Goal: Information Seeking & Learning: Learn about a topic

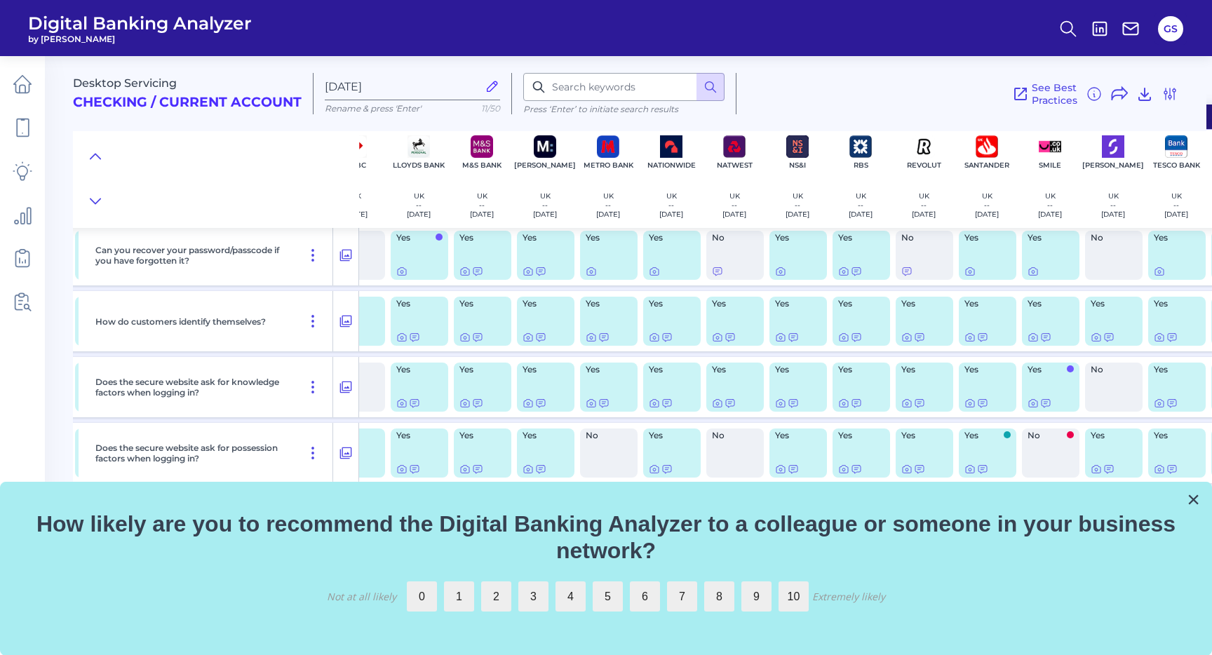
scroll to position [0, 288]
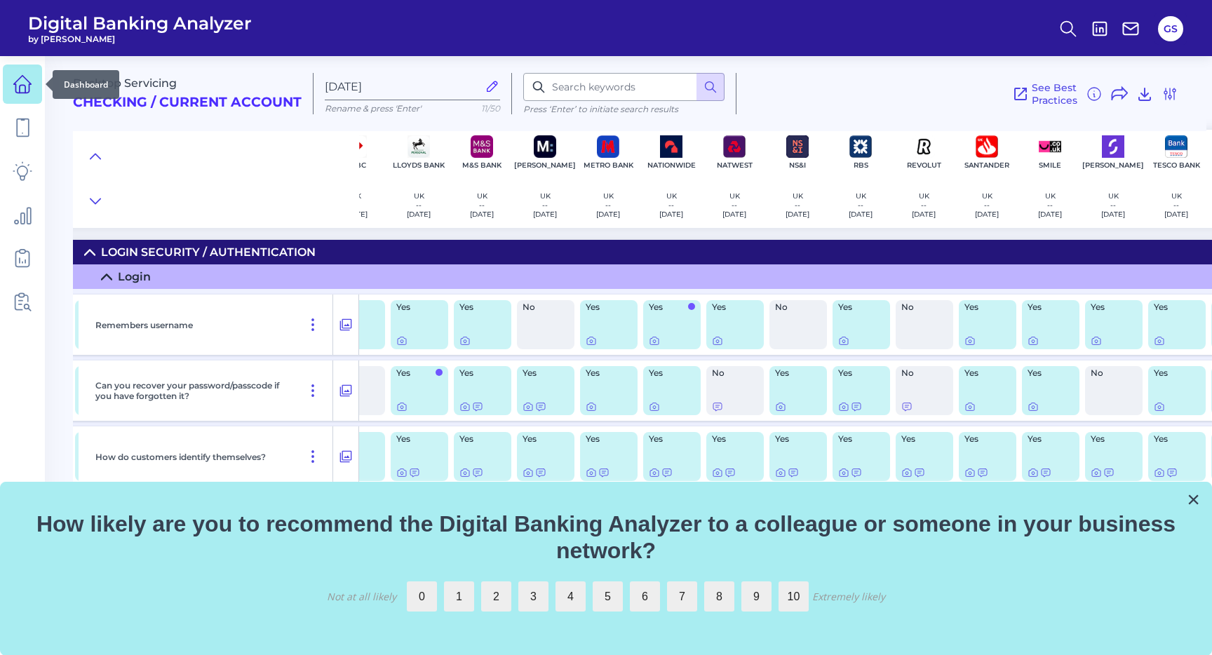
click at [33, 84] on link at bounding box center [22, 84] width 39 height 39
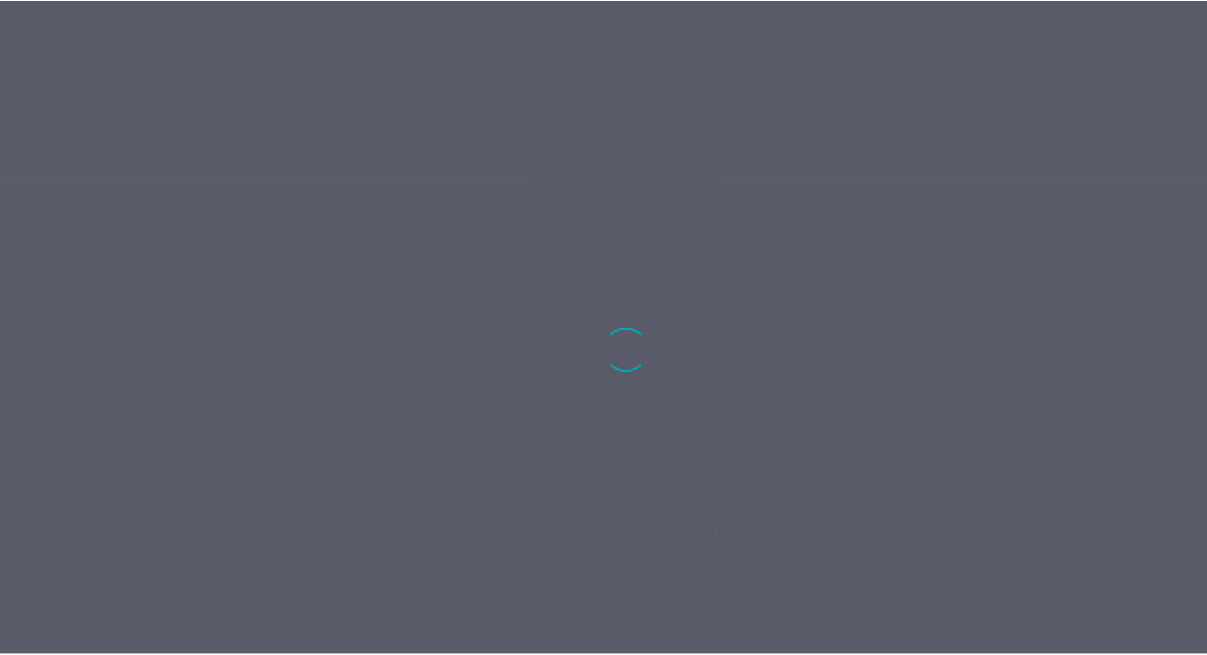
scroll to position [2, 0]
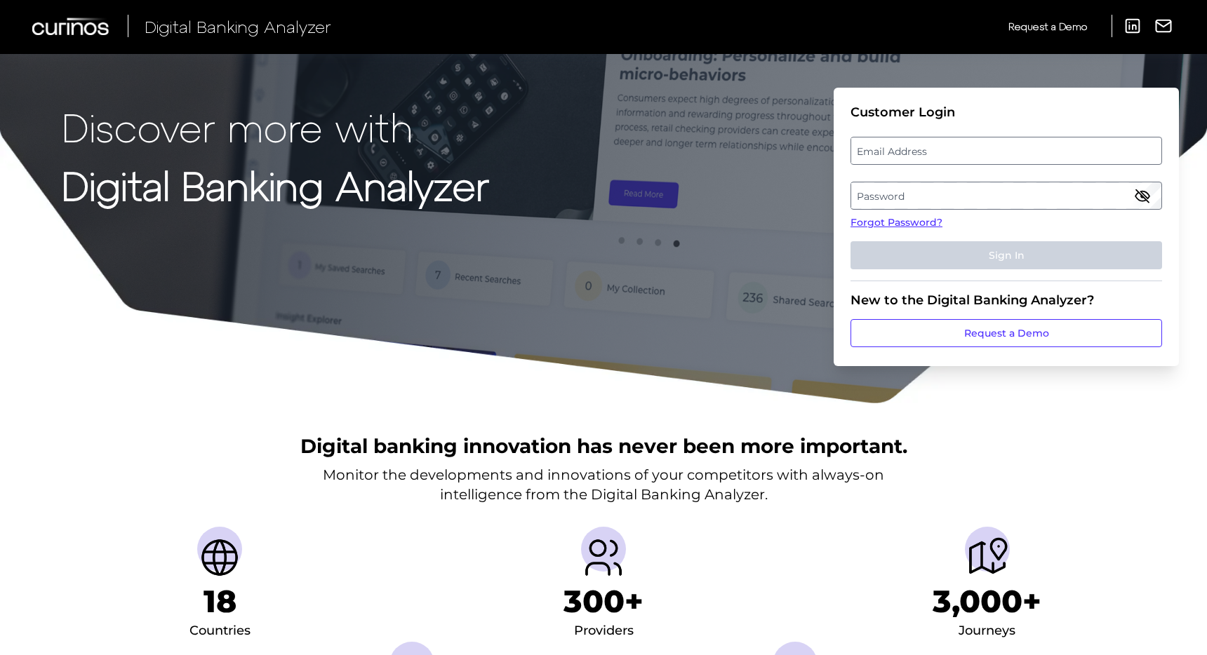
click at [920, 153] on label "Email Address" at bounding box center [1005, 150] width 309 height 25
click at [920, 153] on input "email" at bounding box center [1006, 151] width 312 height 28
type input "[PERSON_NAME][EMAIL_ADDRESS][PERSON_NAME][DOMAIN_NAME]"
click at [861, 201] on label "Password" at bounding box center [1005, 195] width 309 height 25
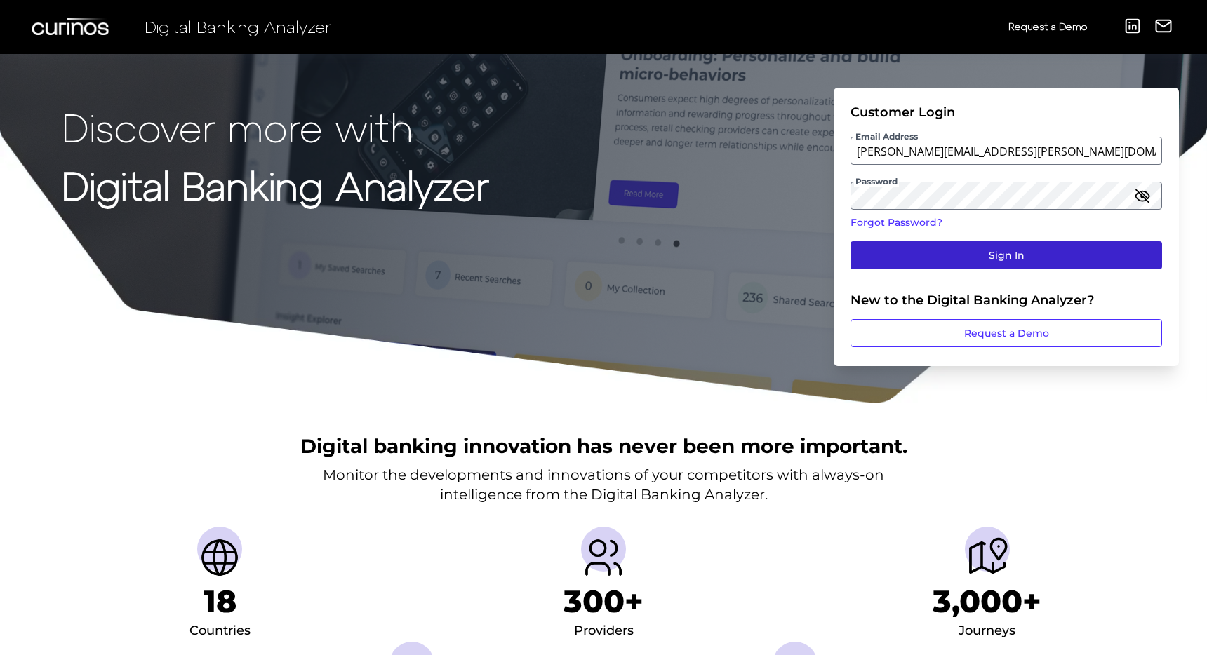
click at [1008, 260] on button "Sign In" at bounding box center [1006, 255] width 312 height 28
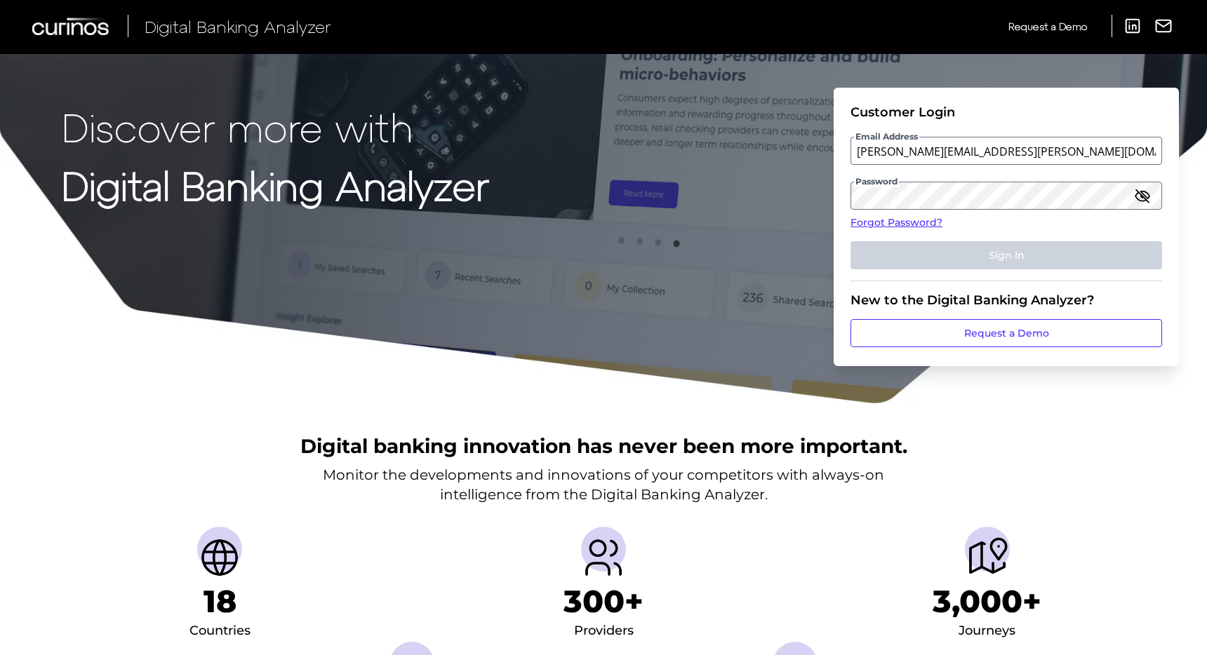
scroll to position [0, 0]
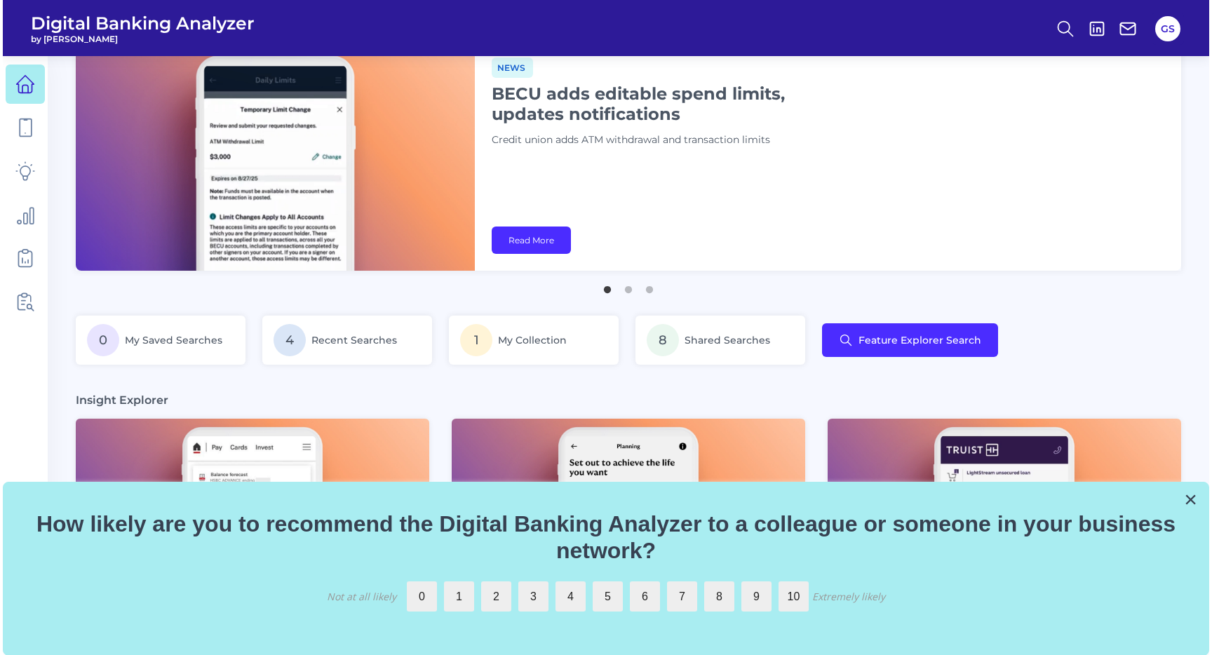
scroll to position [30, 0]
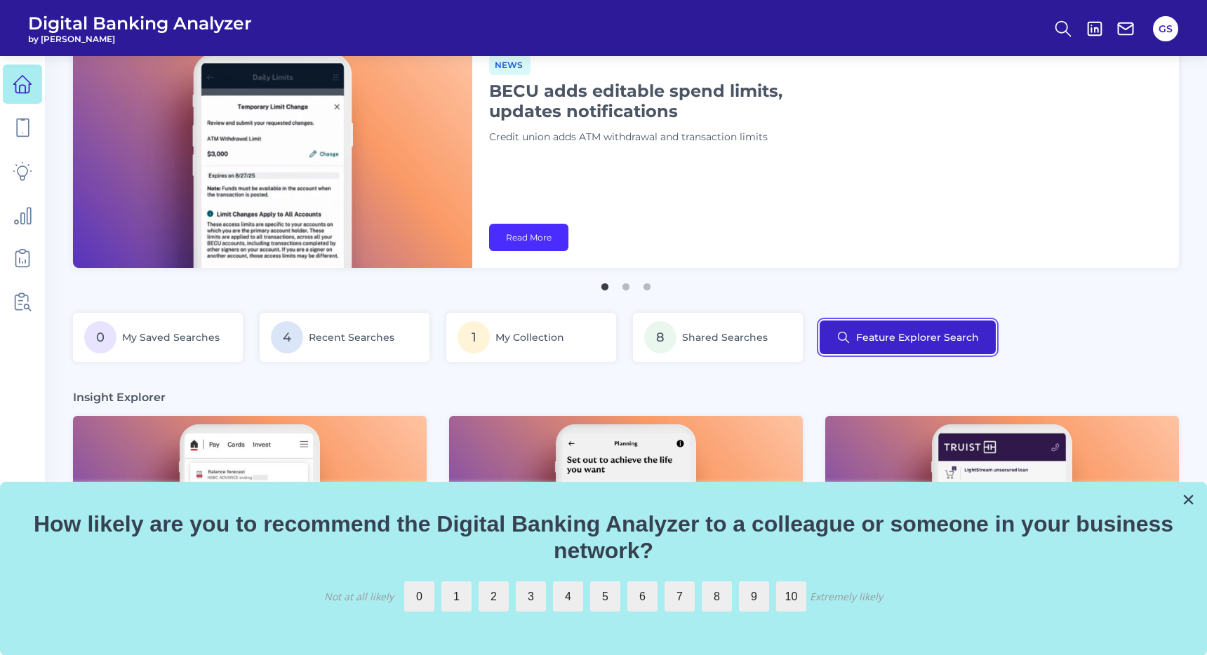
click at [872, 337] on button "Feature Explorer Search" at bounding box center [908, 338] width 176 height 34
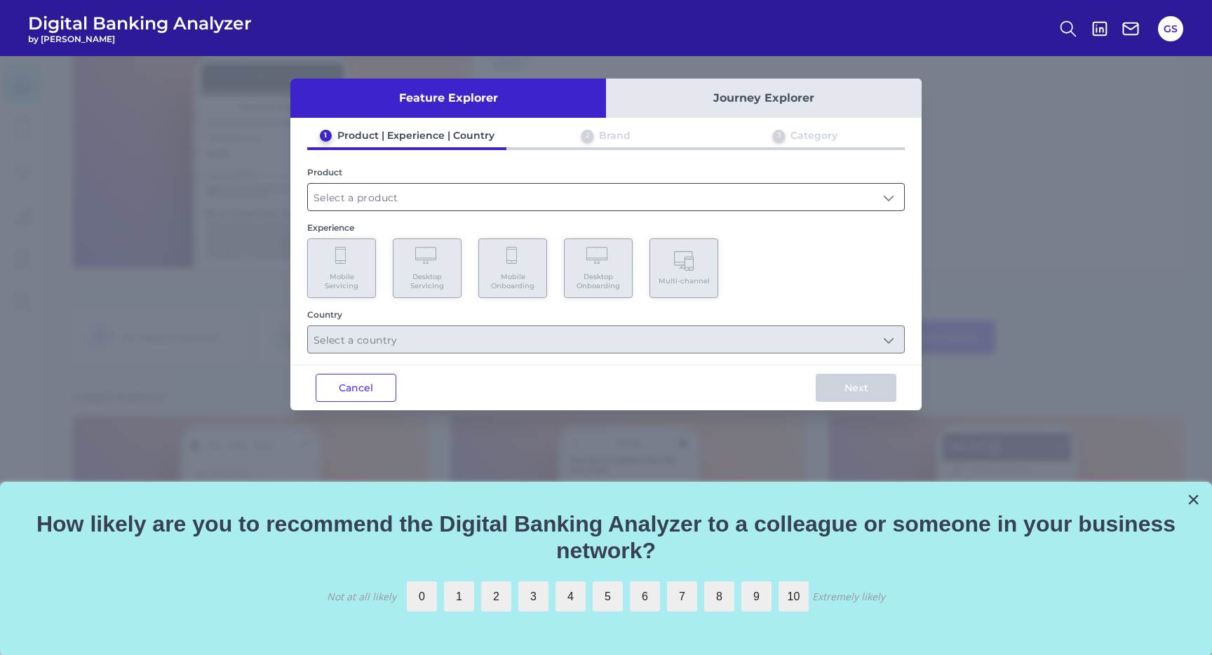
click at [497, 187] on input "text" at bounding box center [606, 197] width 596 height 27
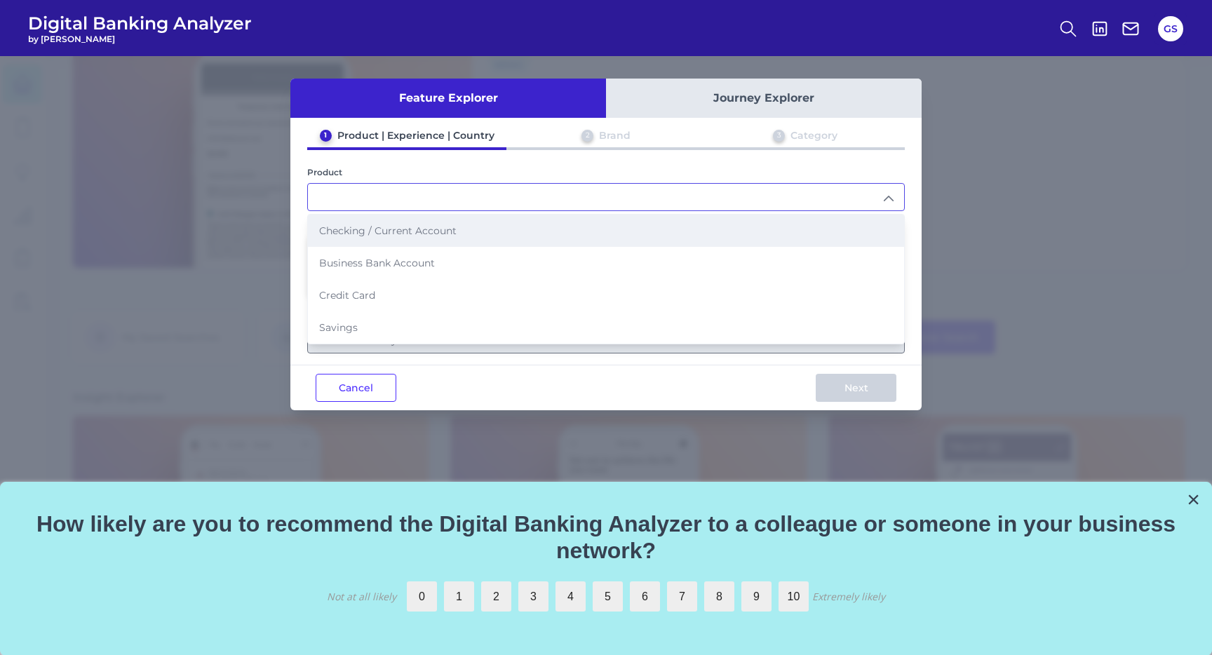
click at [473, 228] on li "Checking / Current Account" at bounding box center [606, 231] width 596 height 32
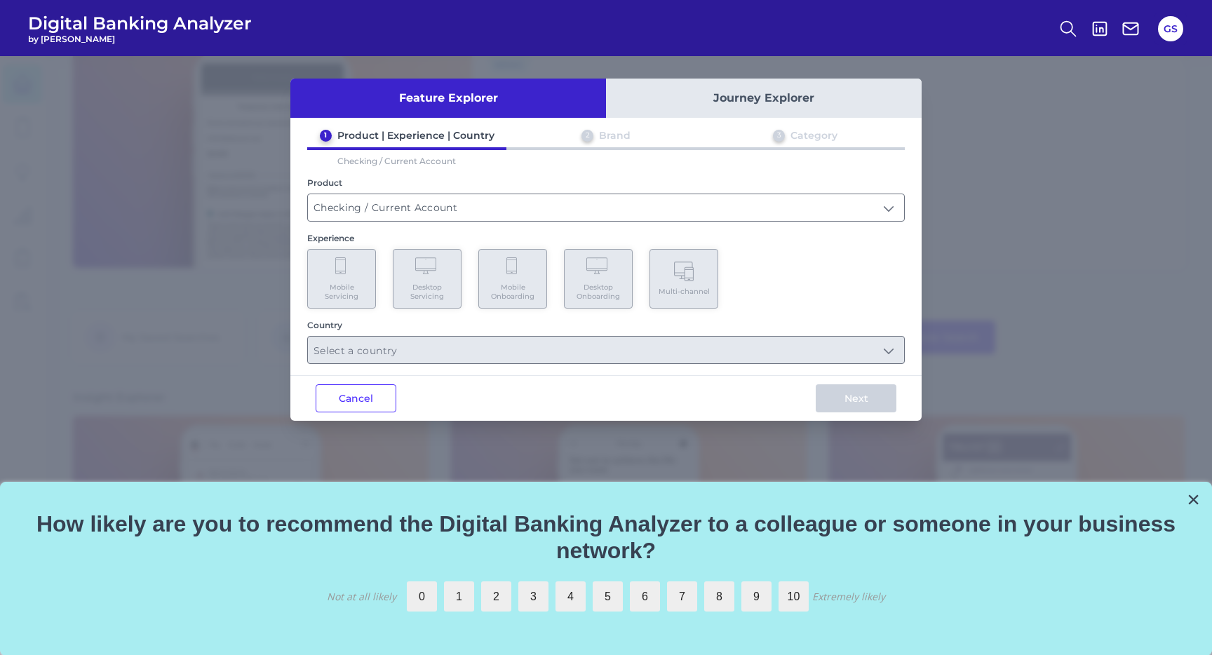
type input "Checking / Current Account"
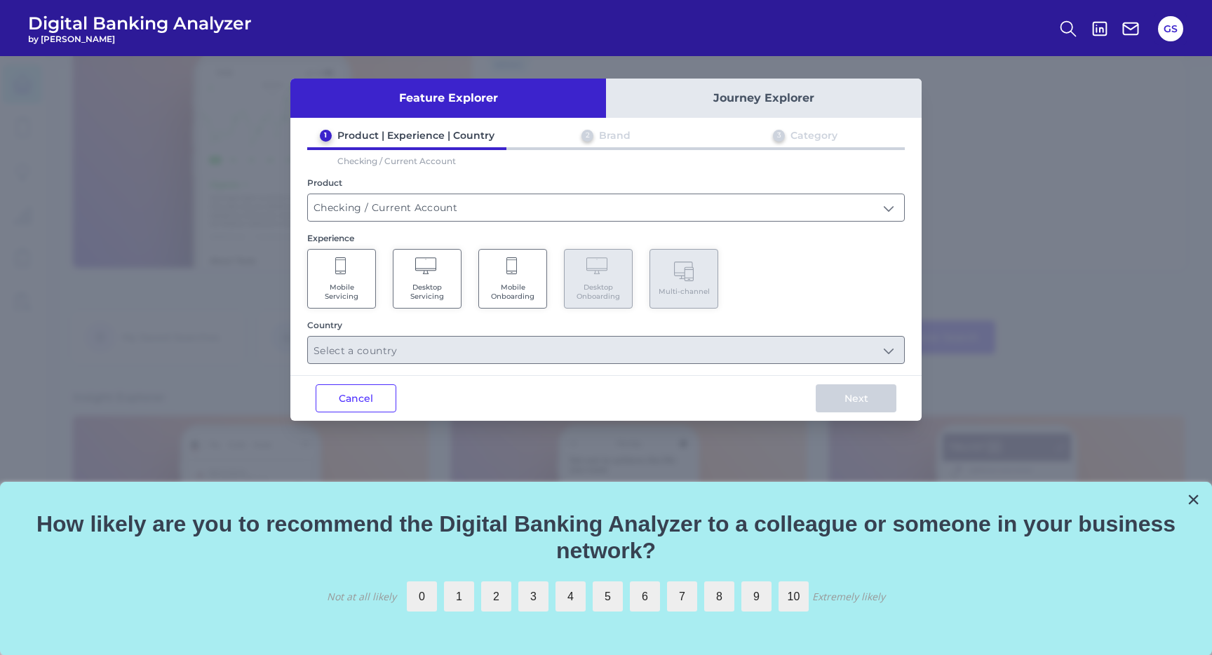
click at [425, 277] on Servicing "Desktop Servicing" at bounding box center [427, 279] width 69 height 60
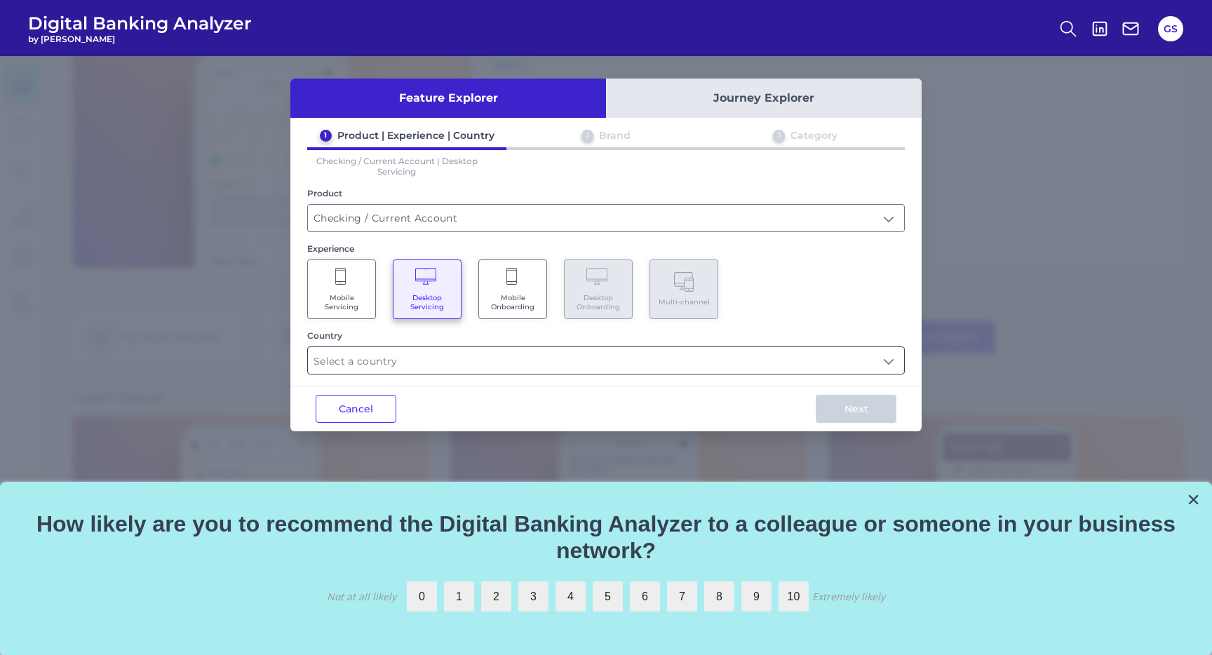
click at [576, 361] on input "text" at bounding box center [606, 360] width 596 height 27
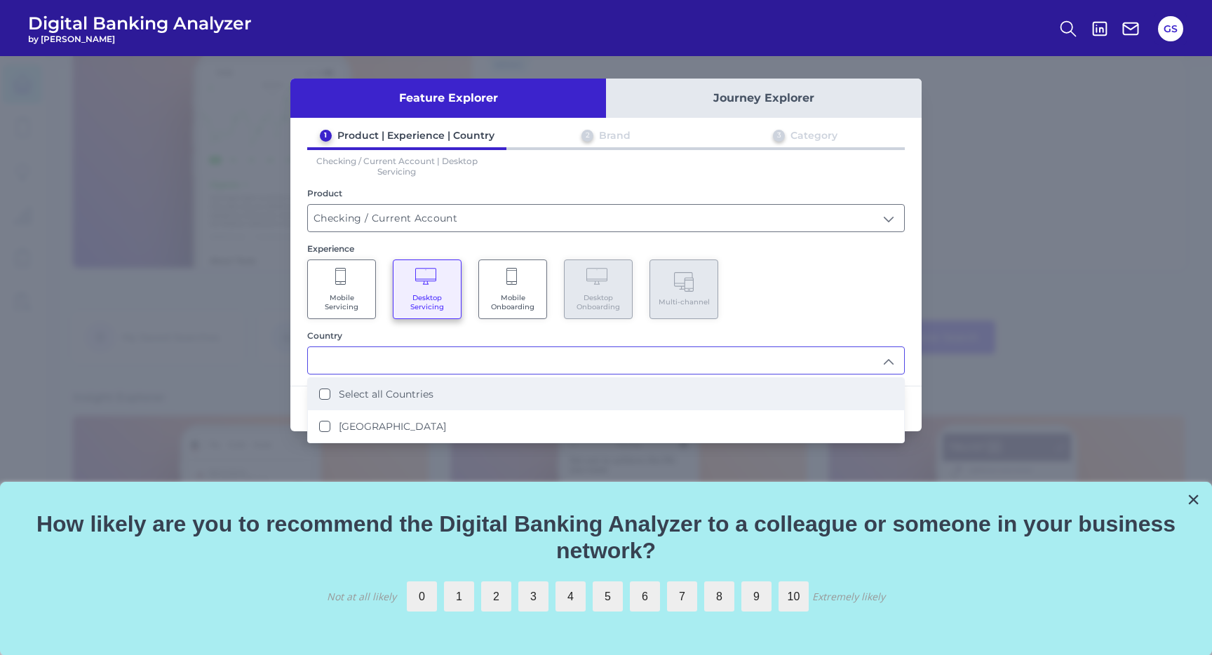
click at [522, 396] on li "Select all Countries" at bounding box center [606, 394] width 596 height 32
type input "Select all Countries"
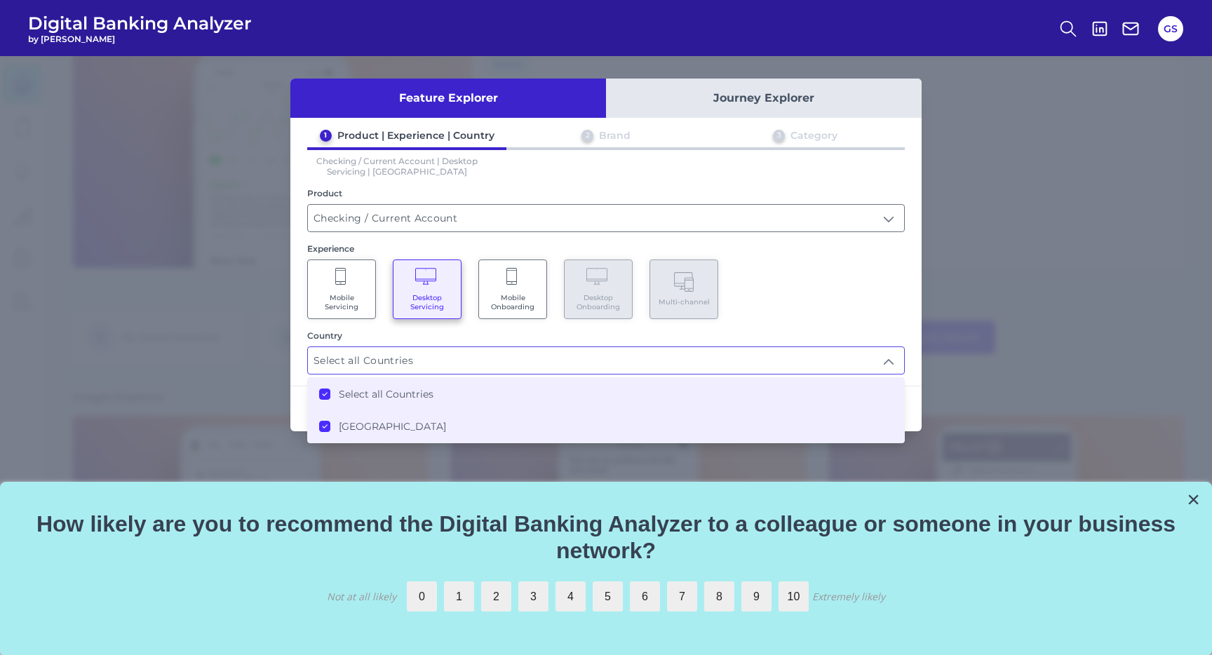
click at [874, 326] on div "1 Product | Experience | Country 2 Brand 3 Category Checking / Current Account …" at bounding box center [605, 252] width 631 height 246
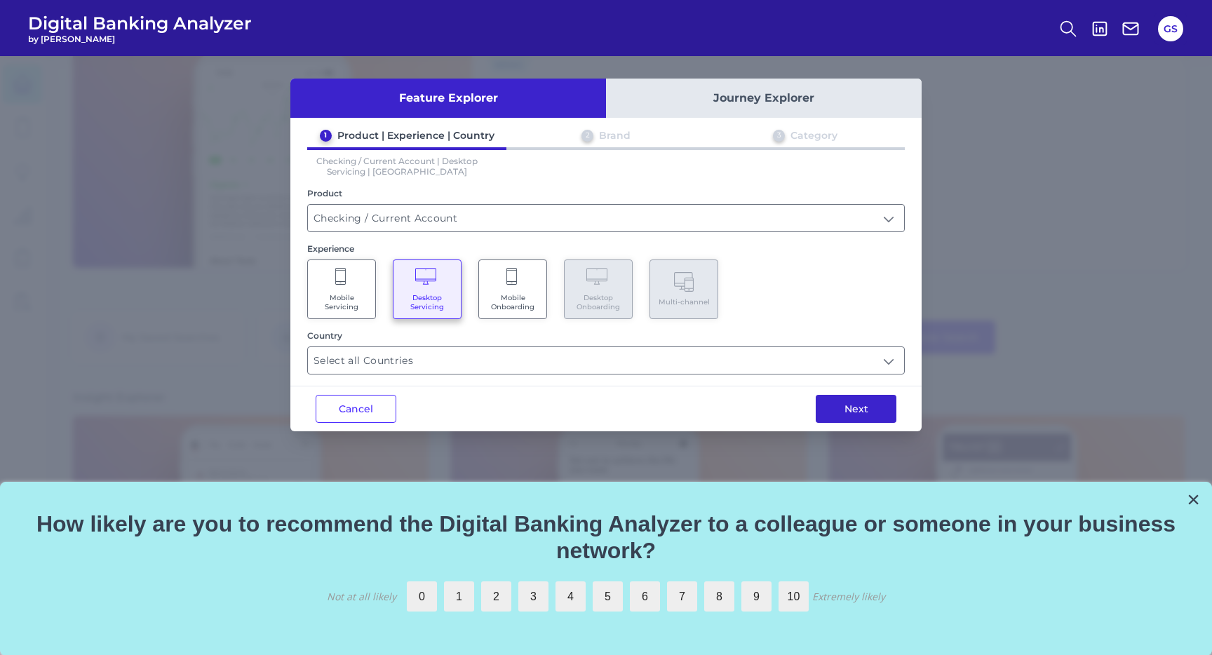
click at [862, 406] on button "Next" at bounding box center [856, 409] width 81 height 28
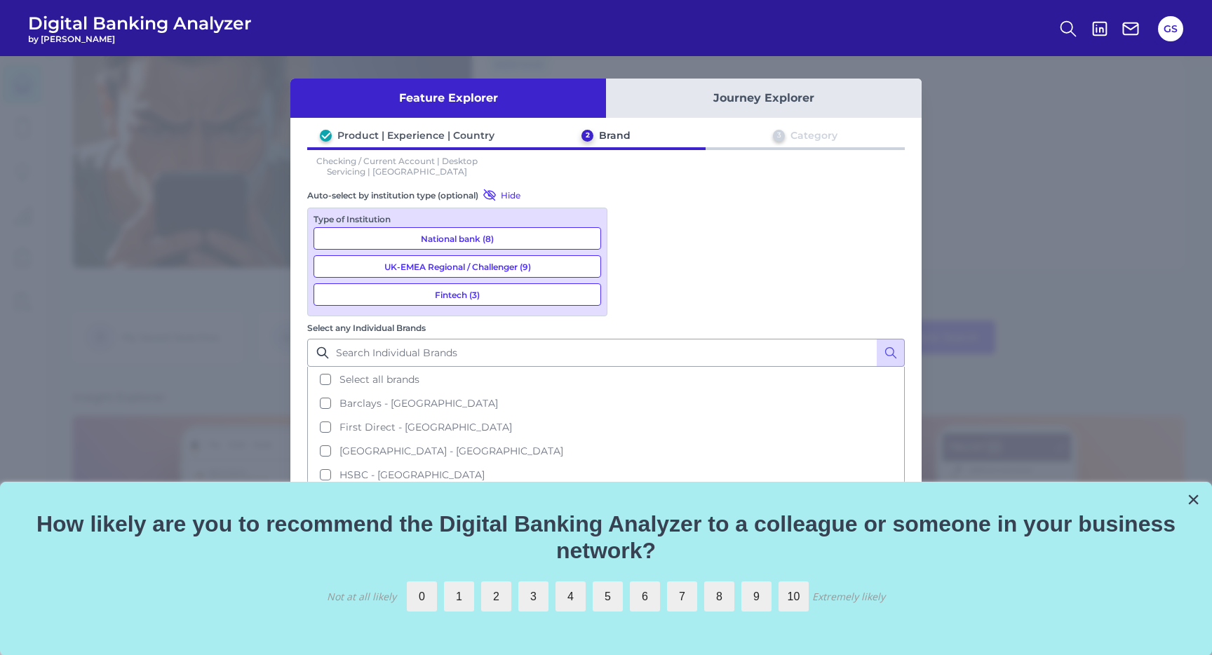
click at [493, 286] on button "Fintech (3)" at bounding box center [458, 294] width 288 height 22
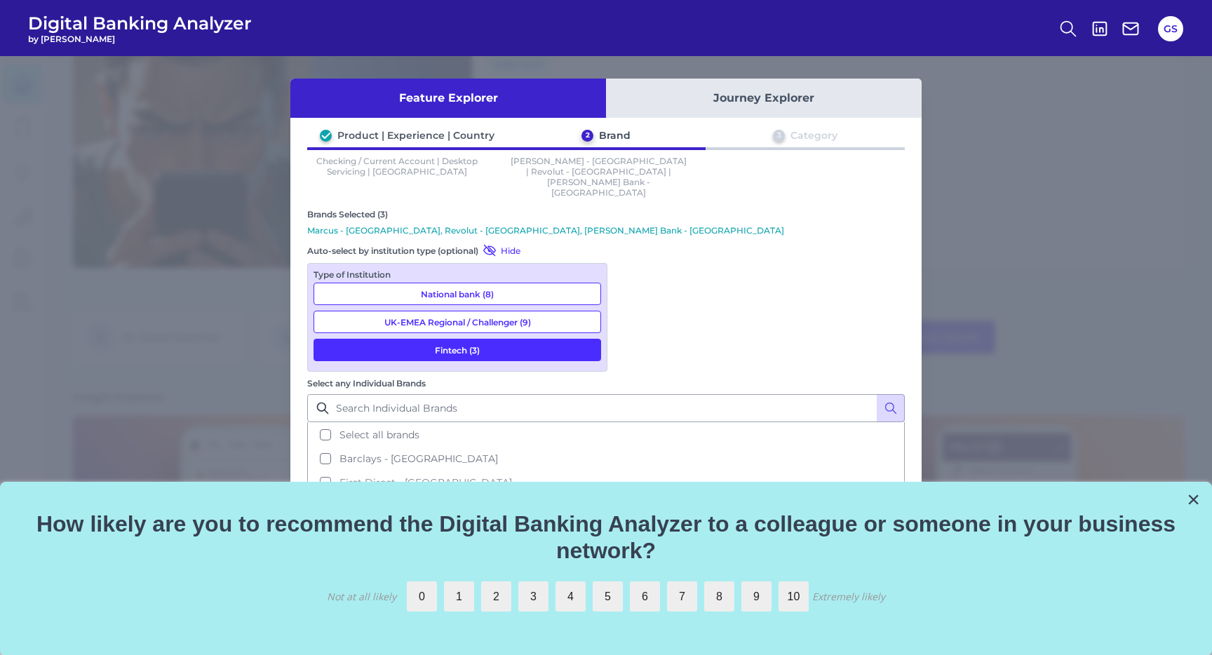
click at [495, 283] on button "National bank (8)" at bounding box center [458, 294] width 288 height 22
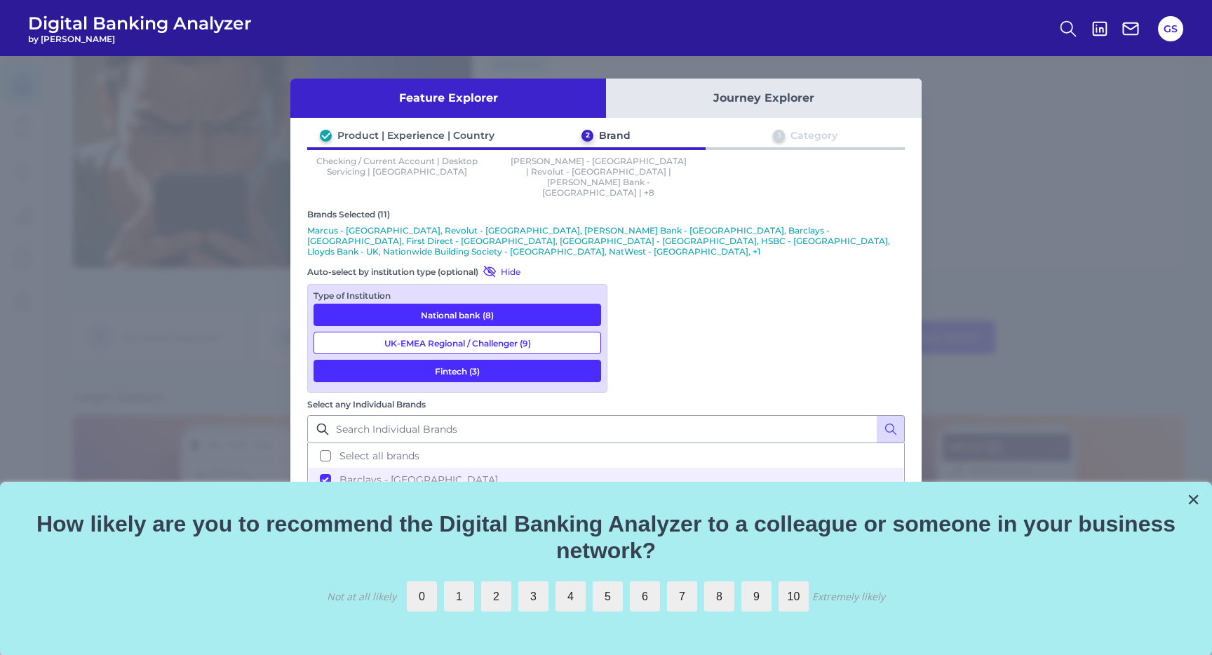
click at [499, 332] on button "UK-EMEA Regional / Challenger (9)" at bounding box center [458, 343] width 288 height 22
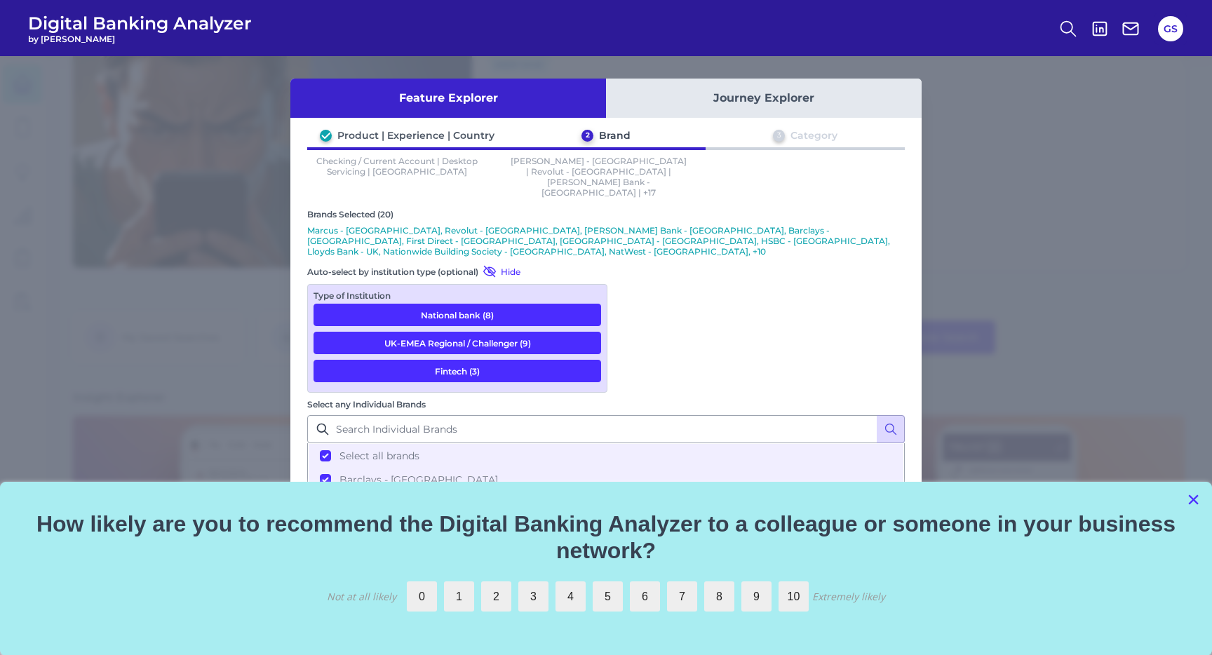
click at [1191, 497] on button "×" at bounding box center [1193, 499] width 13 height 22
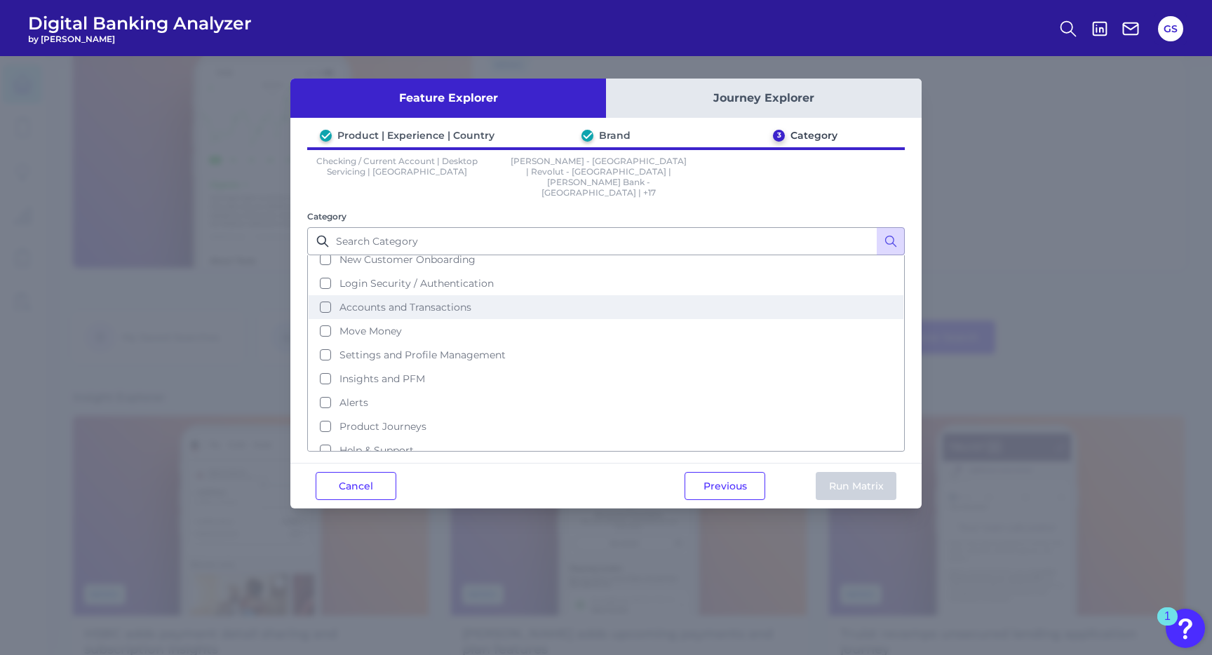
scroll to position [60, 0]
click at [450, 291] on button "Accounts and Transactions" at bounding box center [606, 303] width 595 height 24
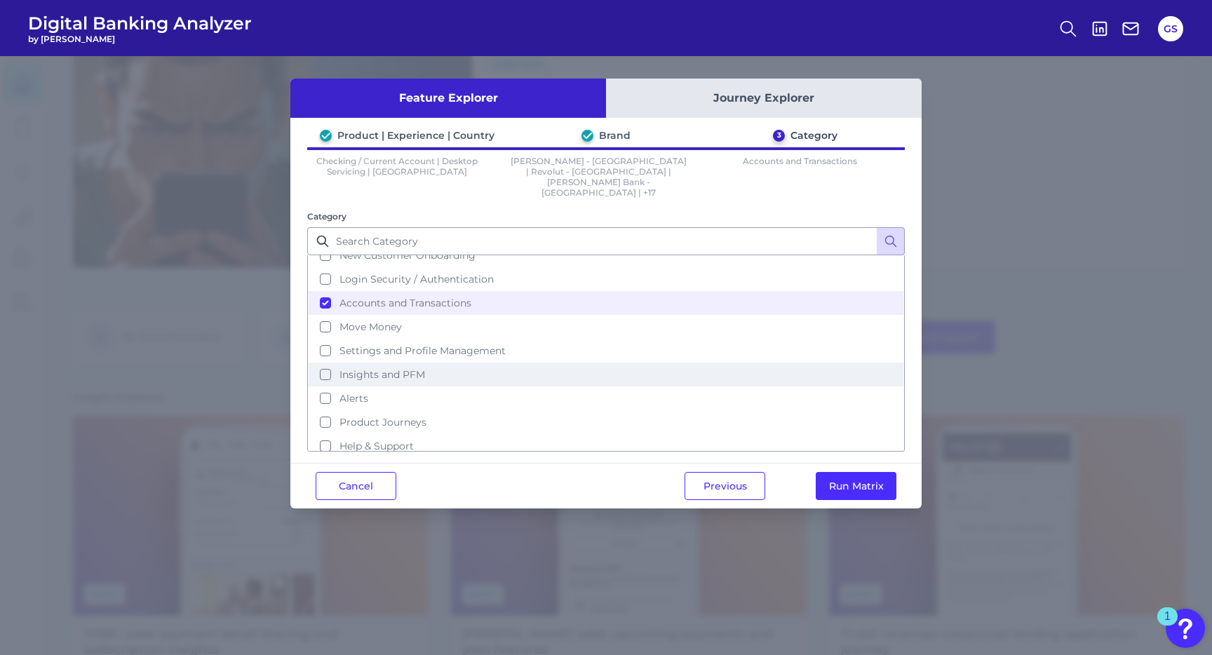
click at [455, 363] on button "Insights and PFM" at bounding box center [606, 375] width 595 height 24
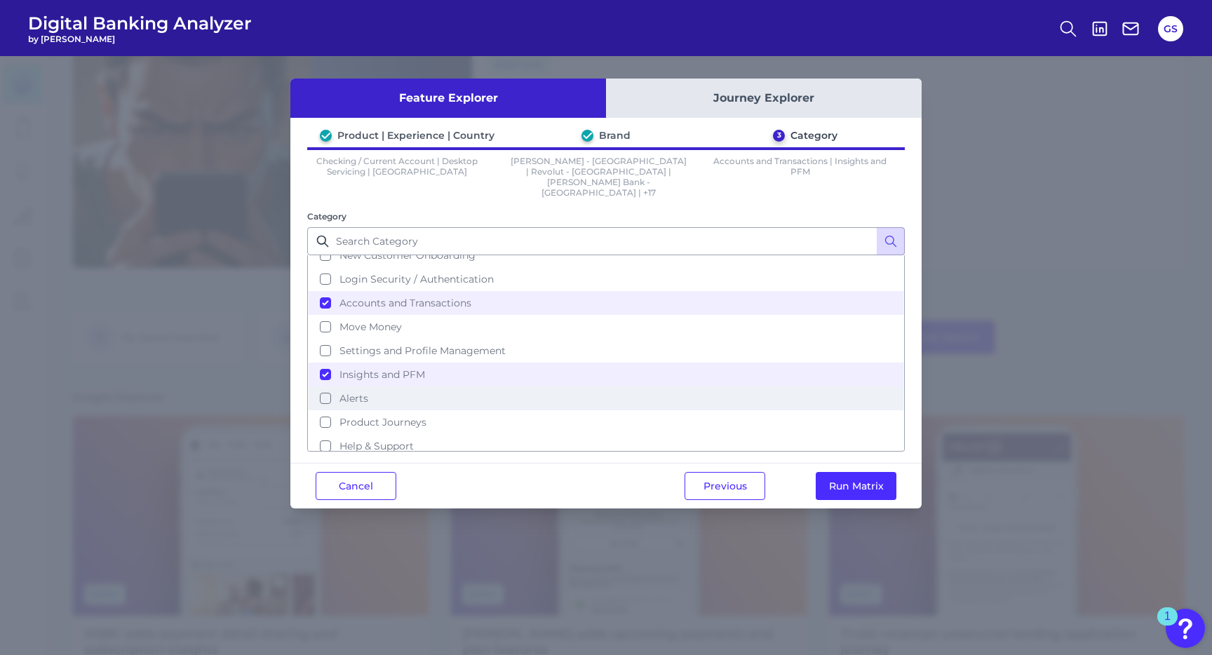
click at [472, 387] on button "Alerts" at bounding box center [606, 399] width 595 height 24
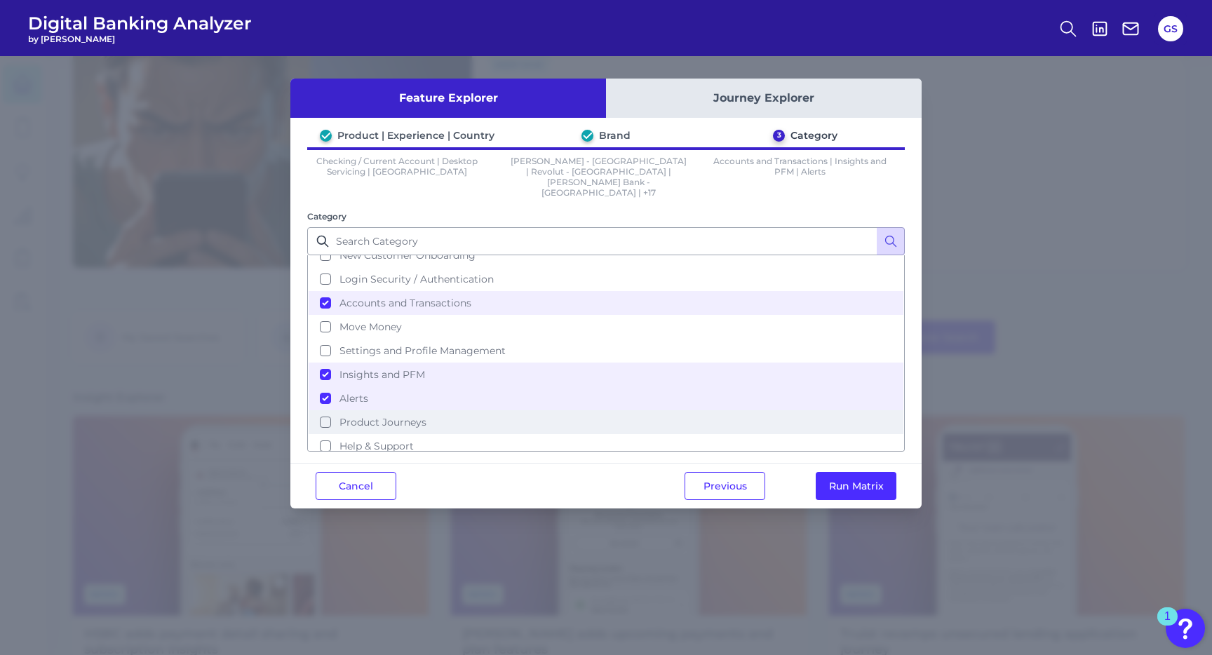
click at [479, 410] on button "Product Journeys" at bounding box center [606, 422] width 595 height 24
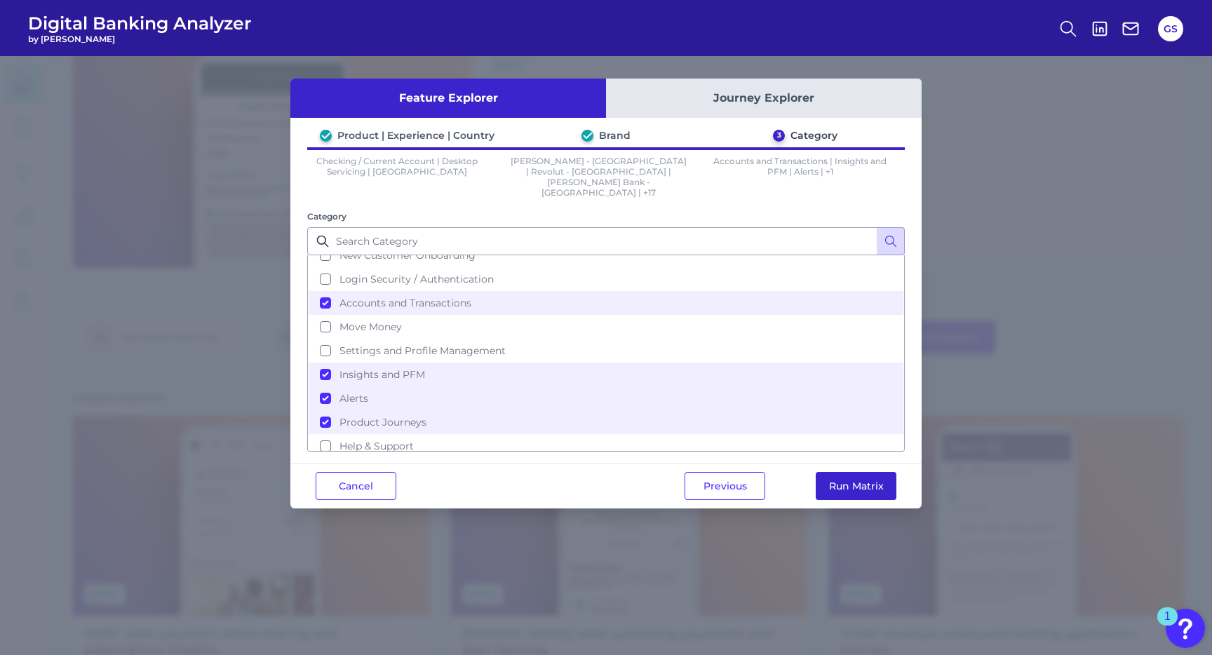
click at [852, 472] on button "Run Matrix" at bounding box center [856, 486] width 81 height 28
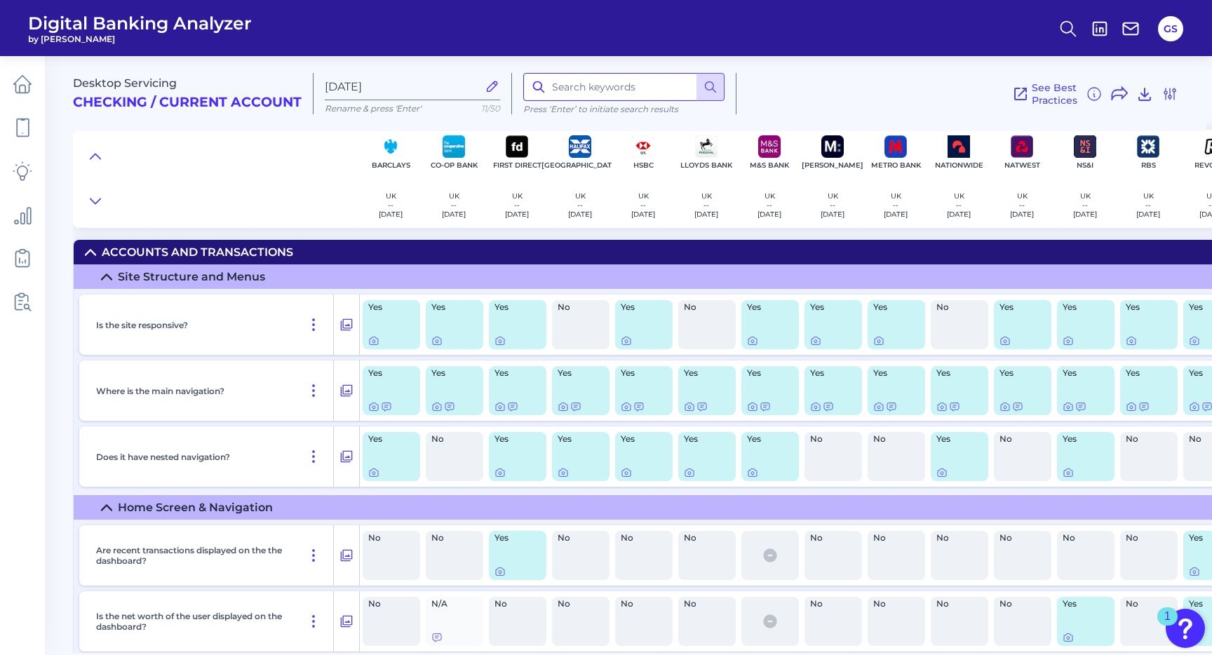
click at [574, 95] on input at bounding box center [623, 87] width 201 height 28
click at [710, 86] on icon at bounding box center [711, 87] width 14 height 14
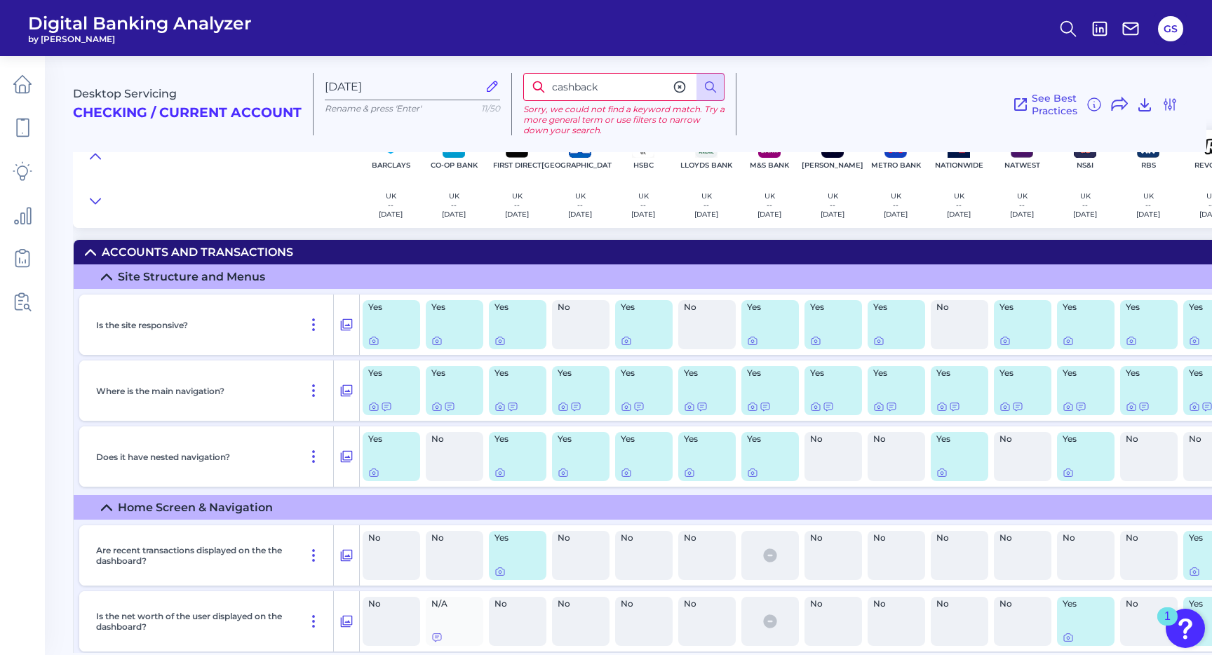
click at [592, 84] on input "cashback" at bounding box center [623, 87] width 201 height 28
type input "accounts"
click at [704, 91] on icon at bounding box center [711, 87] width 14 height 14
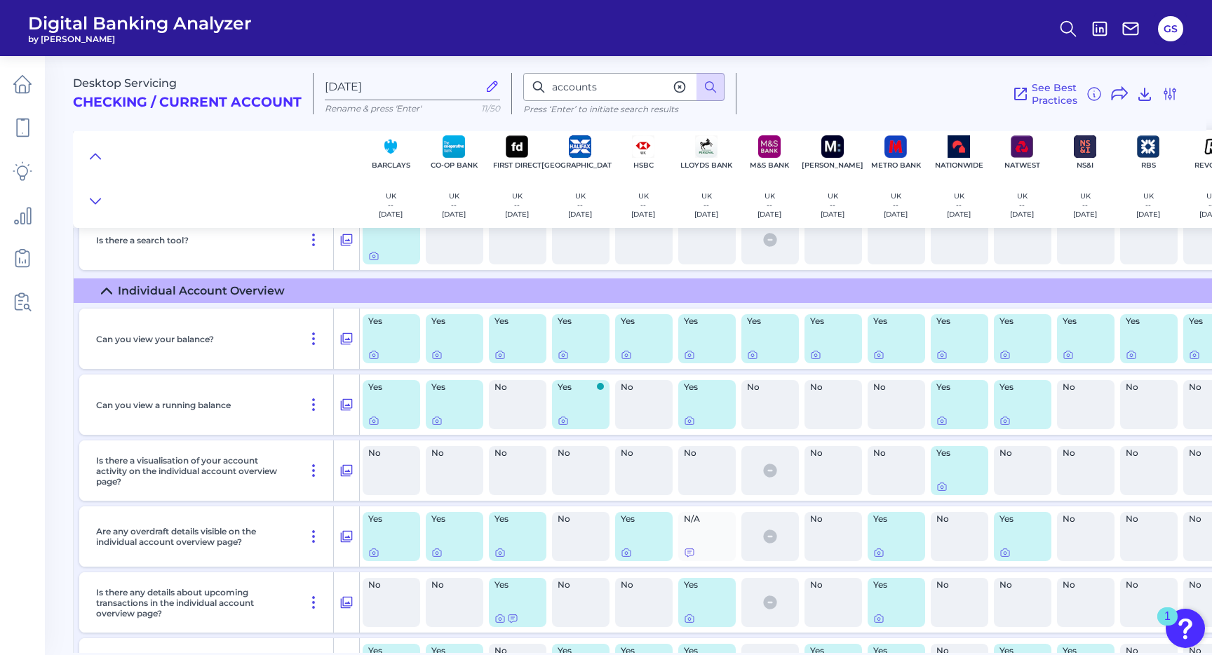
scroll to position [1636, 0]
click at [375, 355] on icon at bounding box center [373, 354] width 11 height 11
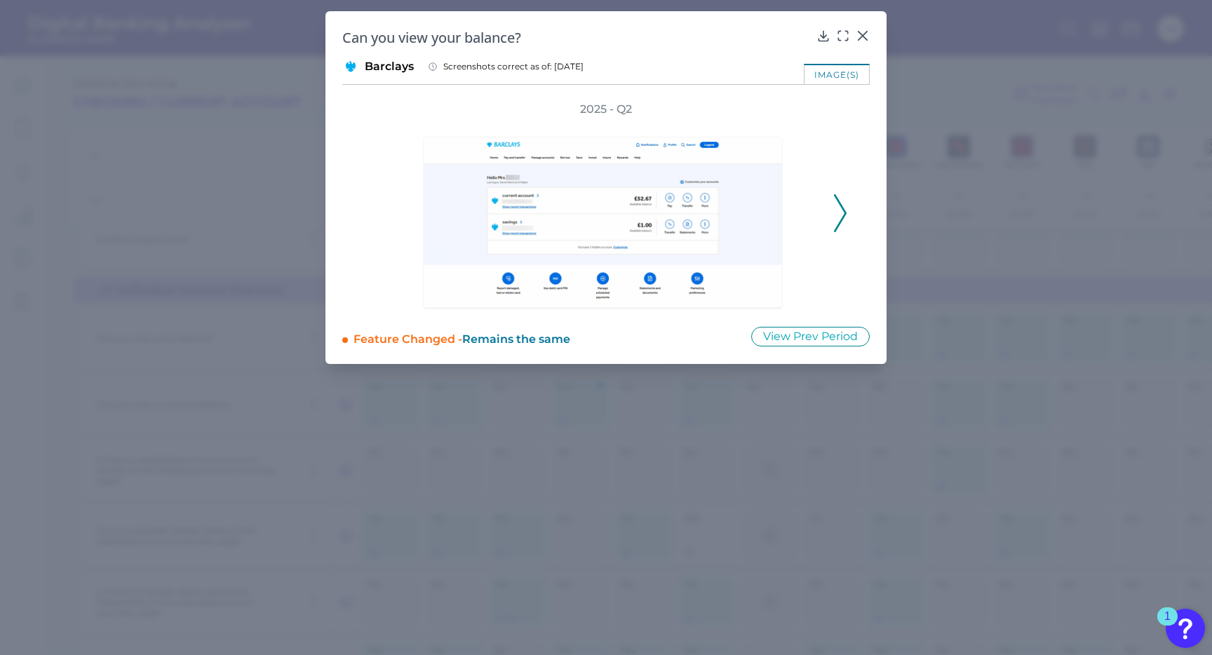
click at [834, 220] on icon at bounding box center [840, 213] width 13 height 38
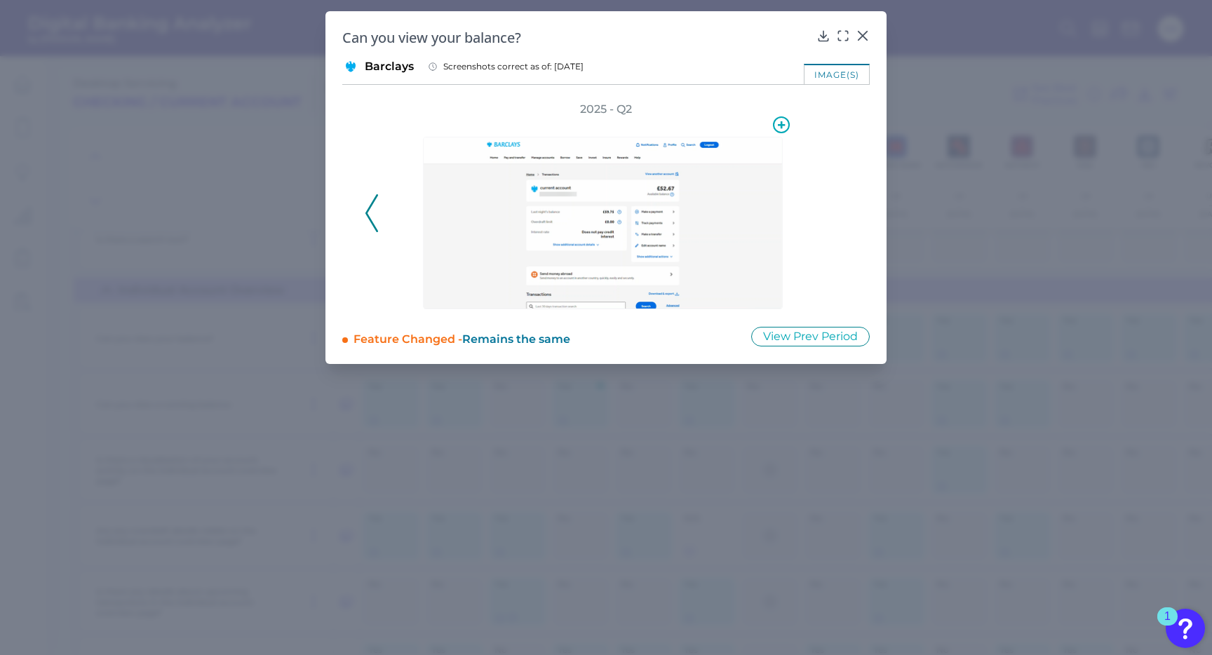
click at [646, 210] on img at bounding box center [603, 223] width 360 height 173
click at [627, 213] on img at bounding box center [603, 223] width 360 height 173
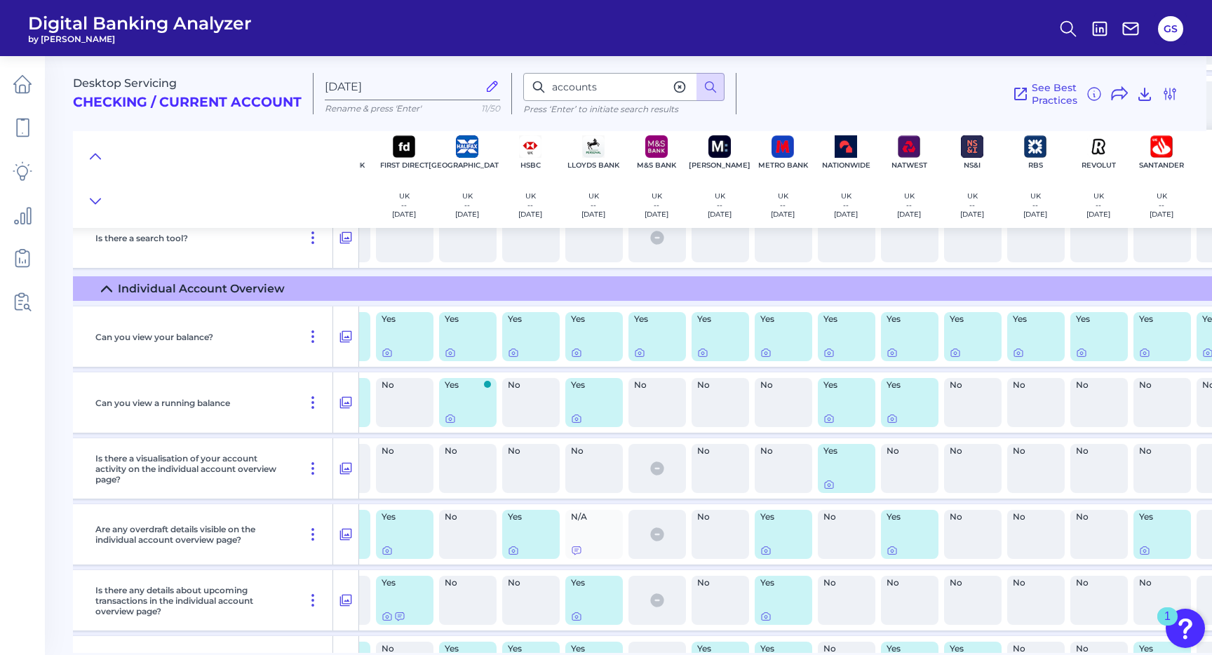
scroll to position [1637, 111]
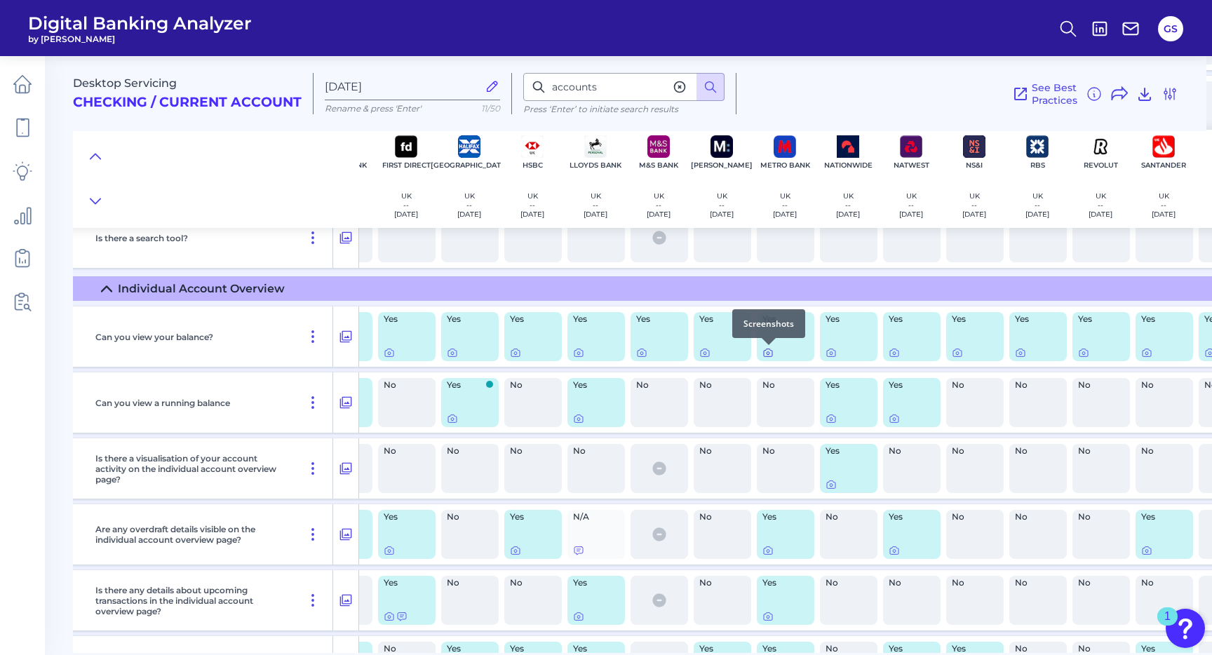
click at [770, 352] on icon at bounding box center [768, 352] width 11 height 11
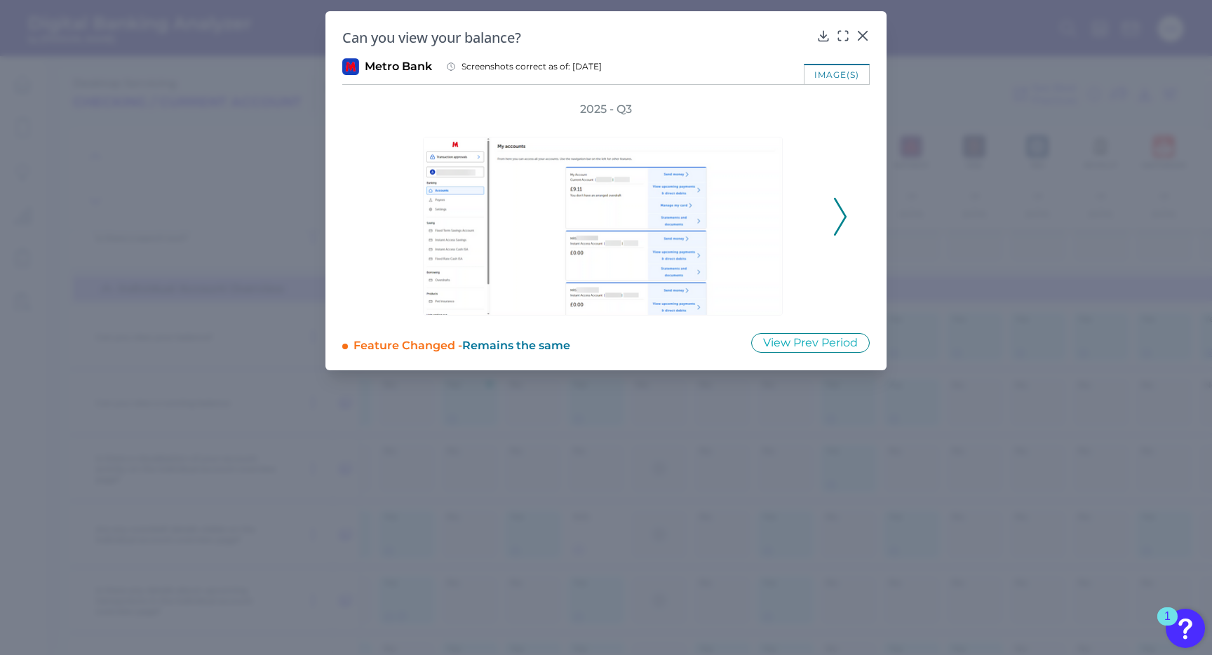
click at [845, 232] on icon at bounding box center [840, 217] width 13 height 38
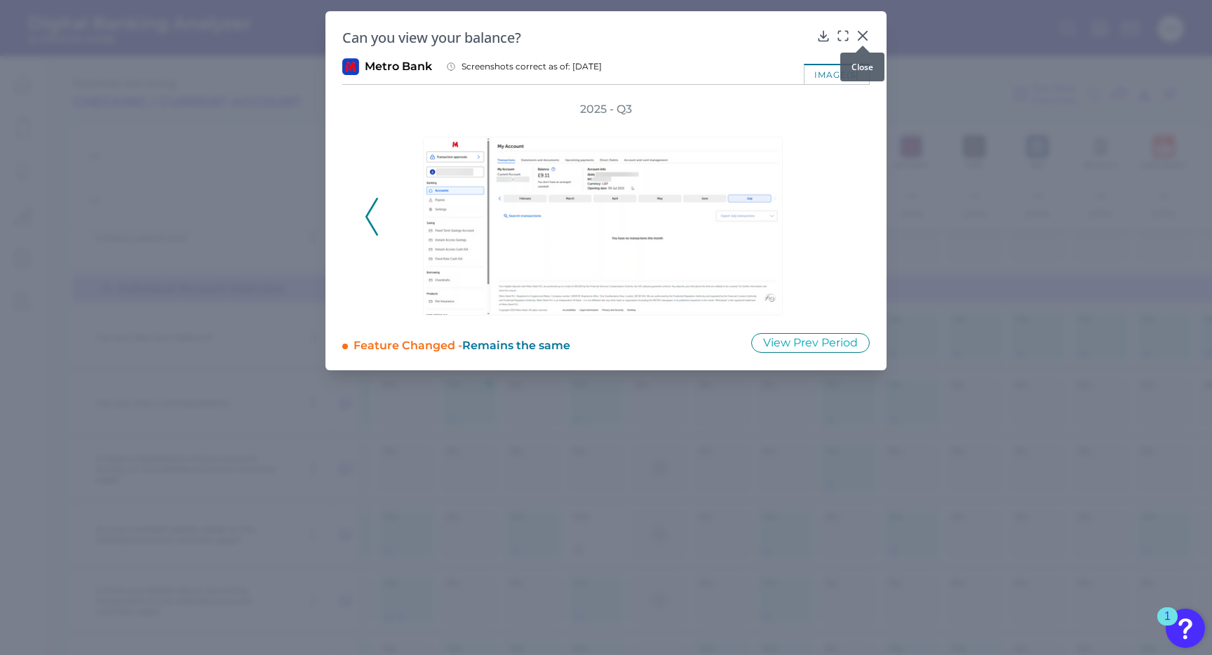
click at [862, 34] on icon at bounding box center [863, 36] width 14 height 14
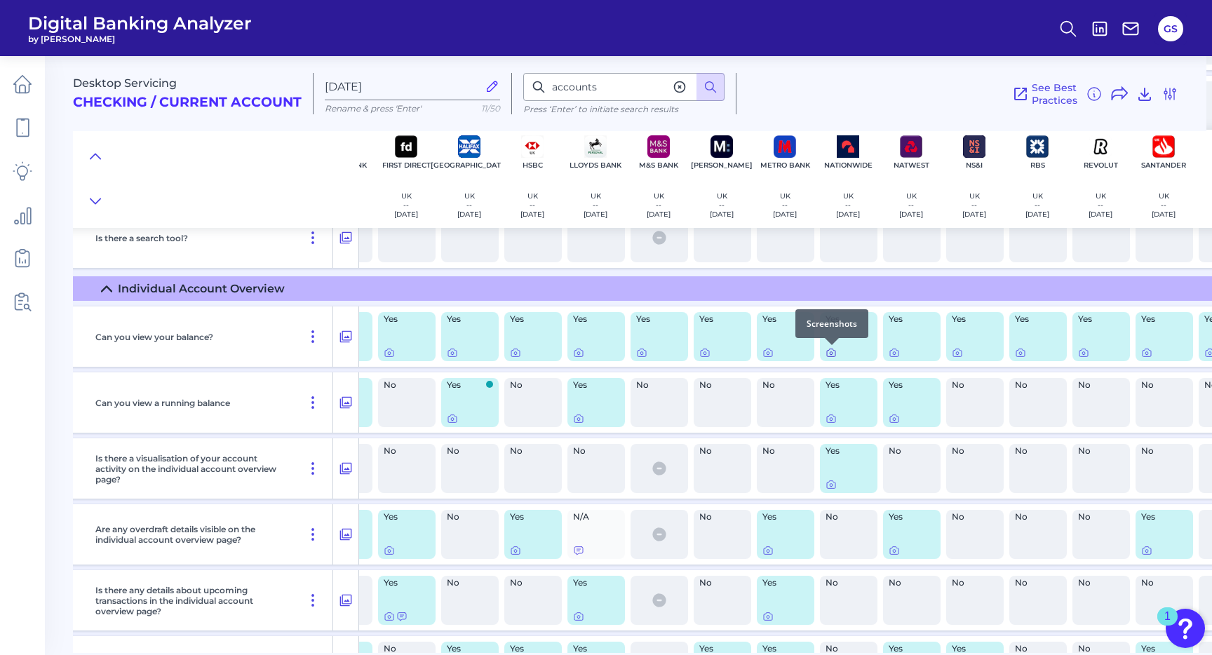
click at [831, 354] on icon at bounding box center [831, 352] width 11 height 11
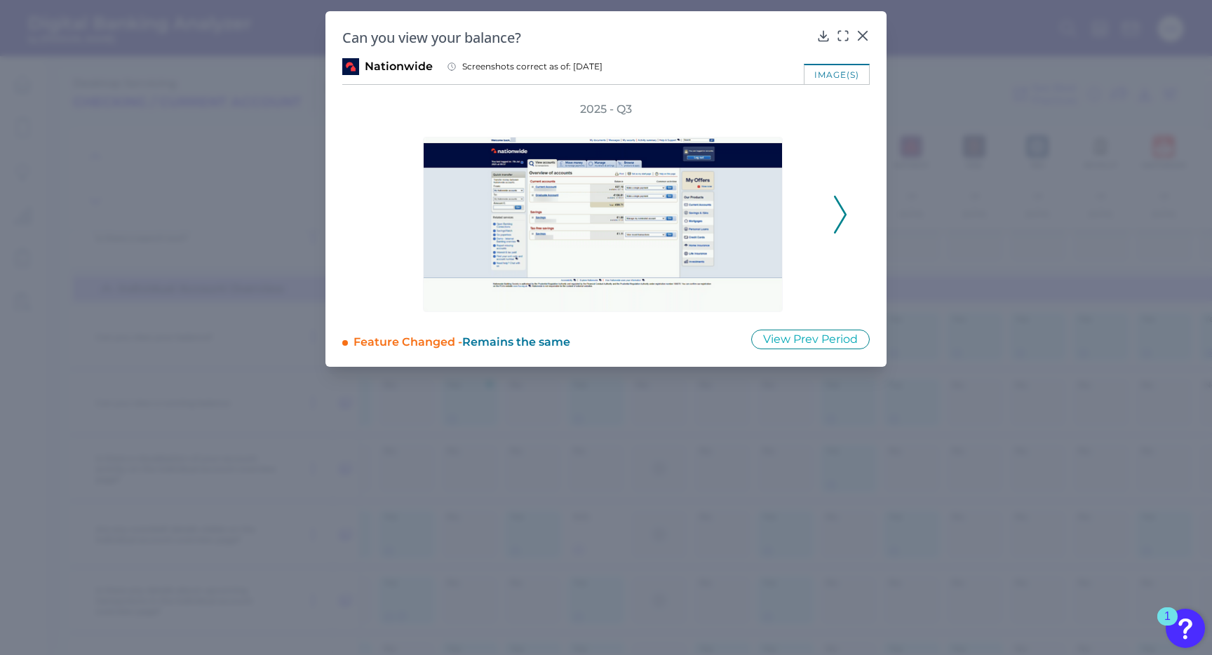
click at [840, 225] on icon at bounding box center [840, 215] width 13 height 38
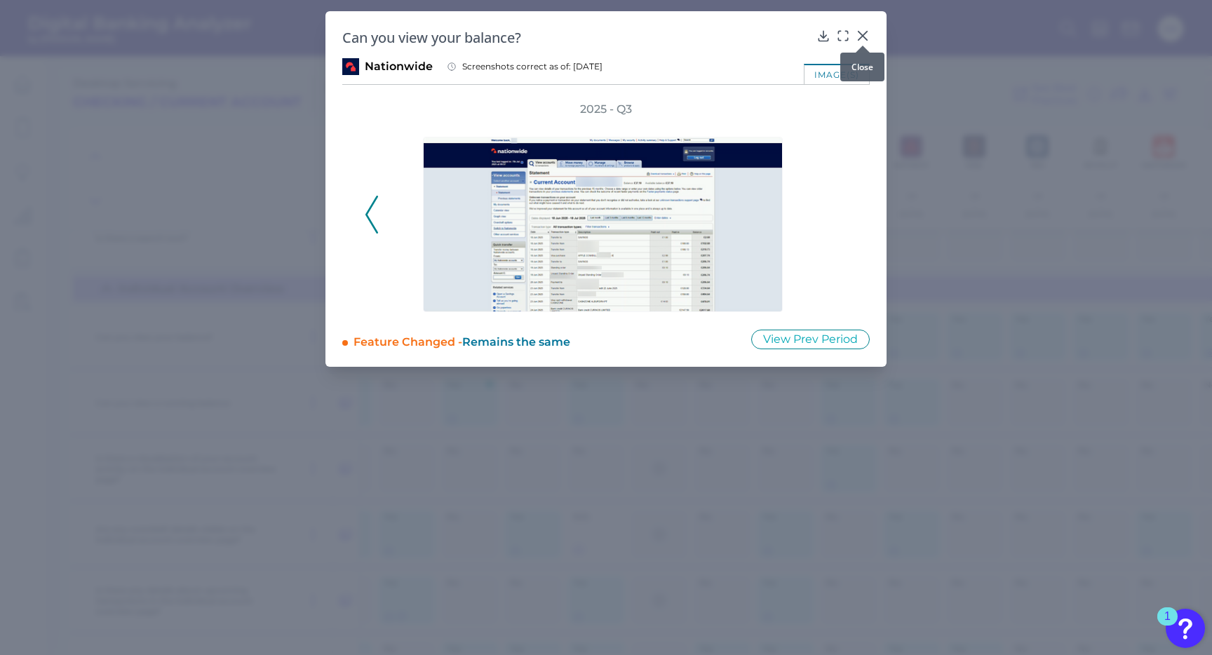
click at [867, 35] on icon at bounding box center [863, 36] width 14 height 14
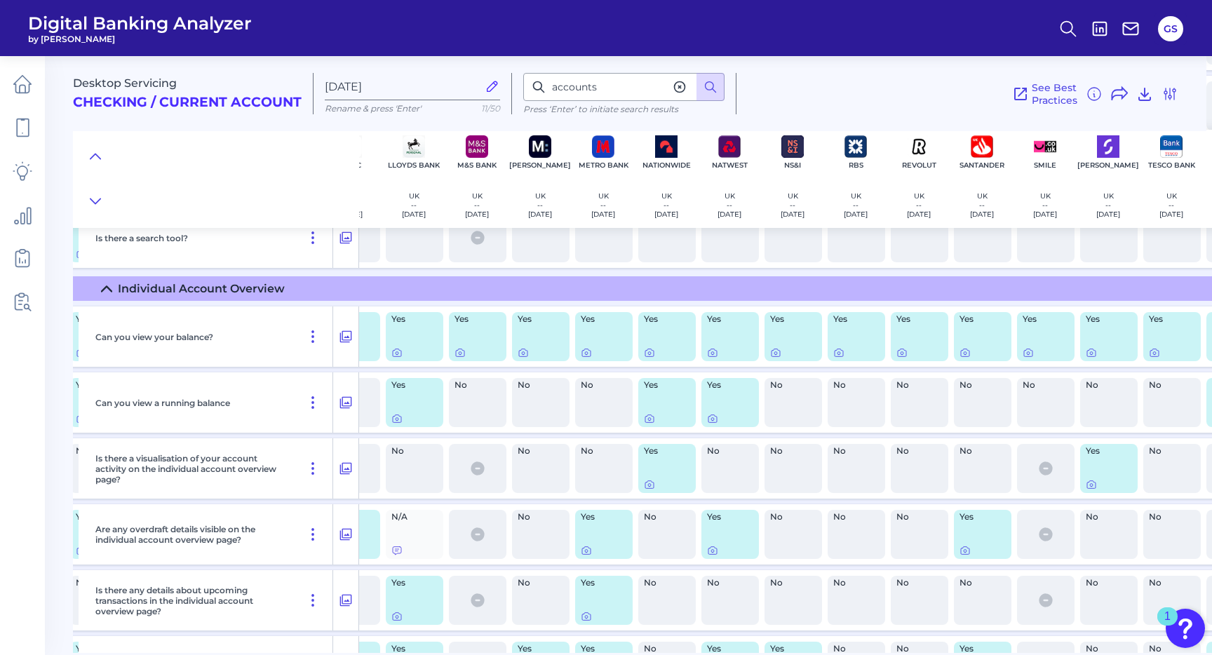
scroll to position [1637, 302]
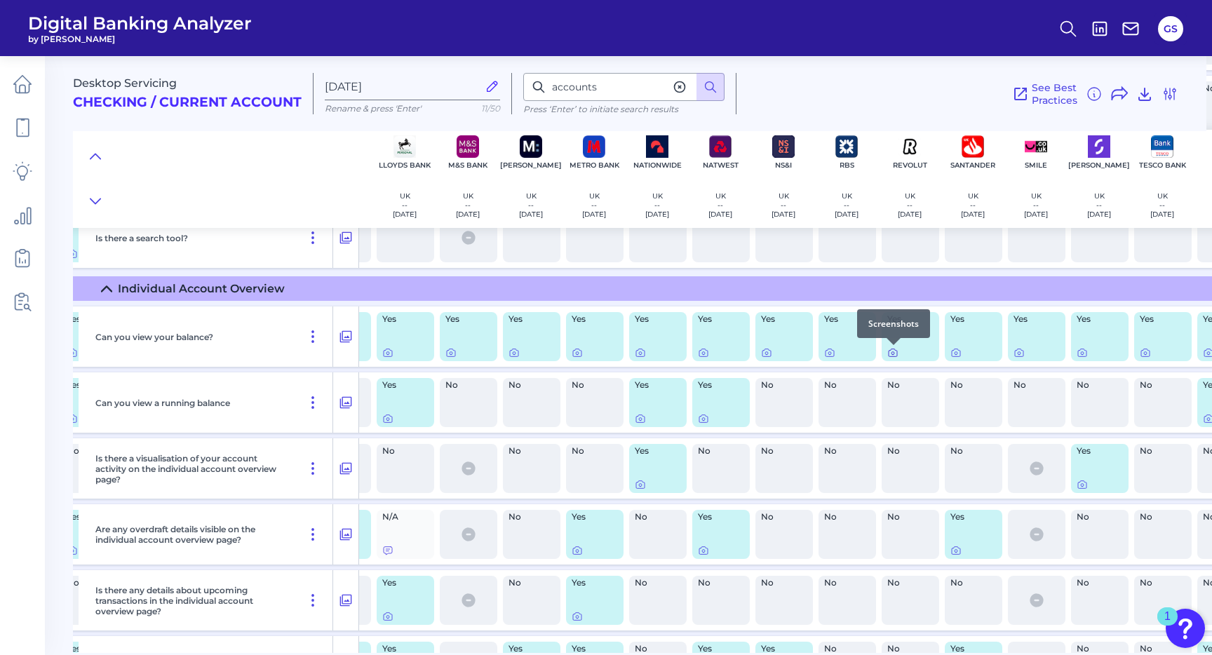
click at [892, 355] on icon at bounding box center [893, 353] width 3 height 3
click at [958, 354] on icon at bounding box center [956, 352] width 11 height 11
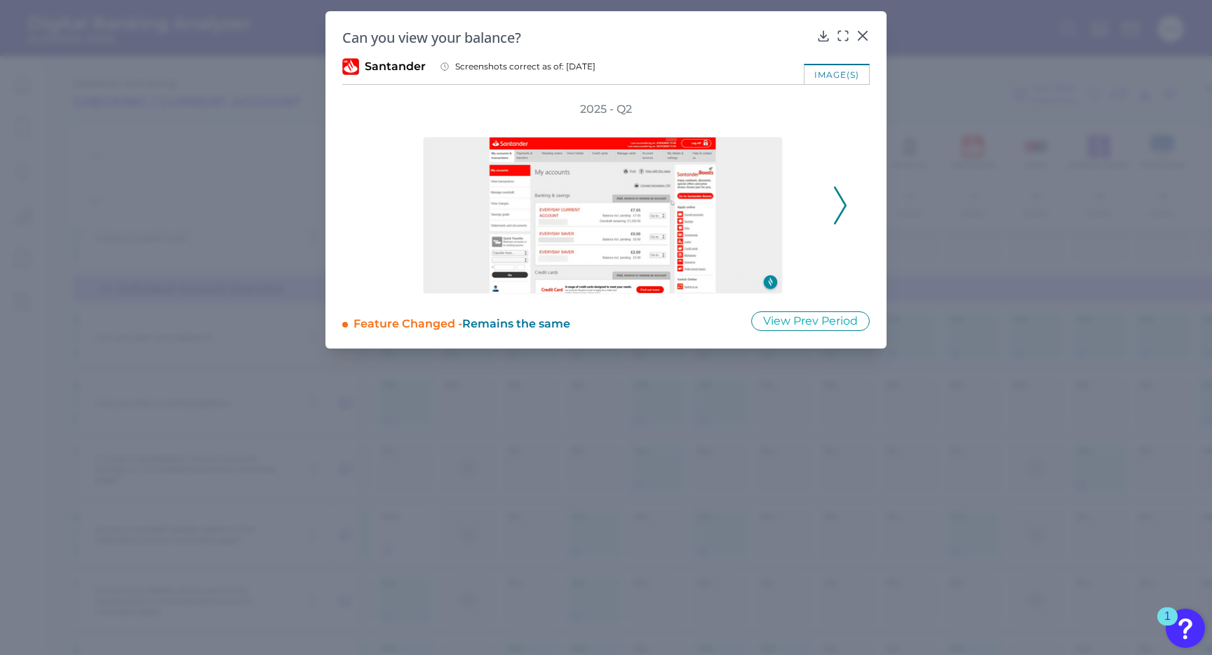
click at [845, 201] on icon at bounding box center [840, 206] width 13 height 38
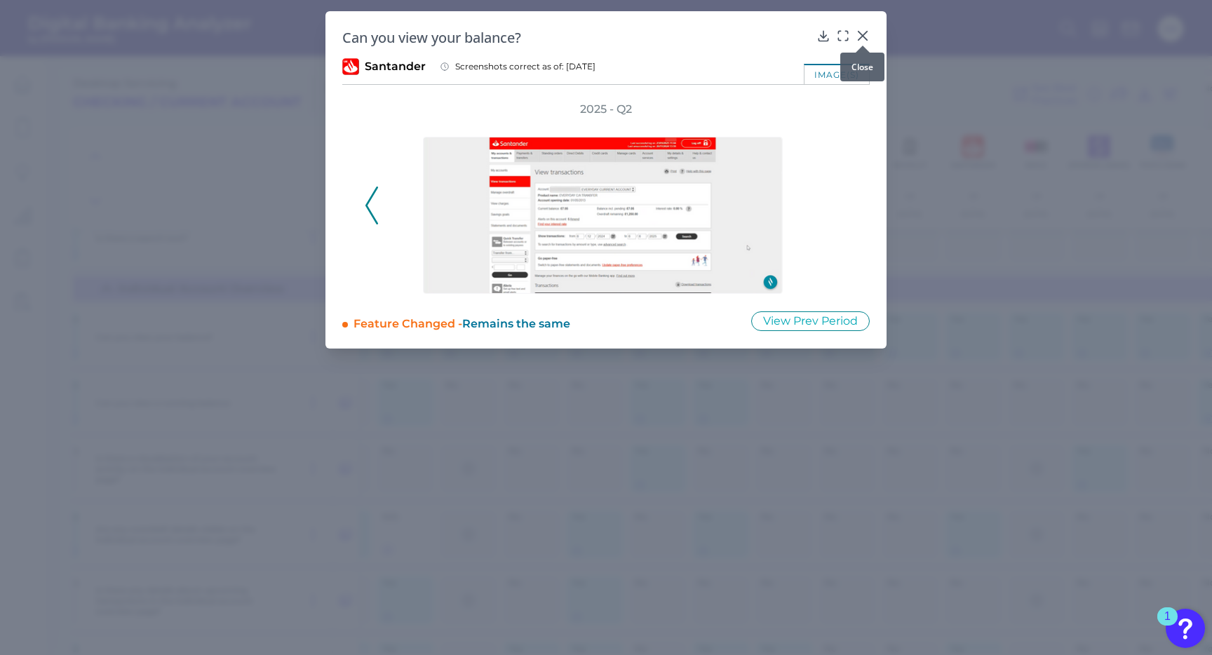
click at [864, 36] on icon at bounding box center [863, 36] width 14 height 14
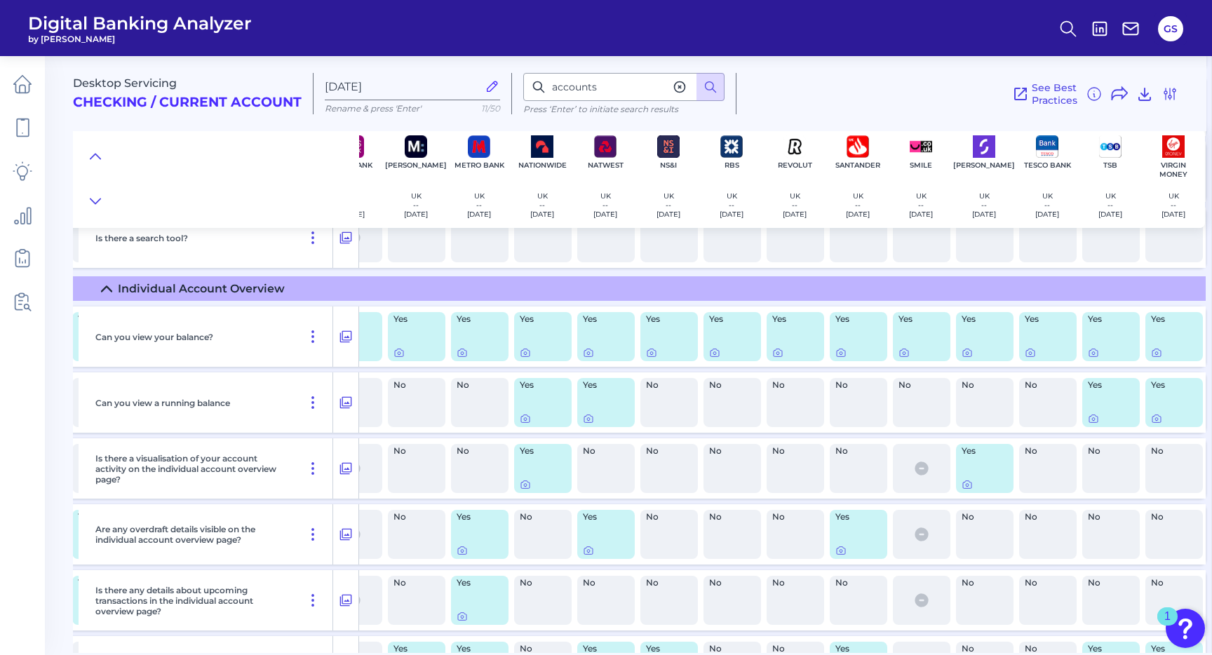
scroll to position [1637, 422]
click at [899, 354] on icon at bounding box center [904, 352] width 11 height 11
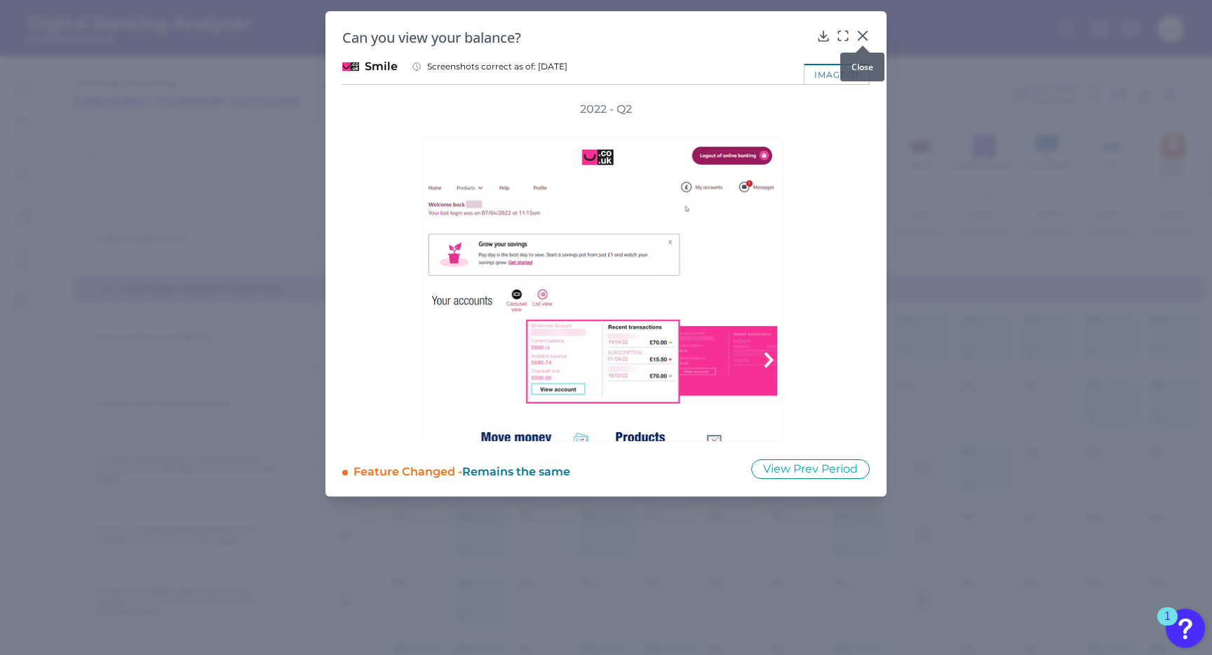
click at [860, 34] on icon at bounding box center [863, 36] width 14 height 14
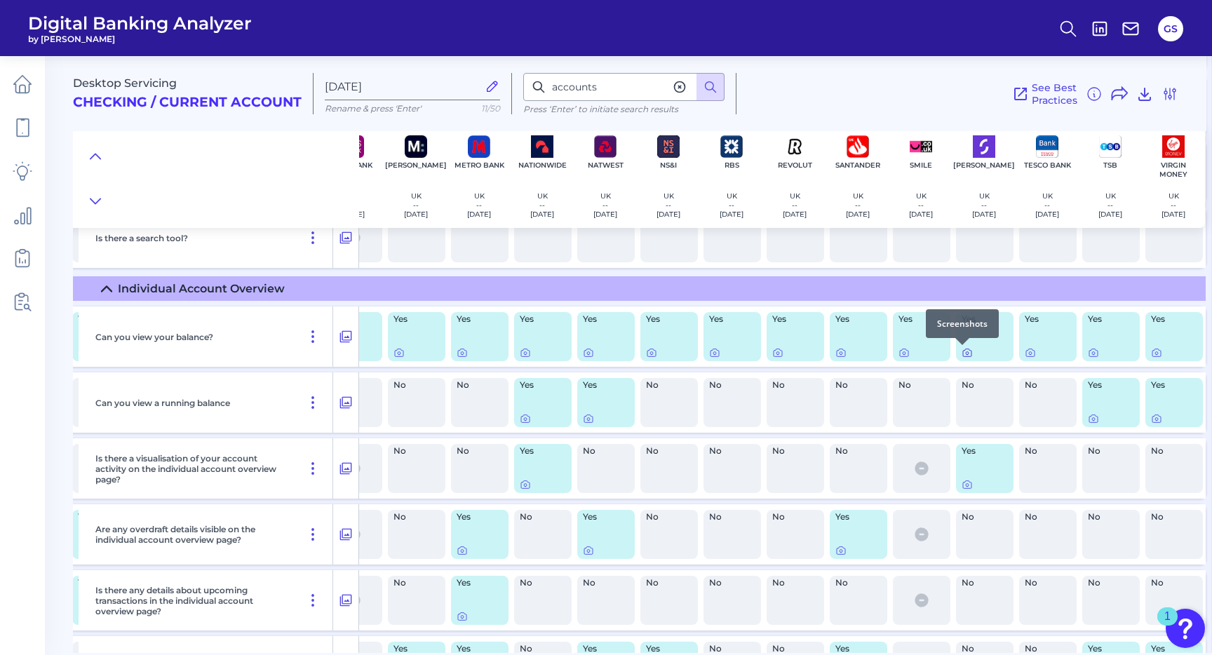
click at [962, 354] on icon at bounding box center [967, 352] width 11 height 11
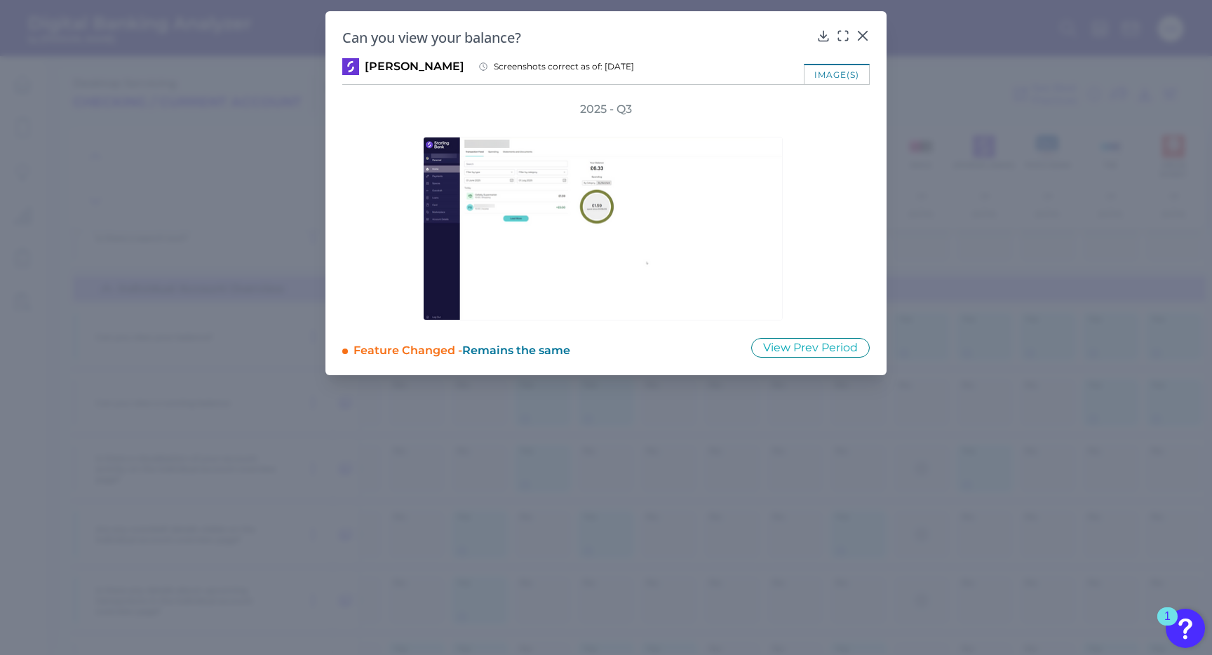
click at [845, 78] on div "image(s)" at bounding box center [837, 74] width 66 height 20
click at [863, 39] on div at bounding box center [863, 46] width 14 height 14
click at [864, 30] on icon at bounding box center [863, 36] width 14 height 14
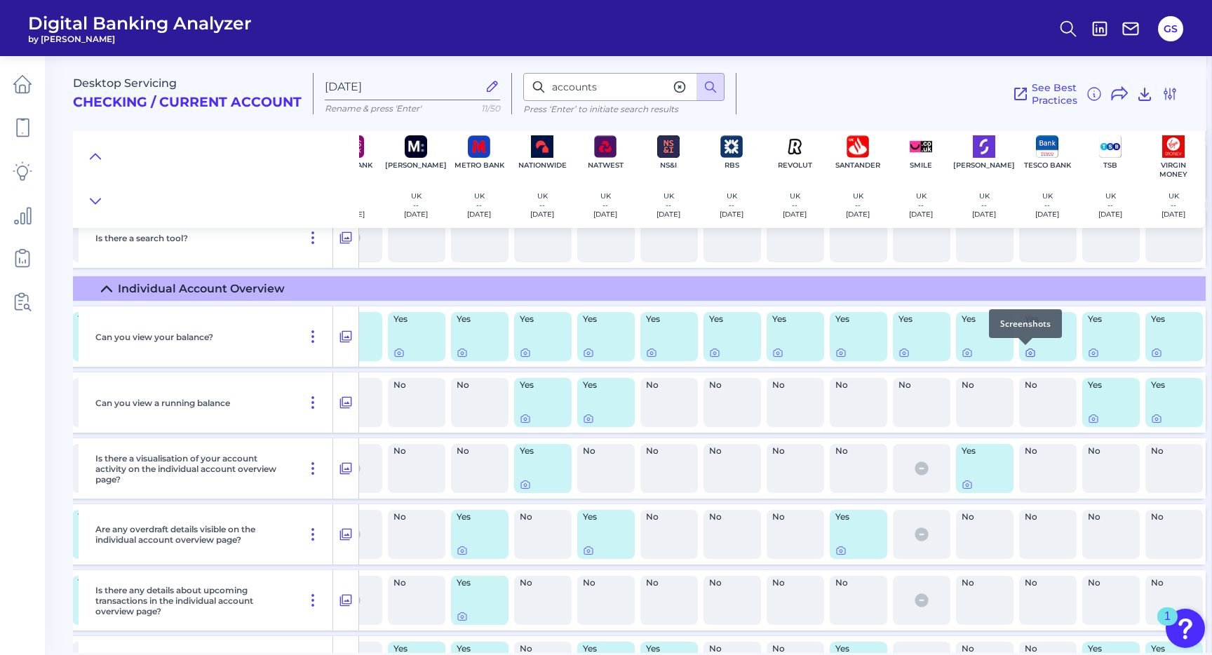
click at [1025, 354] on icon at bounding box center [1030, 352] width 11 height 11
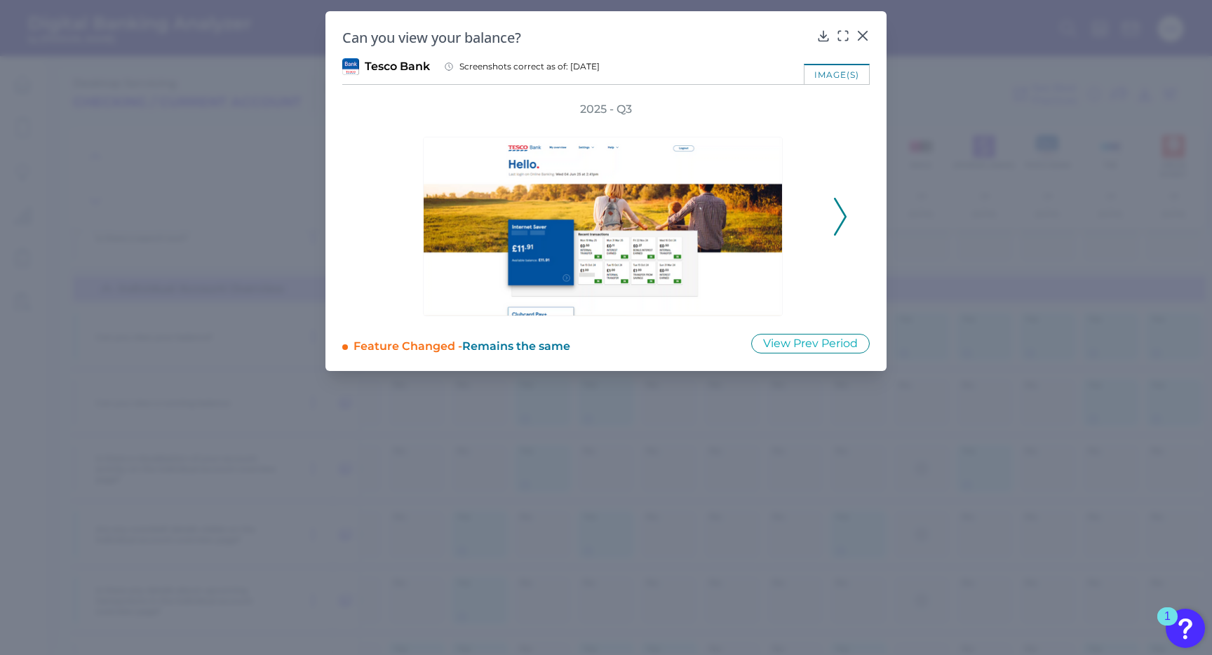
click at [845, 223] on icon at bounding box center [840, 217] width 13 height 38
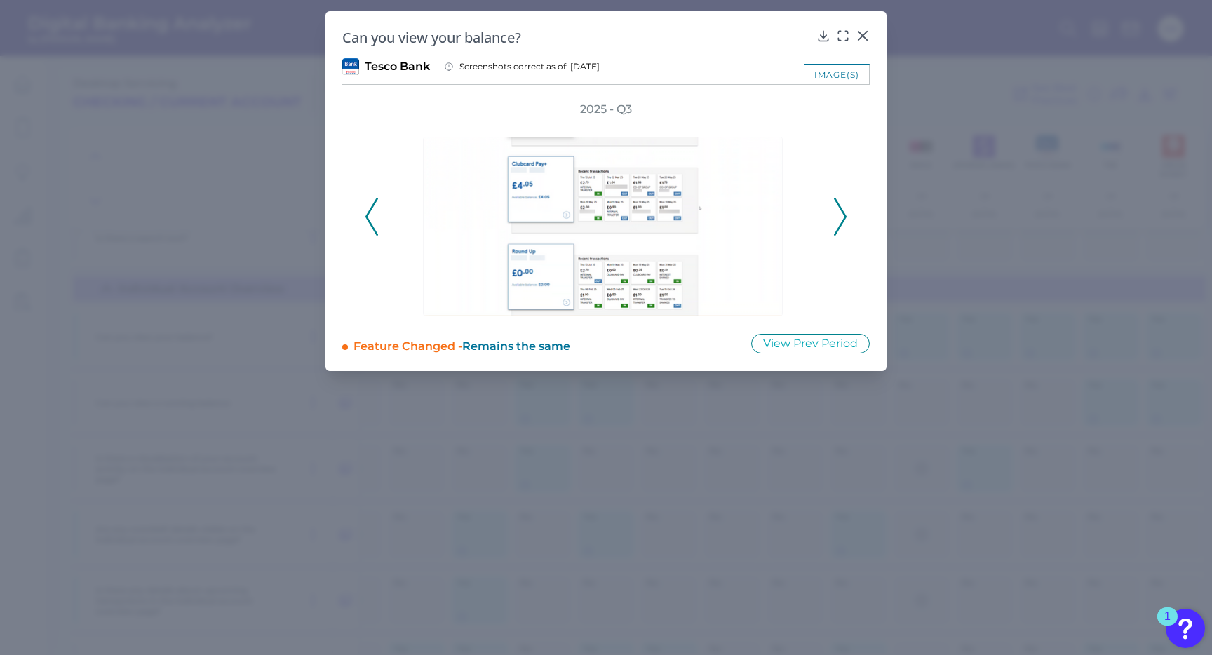
click at [838, 224] on icon at bounding box center [840, 217] width 13 height 38
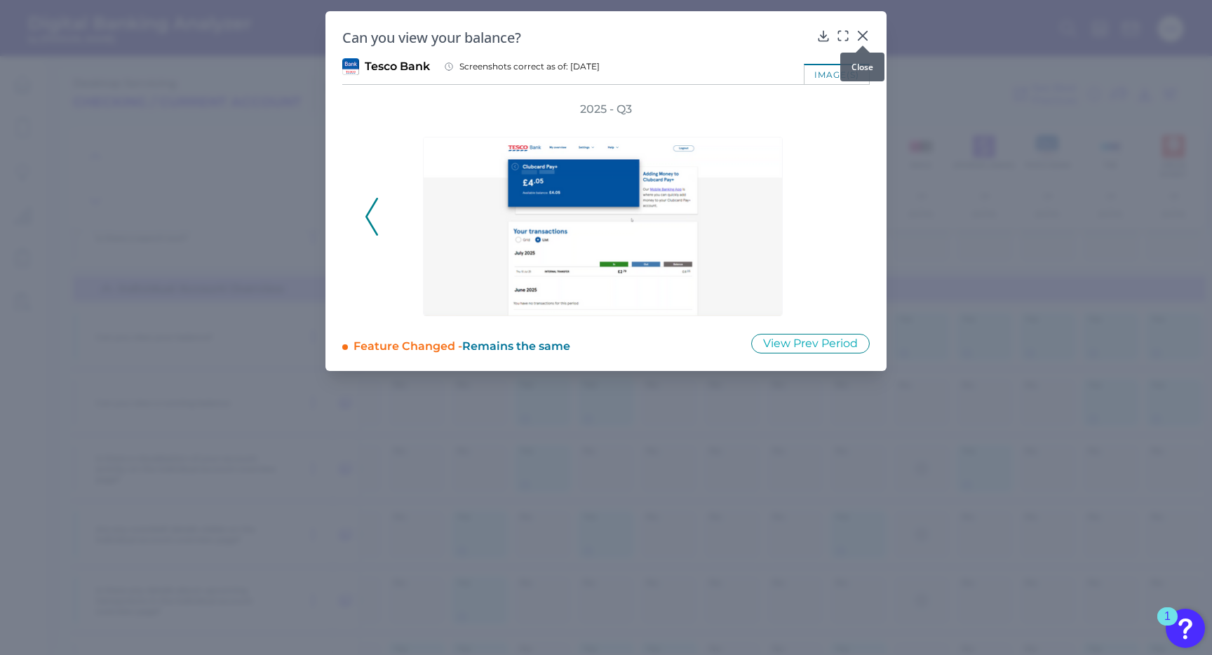
click at [864, 34] on icon at bounding box center [863, 36] width 8 height 8
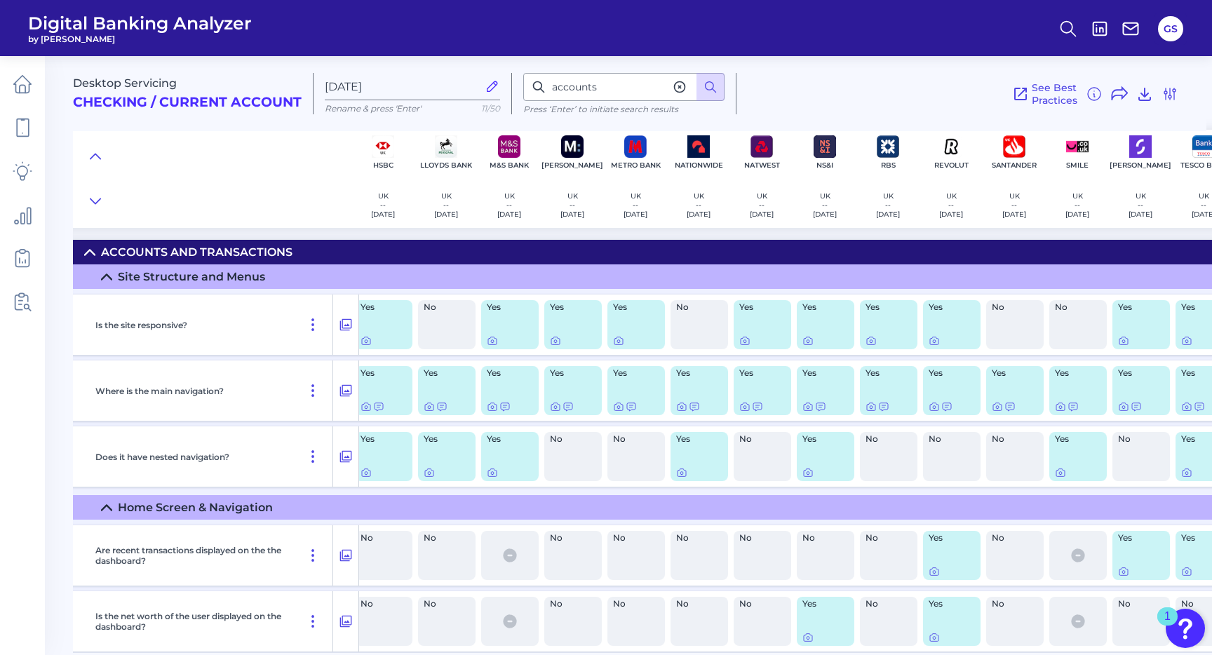
scroll to position [0, 0]
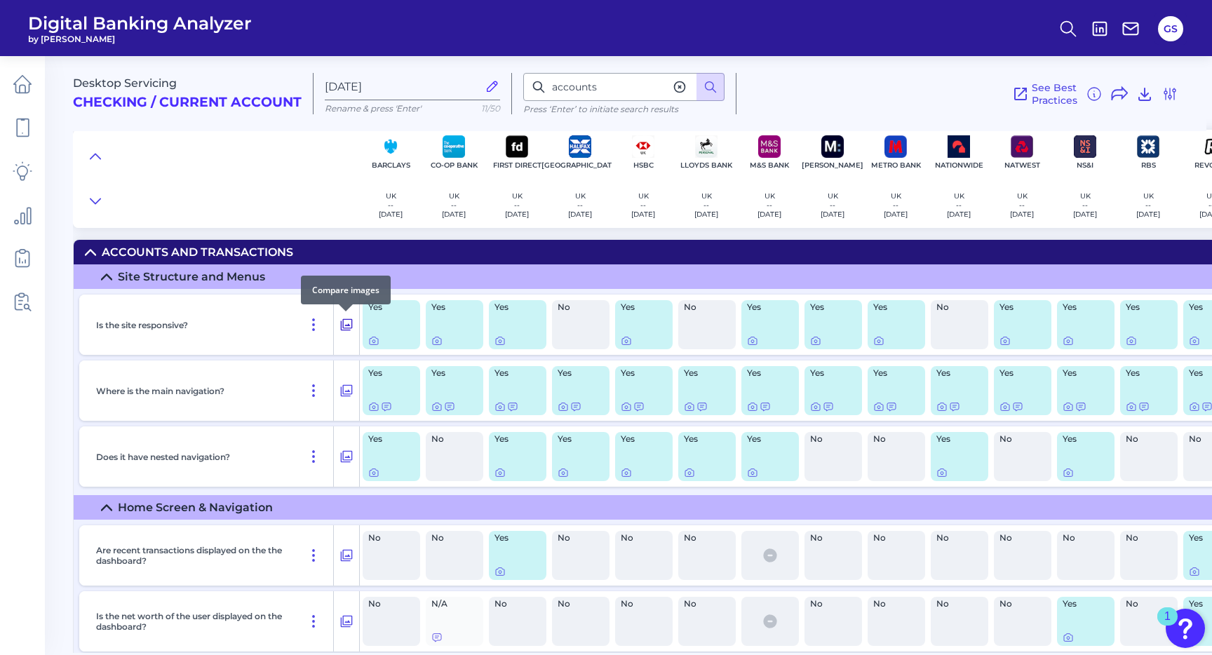
click at [342, 326] on icon at bounding box center [347, 324] width 14 height 17
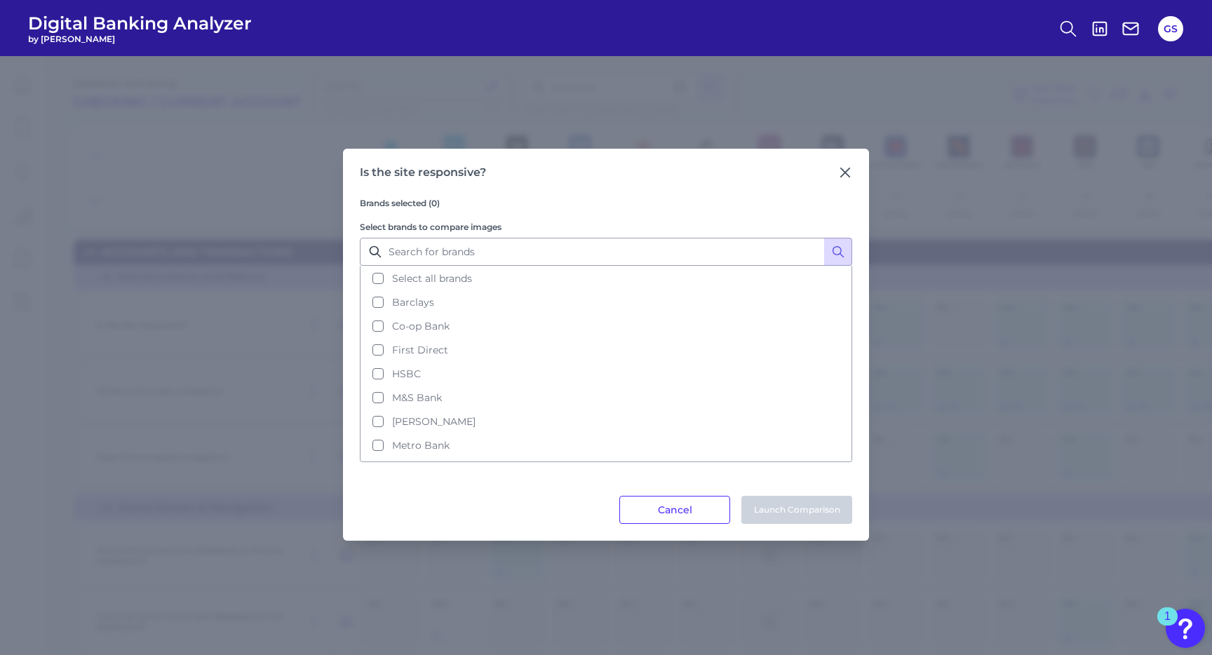
click at [851, 169] on icon at bounding box center [845, 173] width 14 height 14
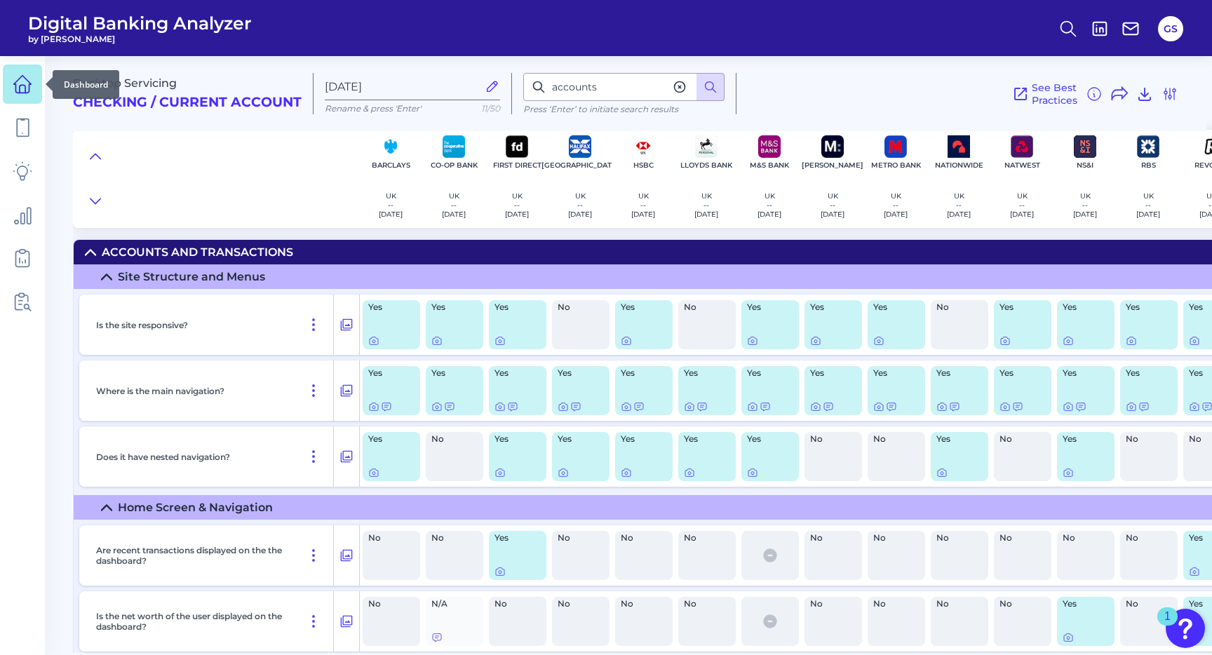
click at [17, 82] on icon at bounding box center [23, 84] width 20 height 20
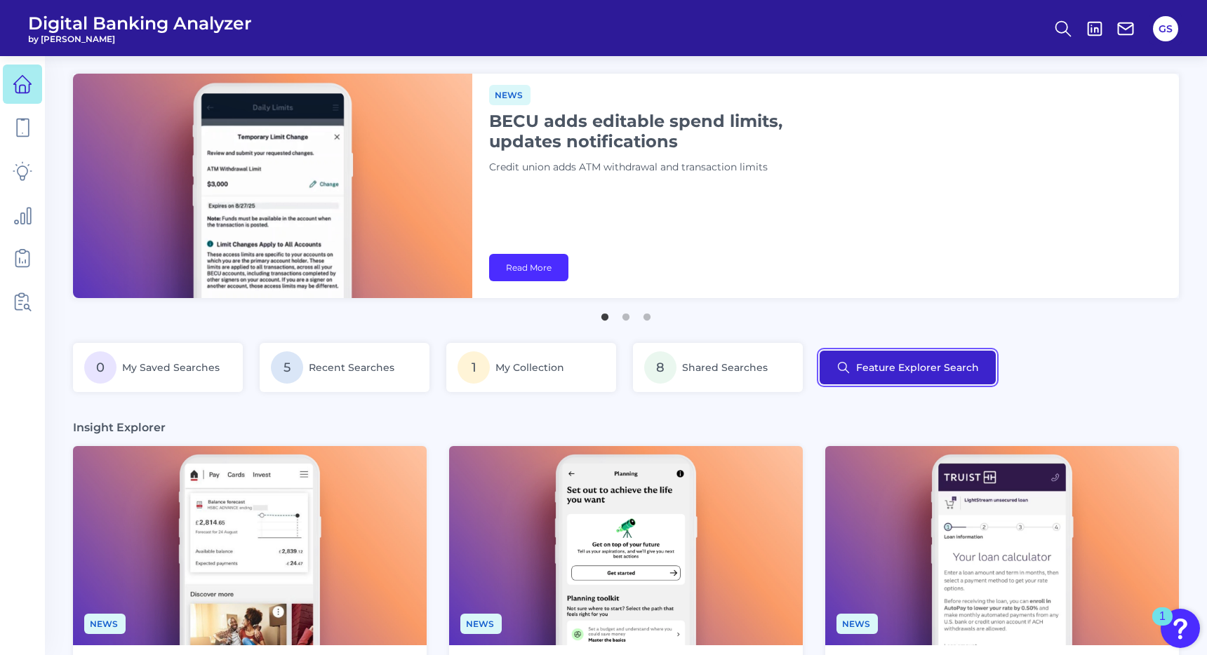
click at [863, 365] on button "Feature Explorer Search" at bounding box center [908, 368] width 176 height 34
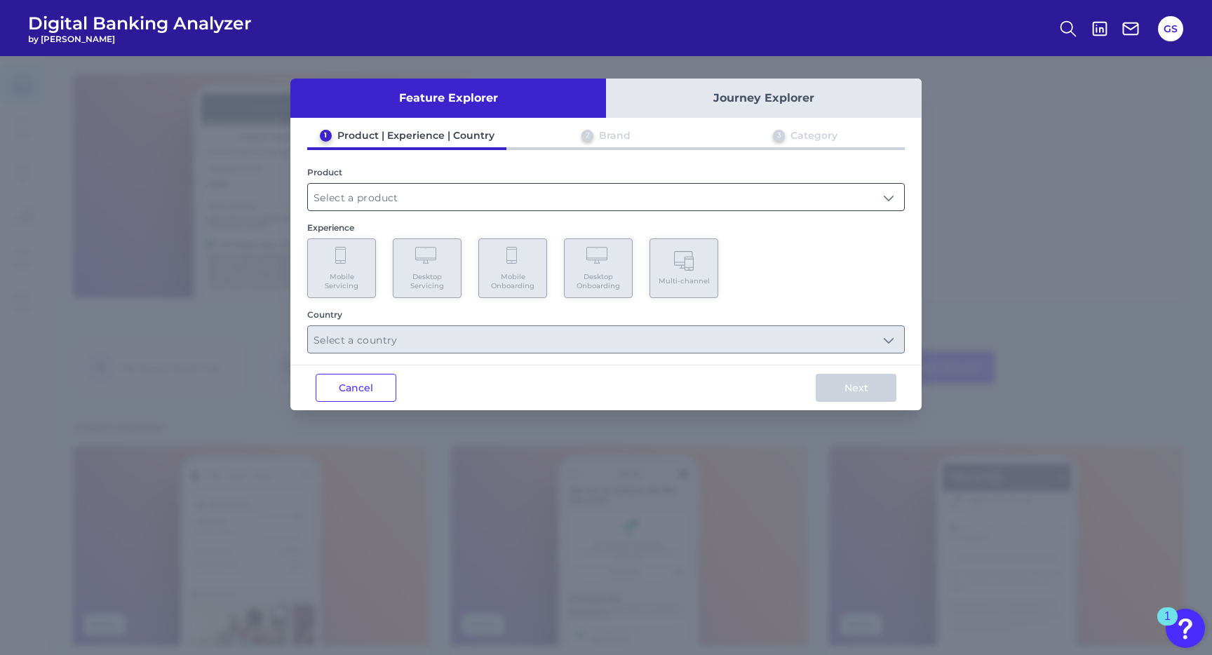
click at [399, 192] on input "text" at bounding box center [606, 197] width 596 height 27
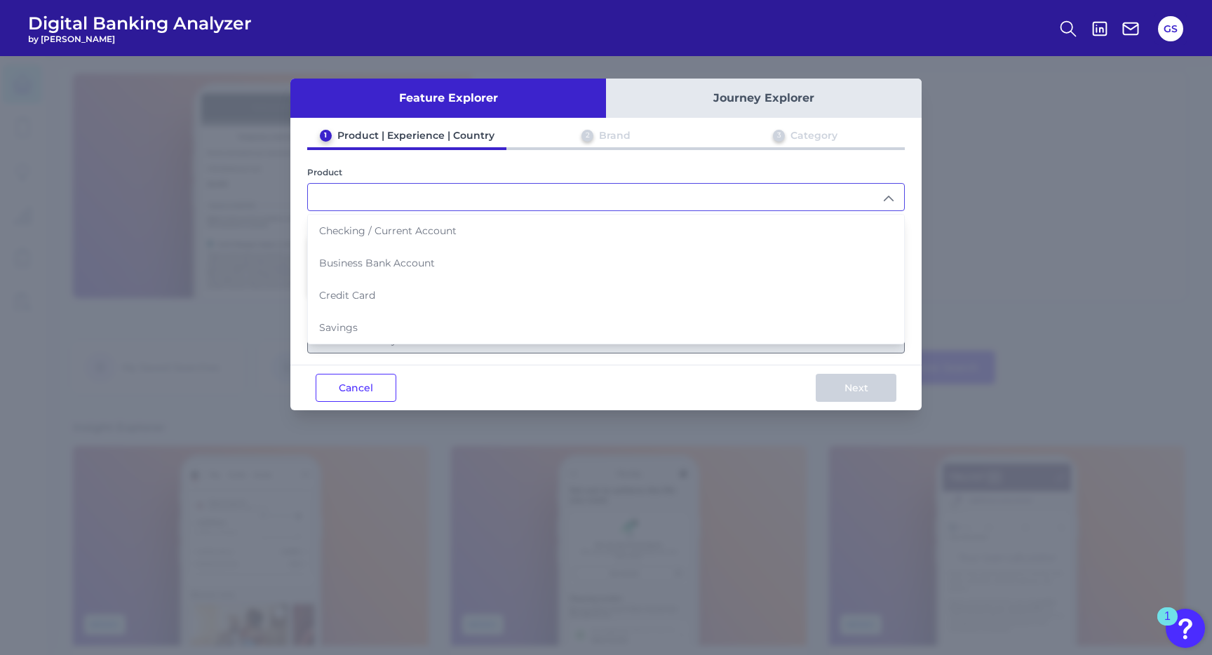
click at [419, 236] on li "Checking / Current Account" at bounding box center [606, 231] width 596 height 32
type input "Checking / Current Account"
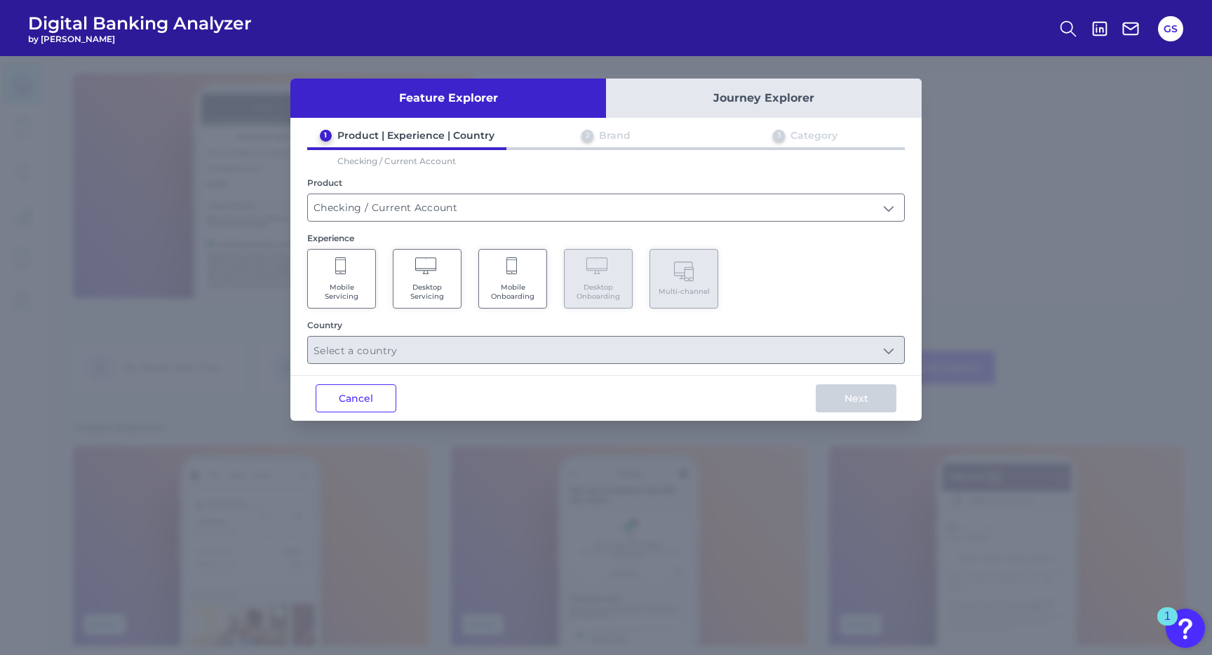
click at [360, 267] on Servicing "Mobile Servicing" at bounding box center [341, 279] width 69 height 60
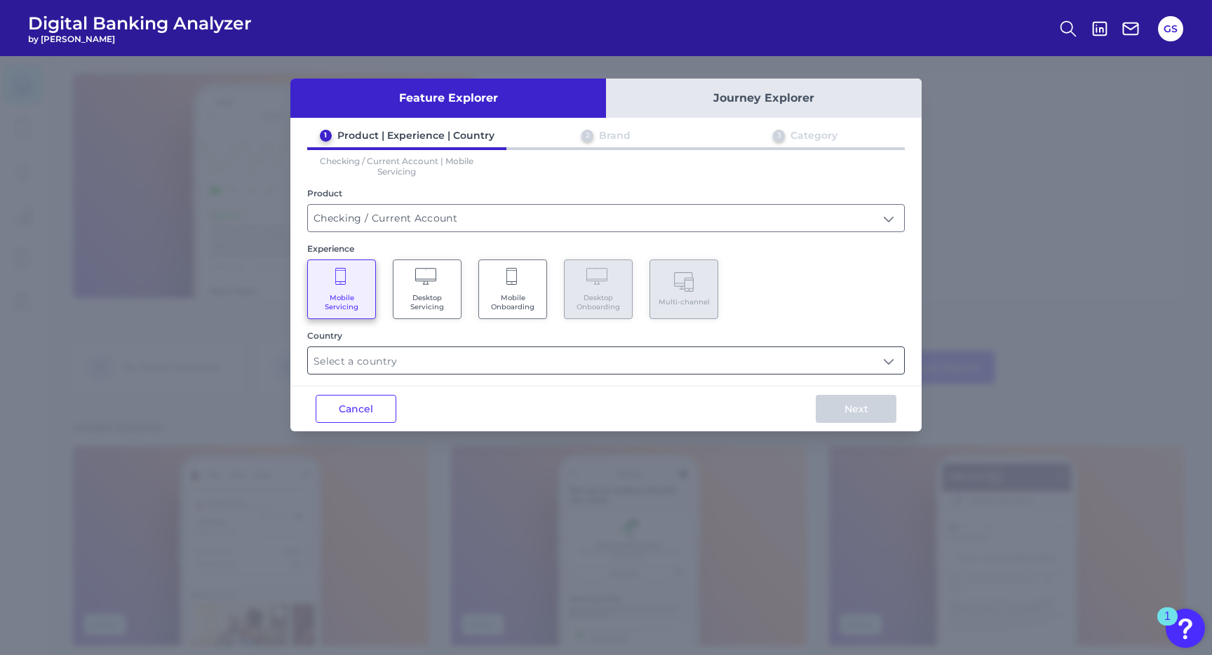
click at [480, 352] on input "text" at bounding box center [606, 360] width 596 height 27
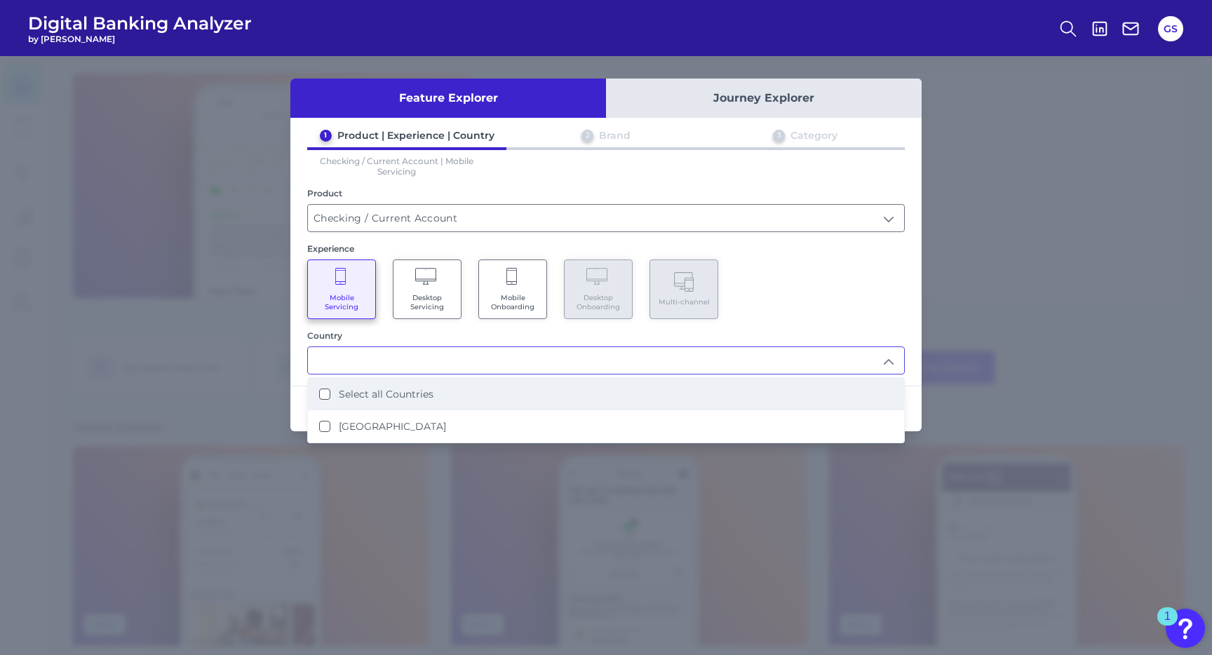
drag, startPoint x: 474, startPoint y: 387, endPoint x: 527, endPoint y: 392, distance: 53.6
click at [474, 387] on li "Select all Countries" at bounding box center [606, 394] width 596 height 32
type input "Select all Countries"
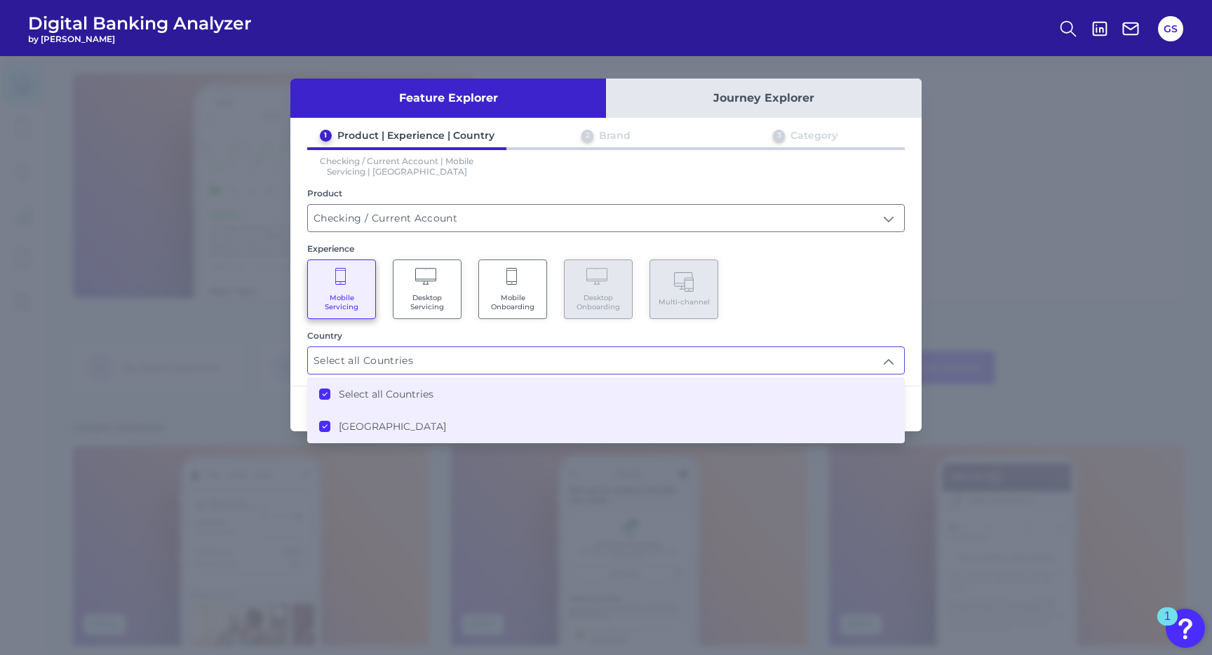
click at [918, 400] on div "Next" at bounding box center [856, 409] width 131 height 45
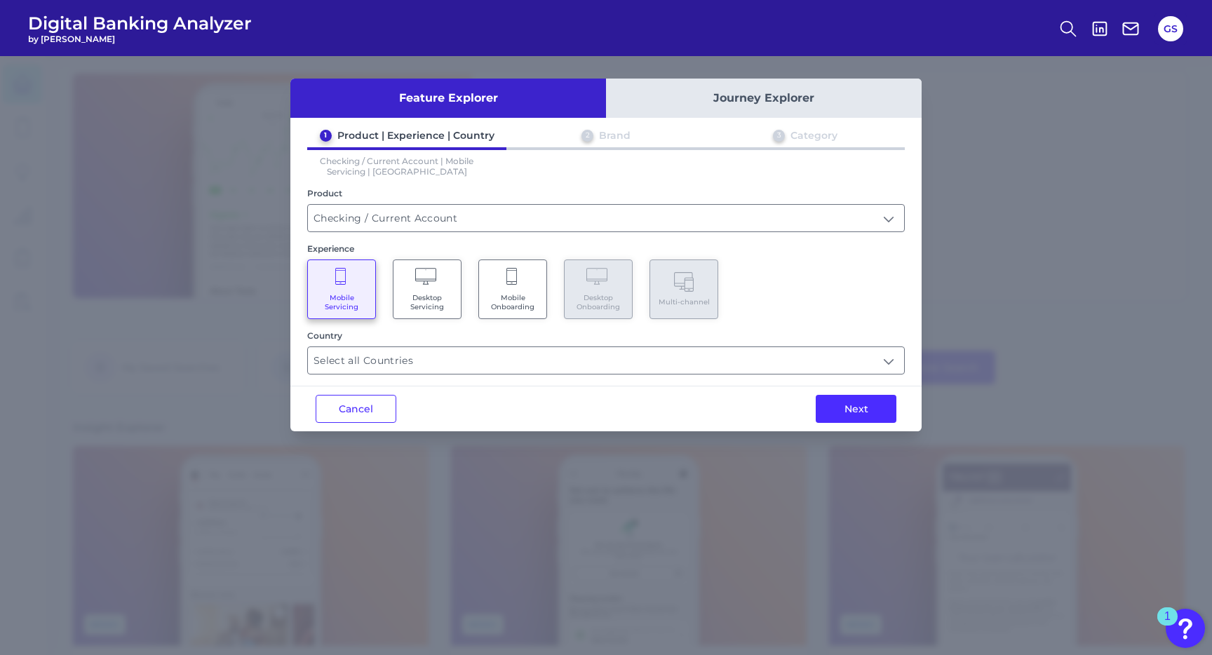
click at [869, 410] on button "Next" at bounding box center [856, 409] width 81 height 28
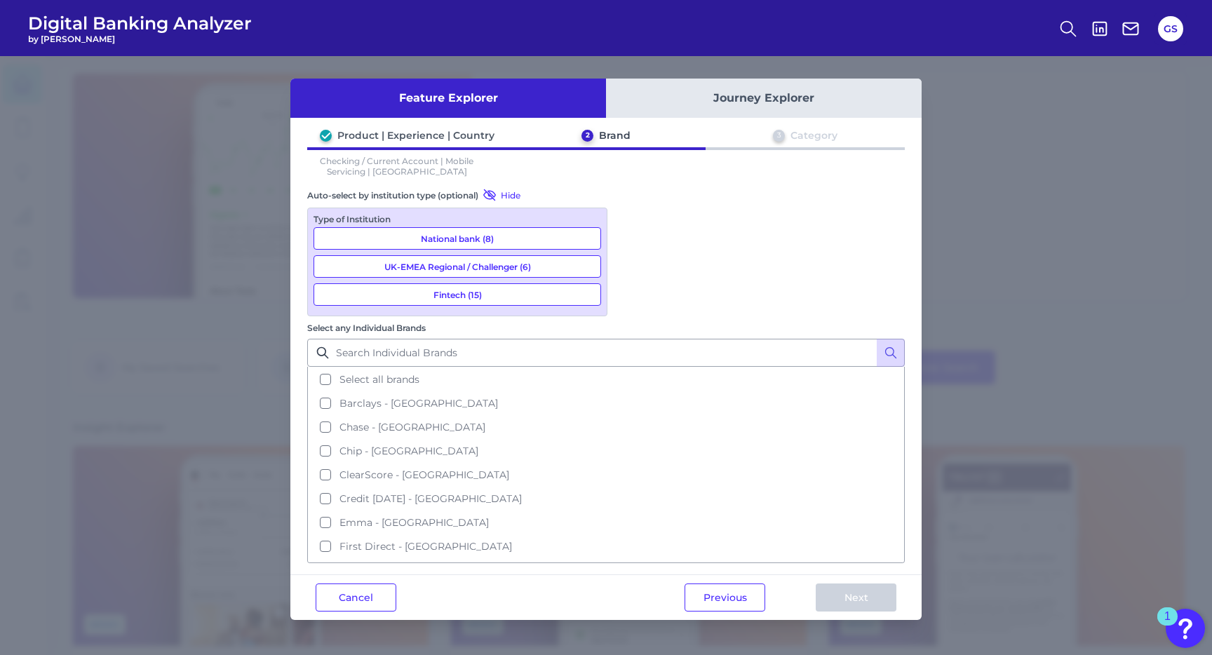
click at [503, 273] on button "UK-EMEA Regional / Challenger (6)" at bounding box center [458, 266] width 288 height 22
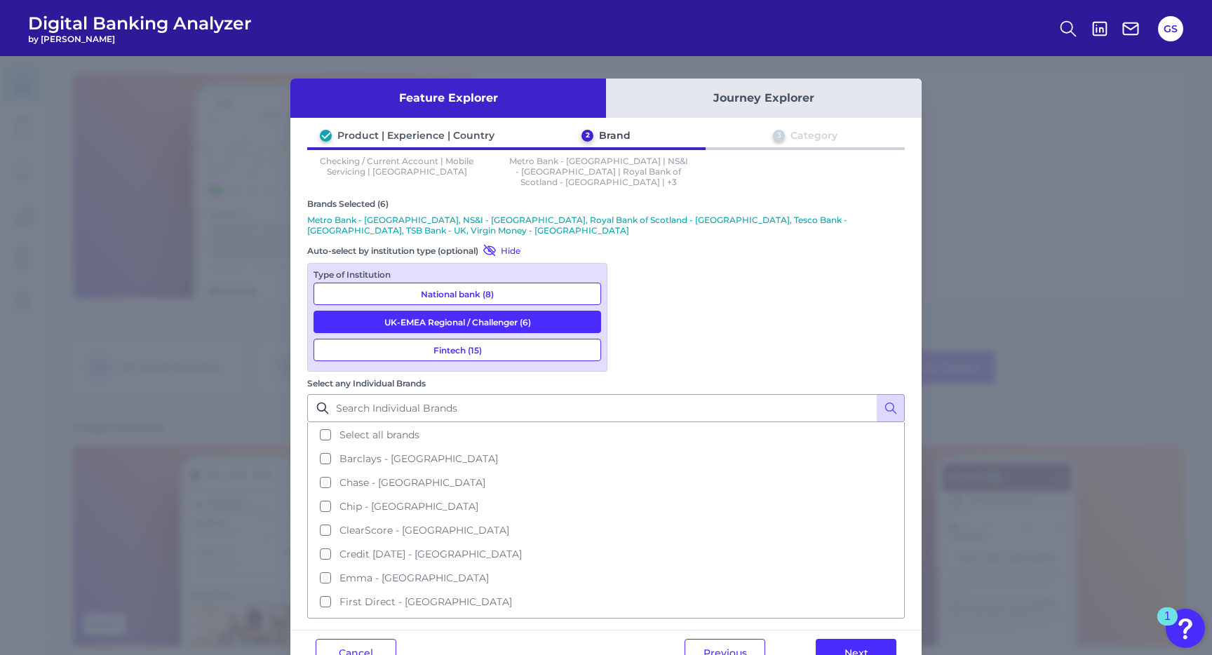
drag, startPoint x: 499, startPoint y: 319, endPoint x: 493, endPoint y: 287, distance: 32.2
click at [499, 339] on button "Fintech (15)" at bounding box center [458, 350] width 288 height 22
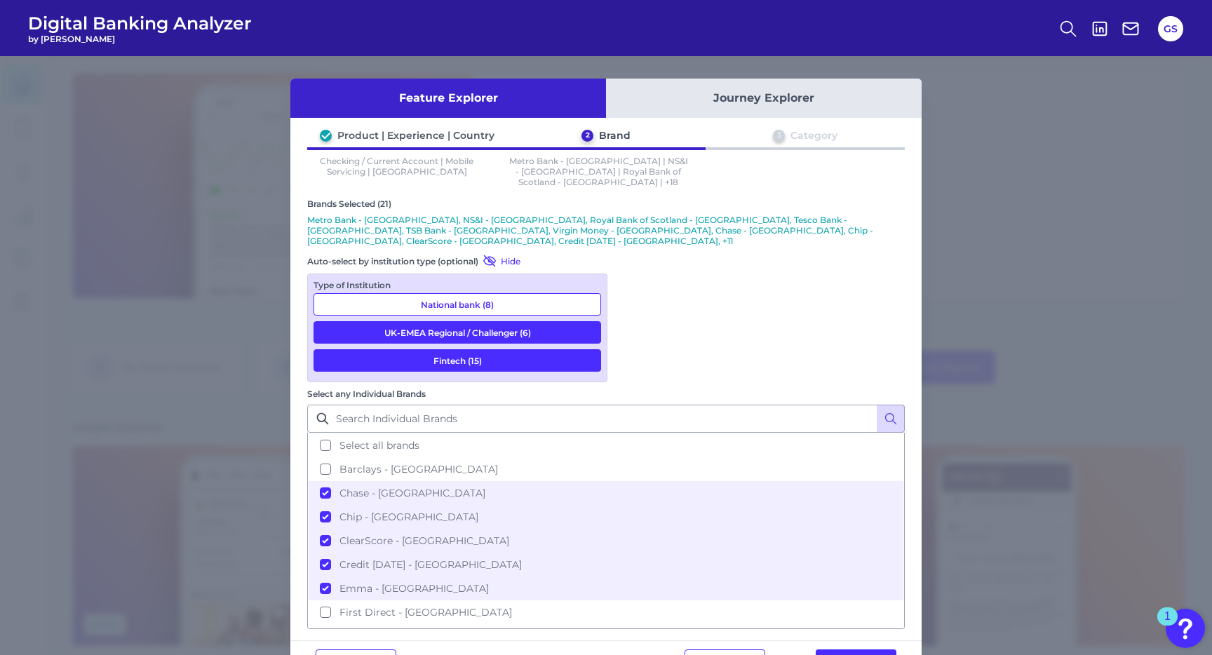
click at [494, 293] on button "National bank (8)" at bounding box center [458, 304] width 288 height 22
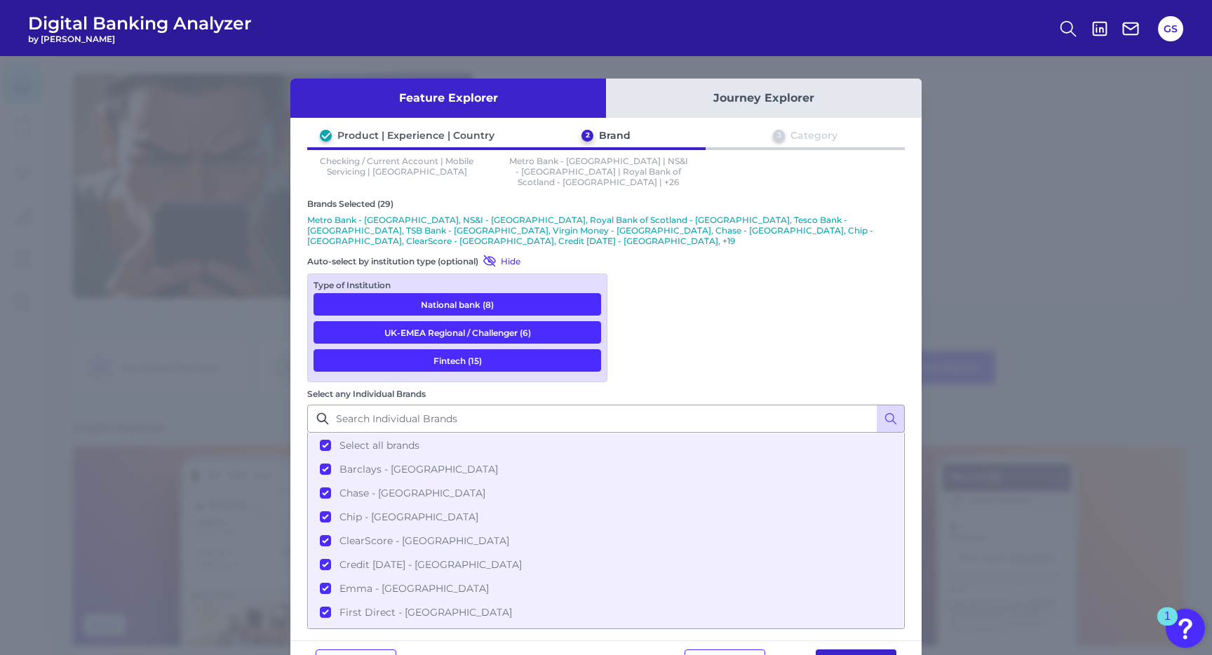
click at [856, 650] on button "Next" at bounding box center [856, 664] width 81 height 28
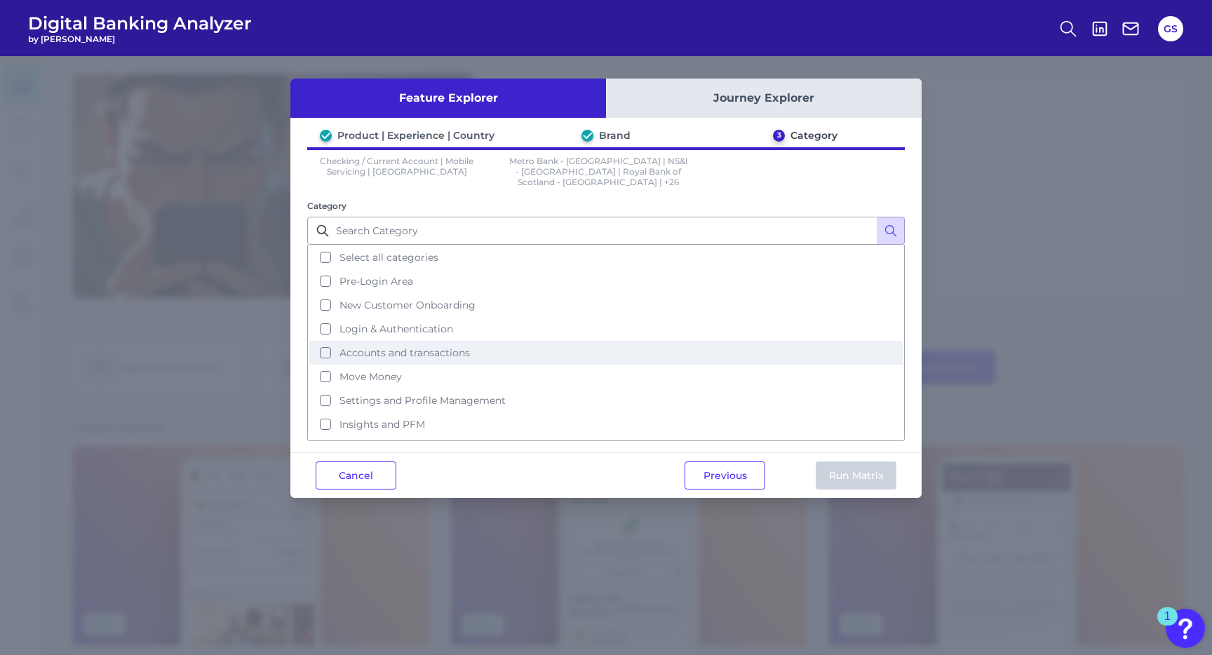
click at [441, 347] on span "Accounts and transactions" at bounding box center [405, 353] width 131 height 13
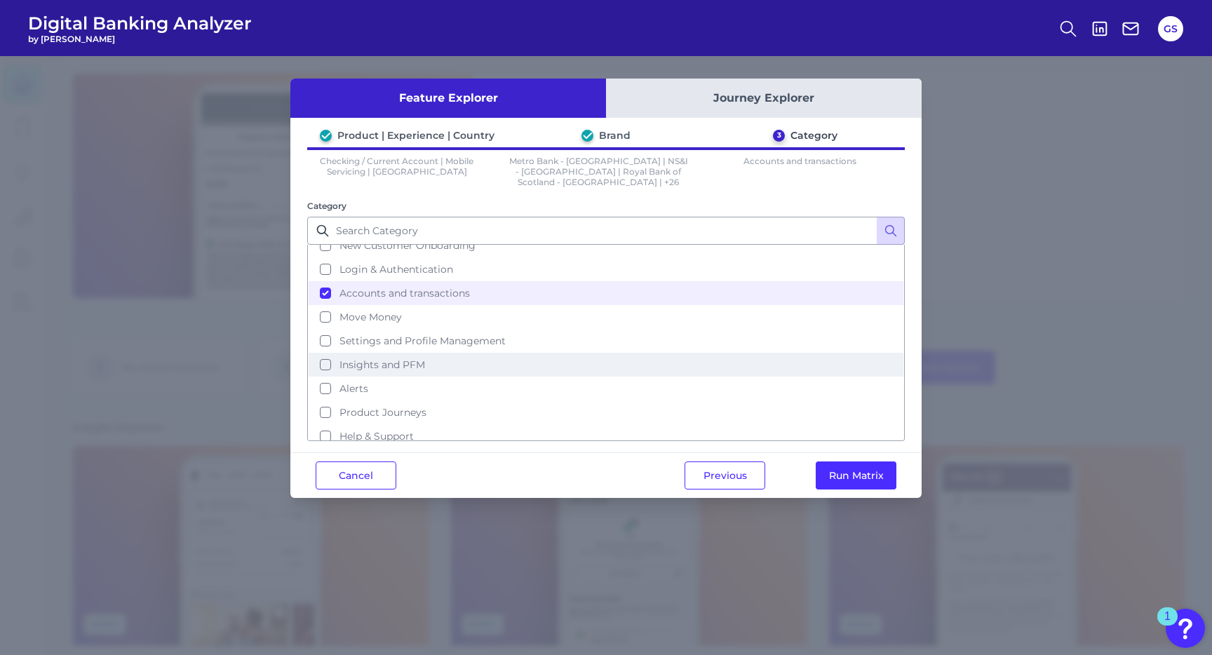
scroll to position [60, 0]
click at [430, 352] on button "Insights and PFM" at bounding box center [606, 364] width 595 height 24
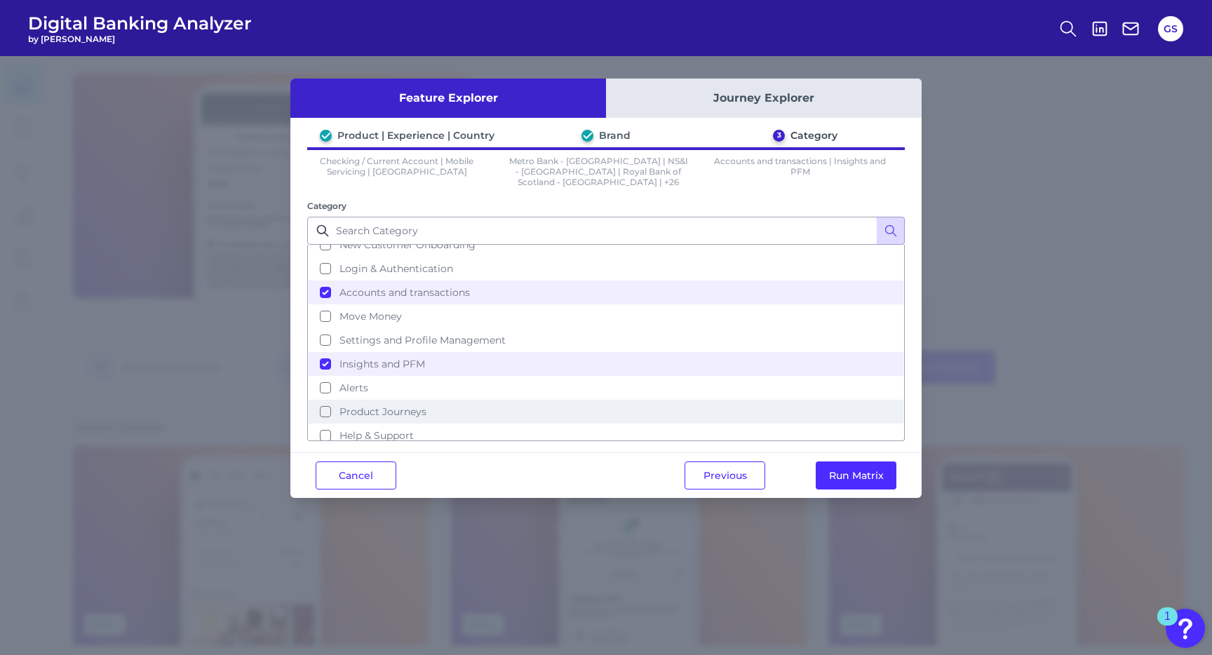
click at [449, 400] on button "Product Journeys" at bounding box center [606, 412] width 595 height 24
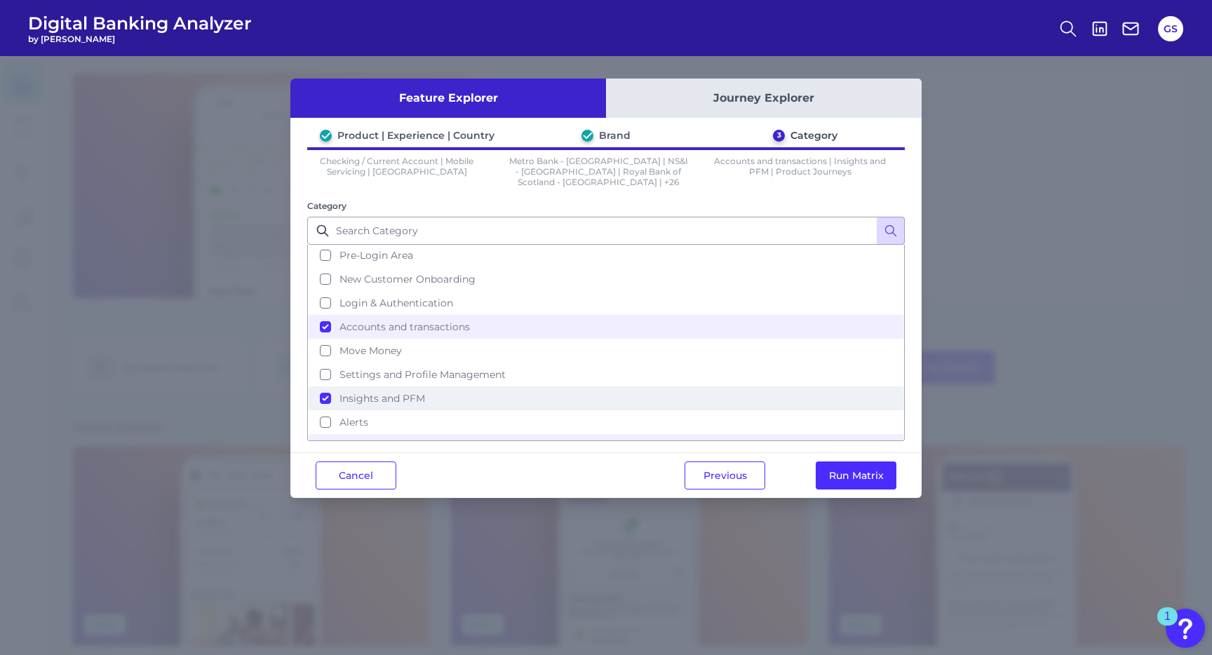
scroll to position [25, 0]
click at [844, 462] on button "Run Matrix" at bounding box center [856, 476] width 81 height 28
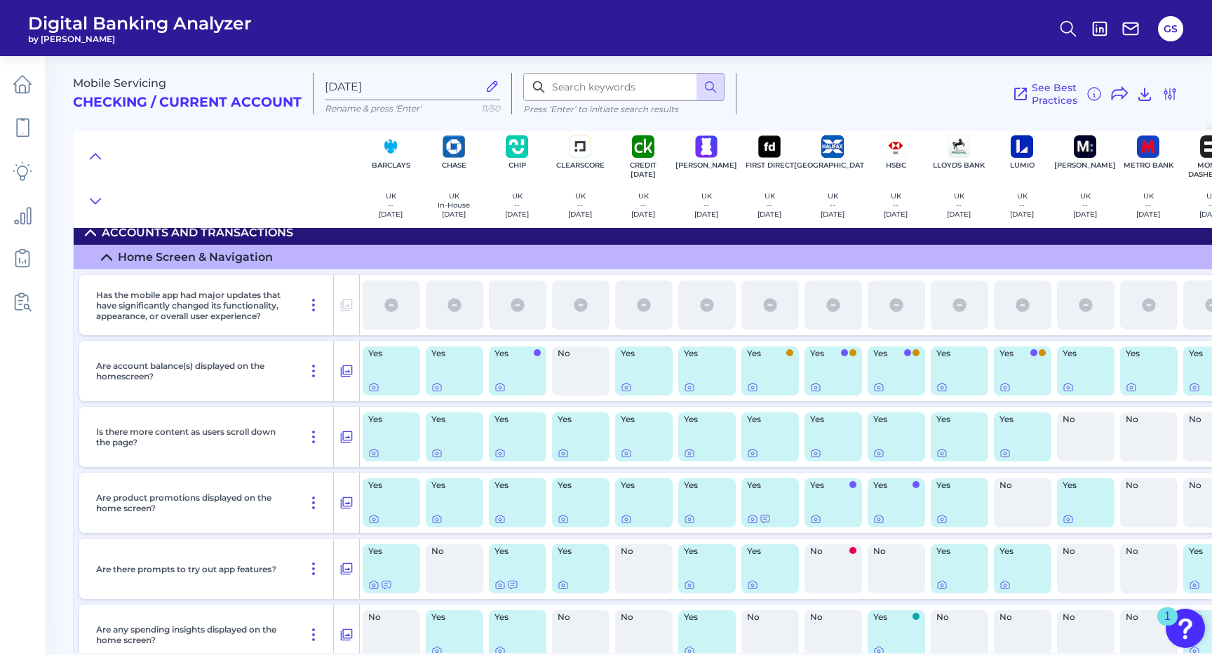
scroll to position [3, 0]
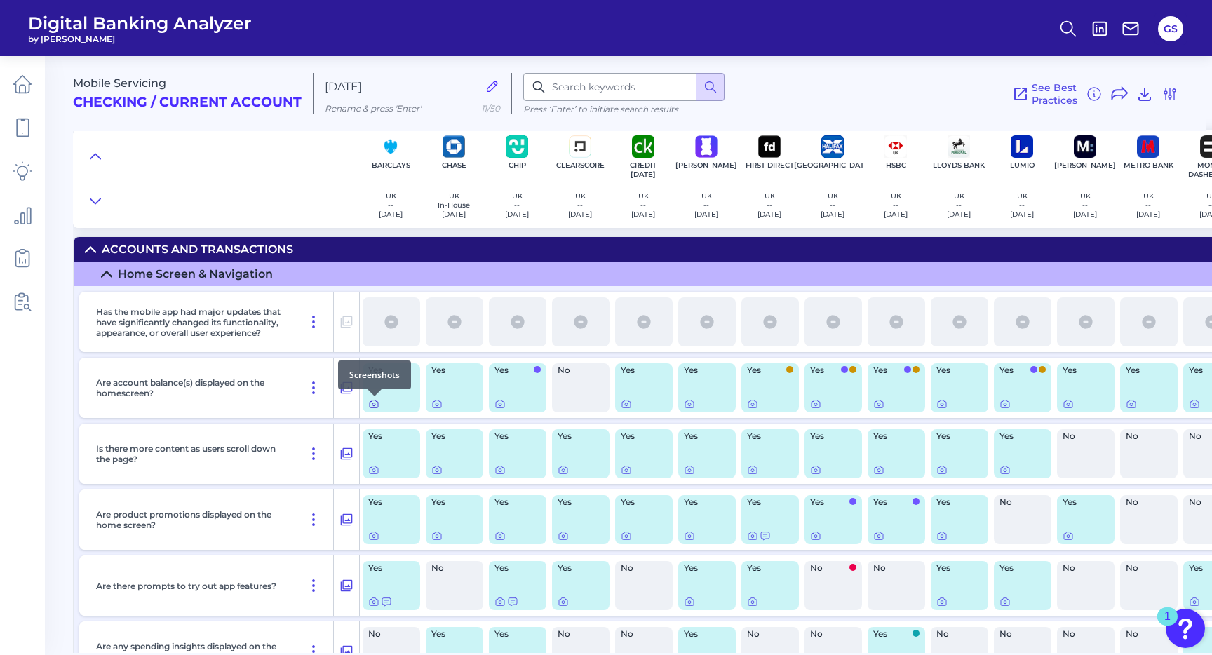
click at [376, 403] on icon at bounding box center [373, 404] width 11 height 11
click at [436, 406] on icon at bounding box center [437, 404] width 3 height 3
click at [613, 92] on input at bounding box center [623, 87] width 201 height 28
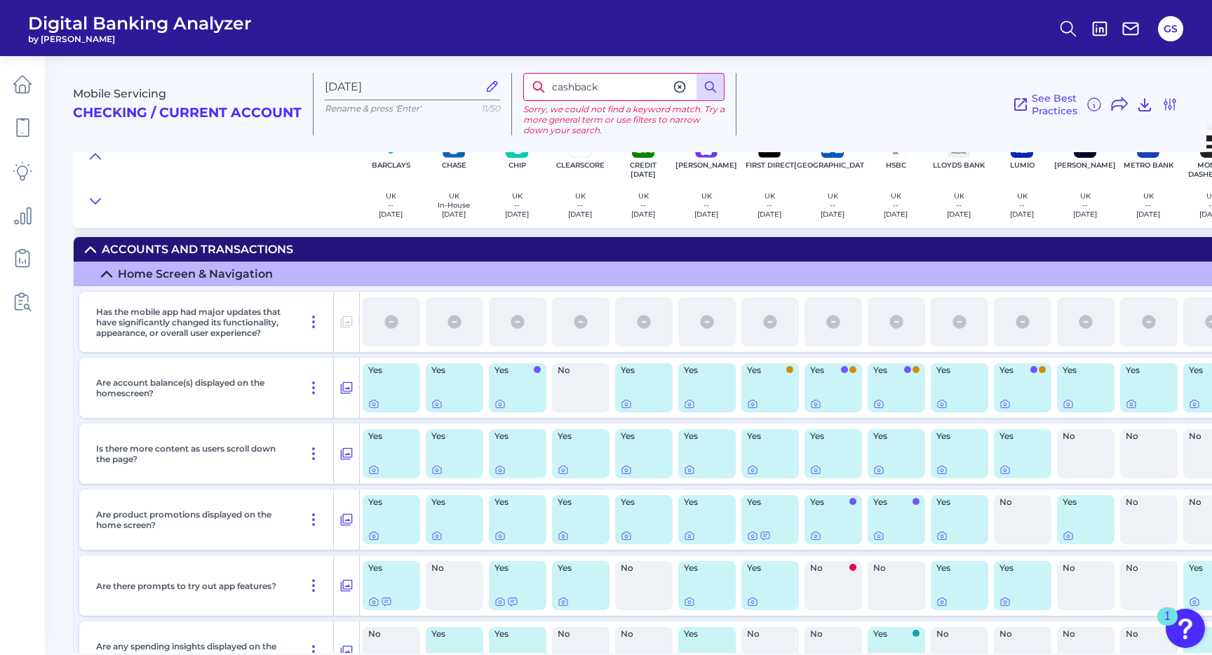
click at [707, 81] on icon at bounding box center [711, 87] width 14 height 14
click at [595, 85] on input "cashback" at bounding box center [623, 87] width 201 height 28
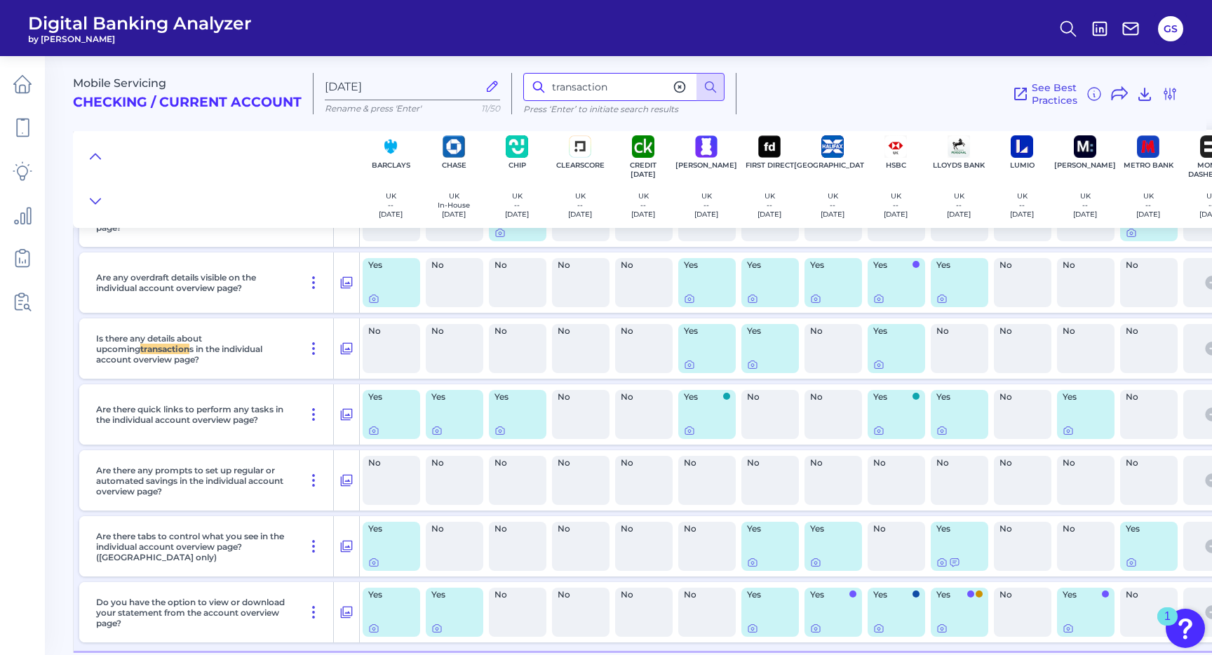
scroll to position [1331, 0]
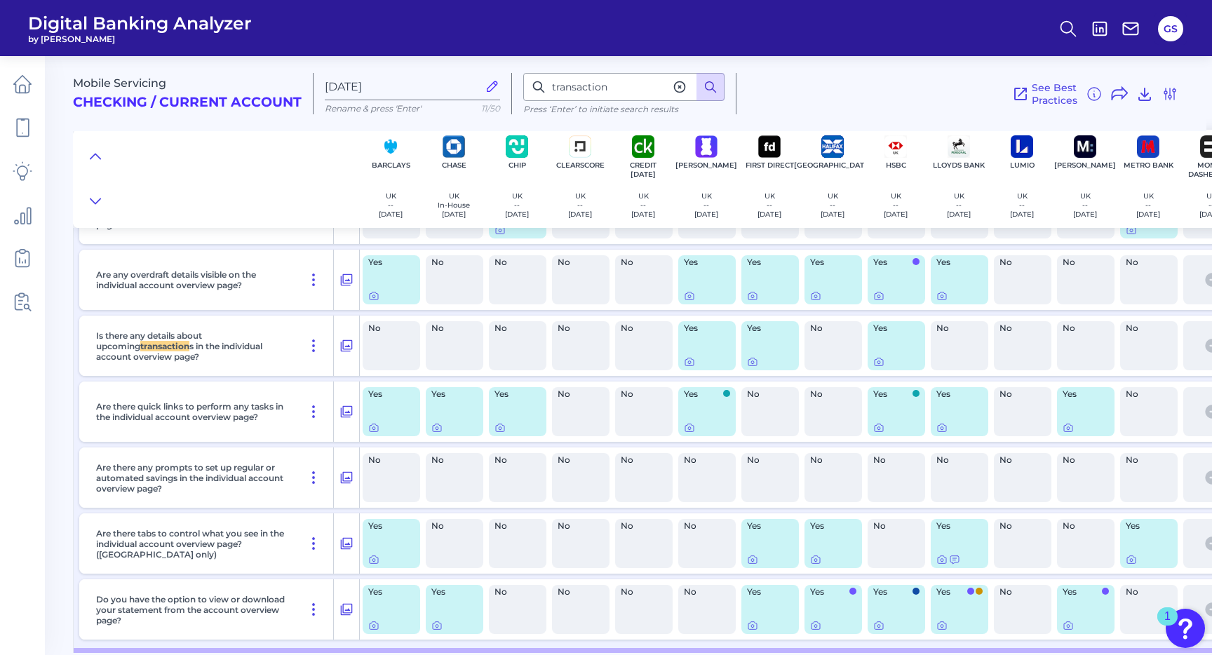
click at [704, 88] on icon at bounding box center [711, 87] width 14 height 14
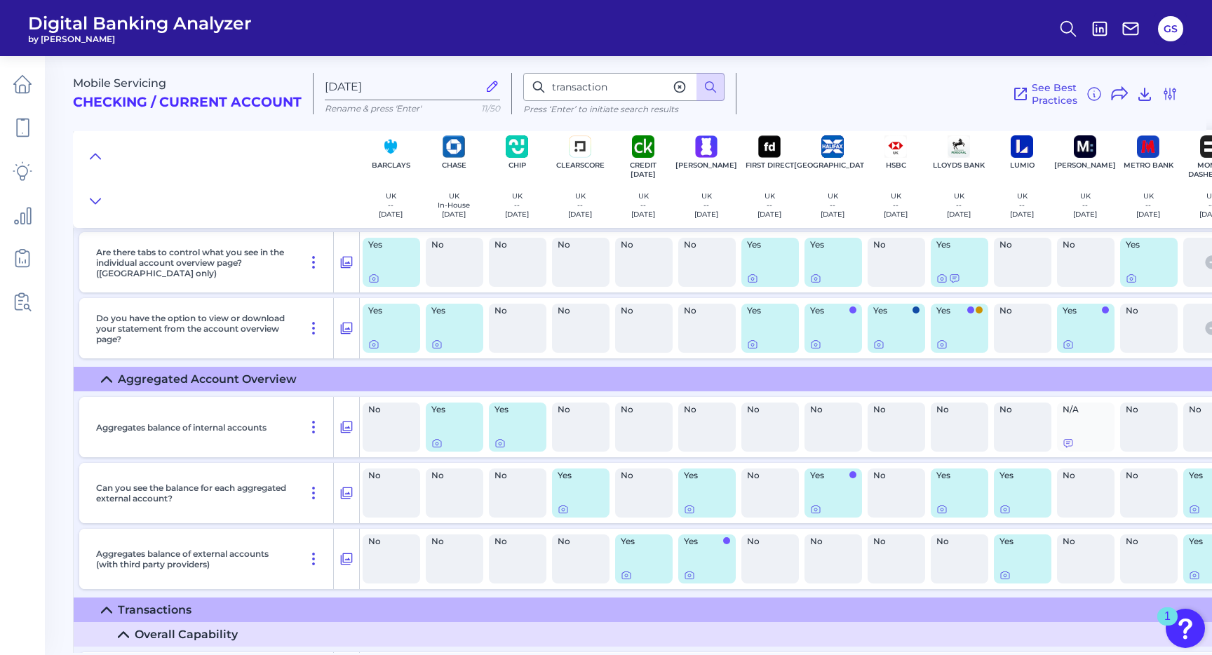
scroll to position [2019, 0]
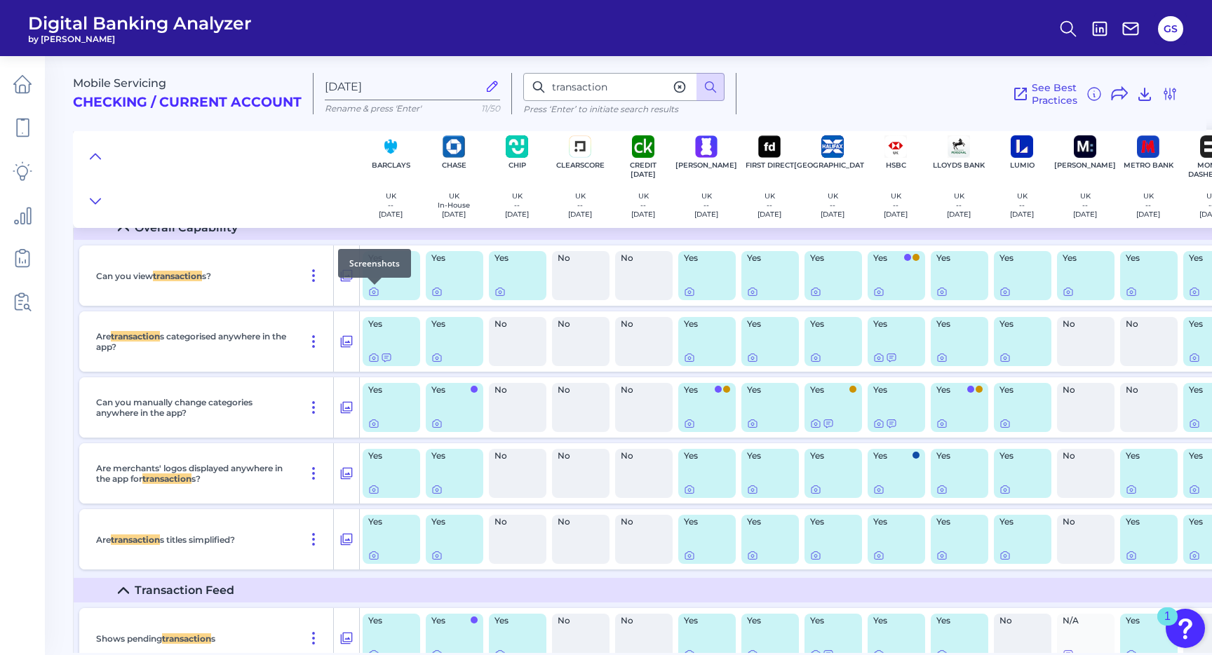
click at [373, 290] on div at bounding box center [375, 285] width 14 height 14
click at [370, 295] on icon at bounding box center [373, 291] width 11 height 11
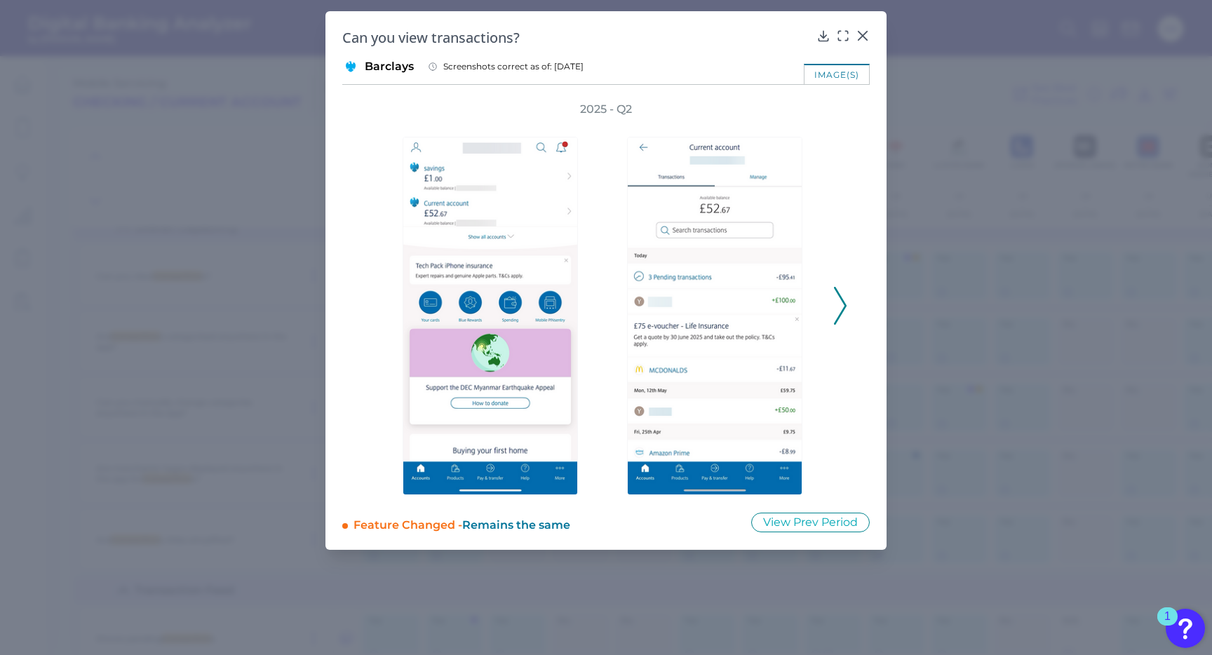
click at [837, 300] on icon at bounding box center [840, 306] width 13 height 38
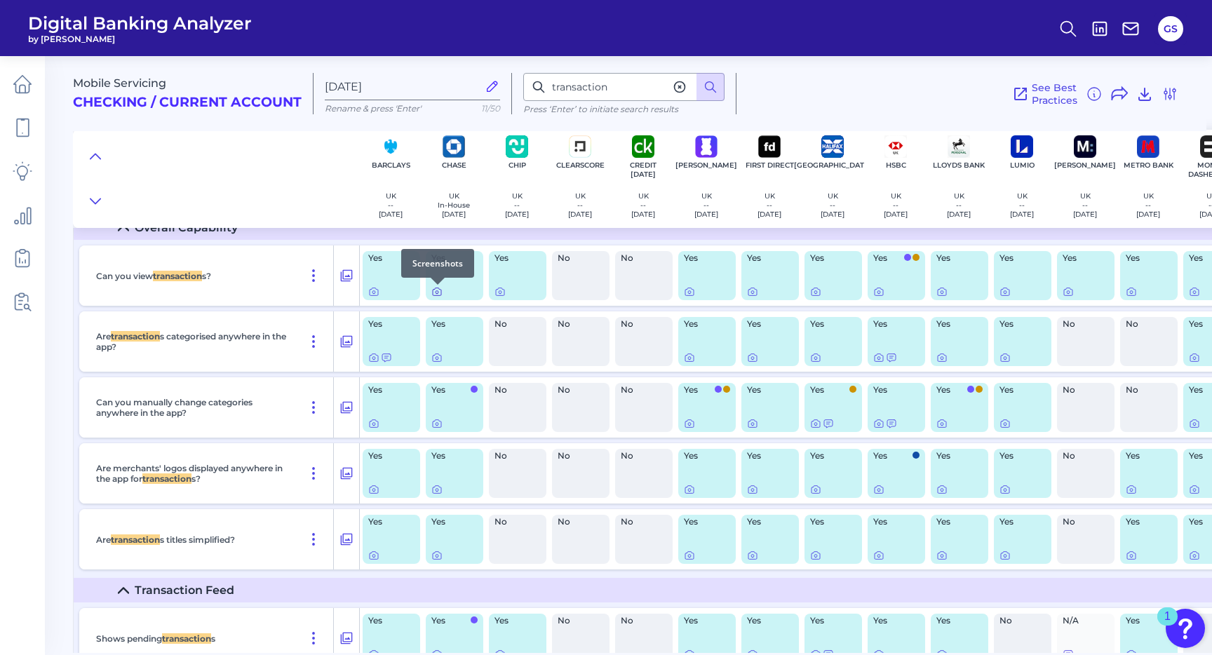
click at [436, 294] on icon at bounding box center [437, 292] width 3 height 3
click at [501, 293] on icon at bounding box center [500, 292] width 3 height 3
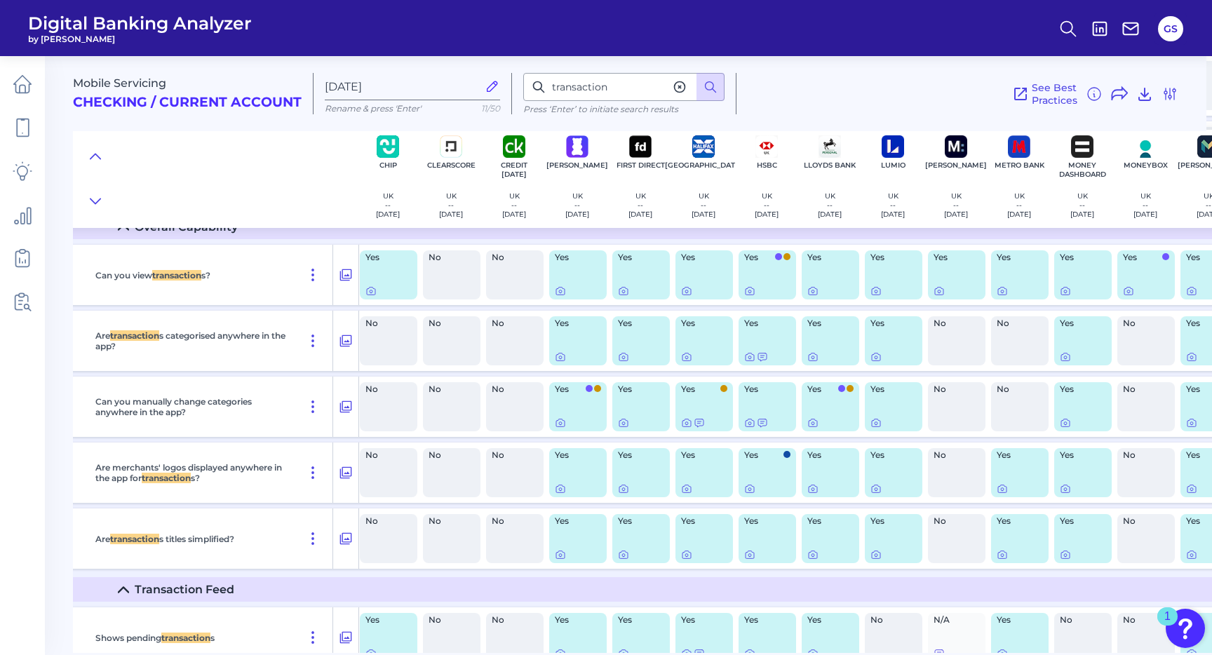
scroll to position [2020, 132]
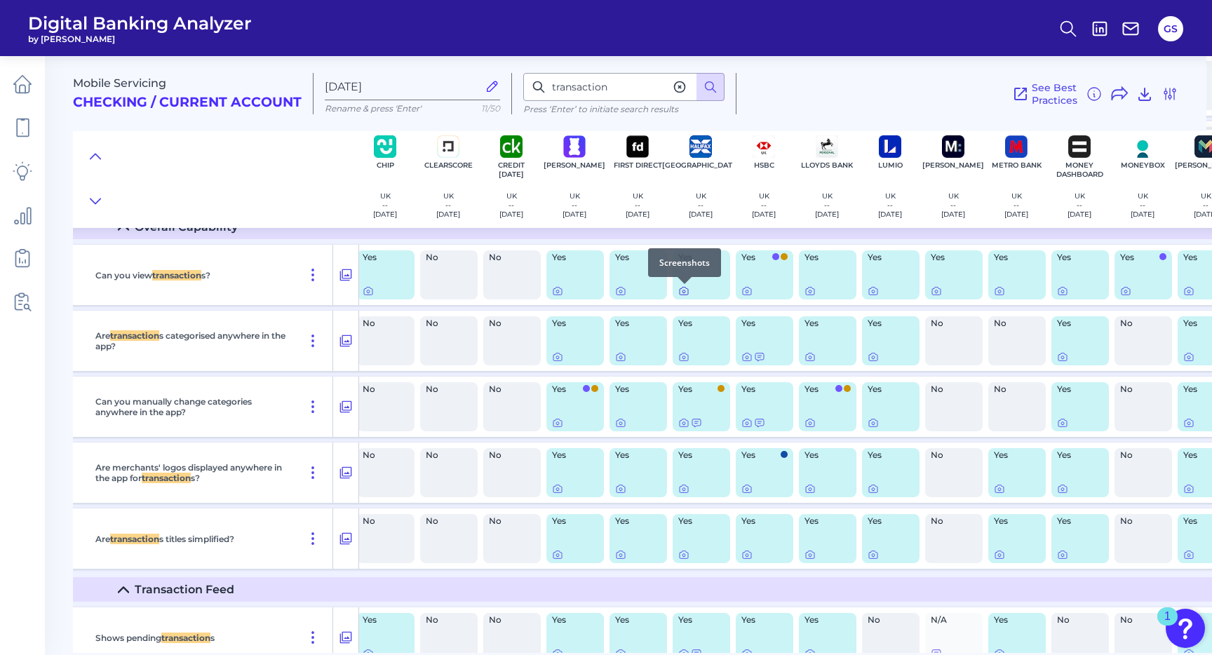
click at [687, 293] on icon at bounding box center [683, 291] width 11 height 11
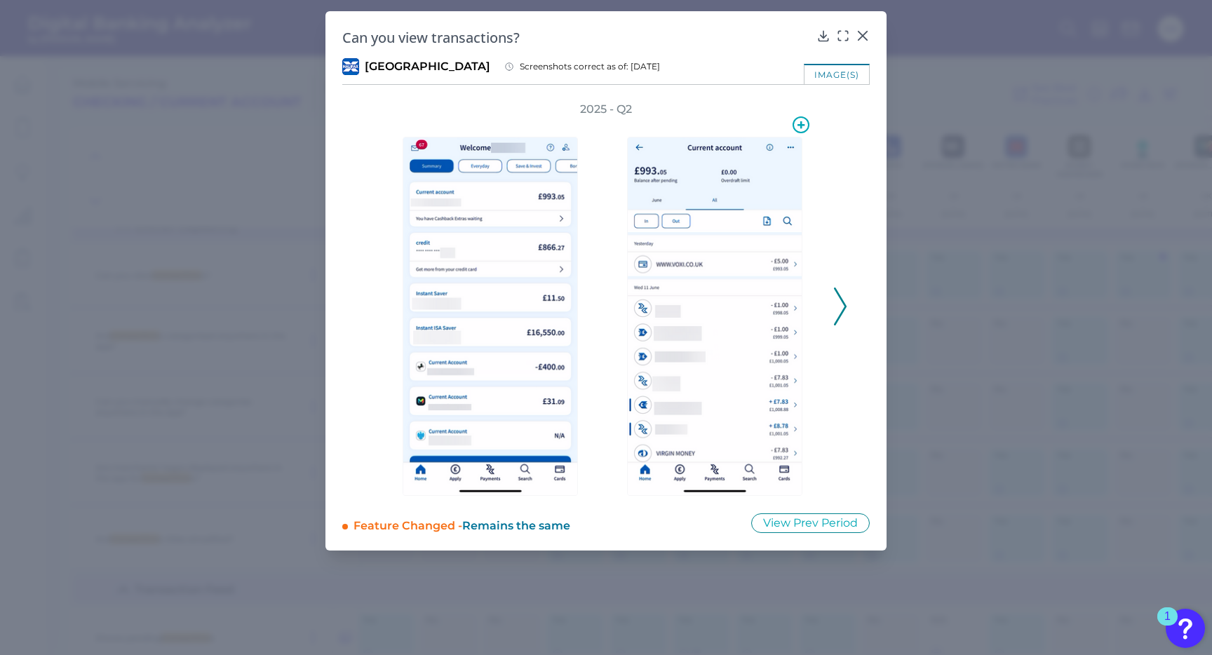
click at [730, 278] on img at bounding box center [714, 316] width 175 height 359
click at [838, 303] on icon at bounding box center [840, 307] width 13 height 38
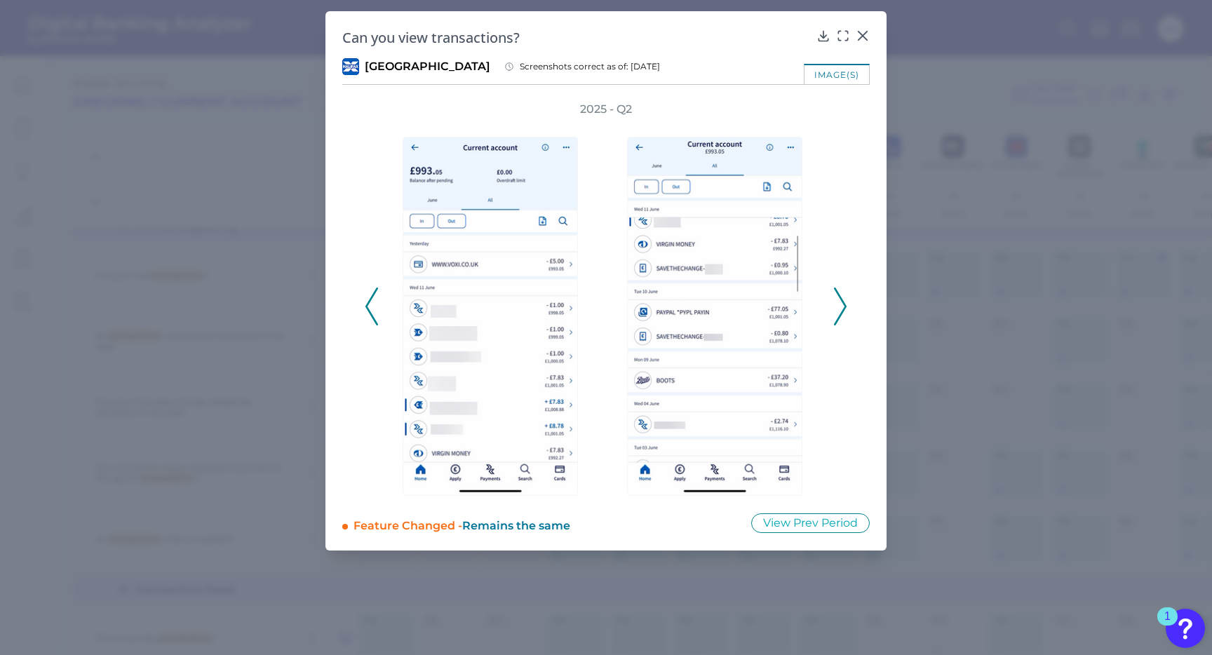
click at [844, 301] on icon at bounding box center [840, 307] width 13 height 38
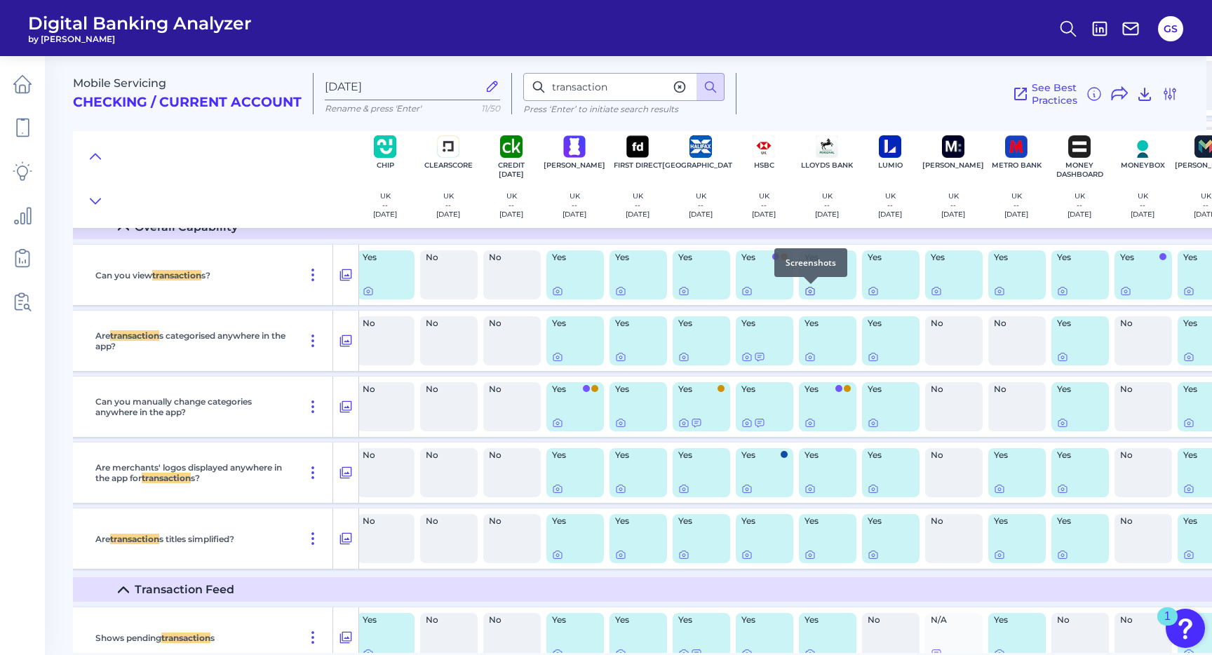
click at [809, 295] on icon at bounding box center [810, 291] width 11 height 11
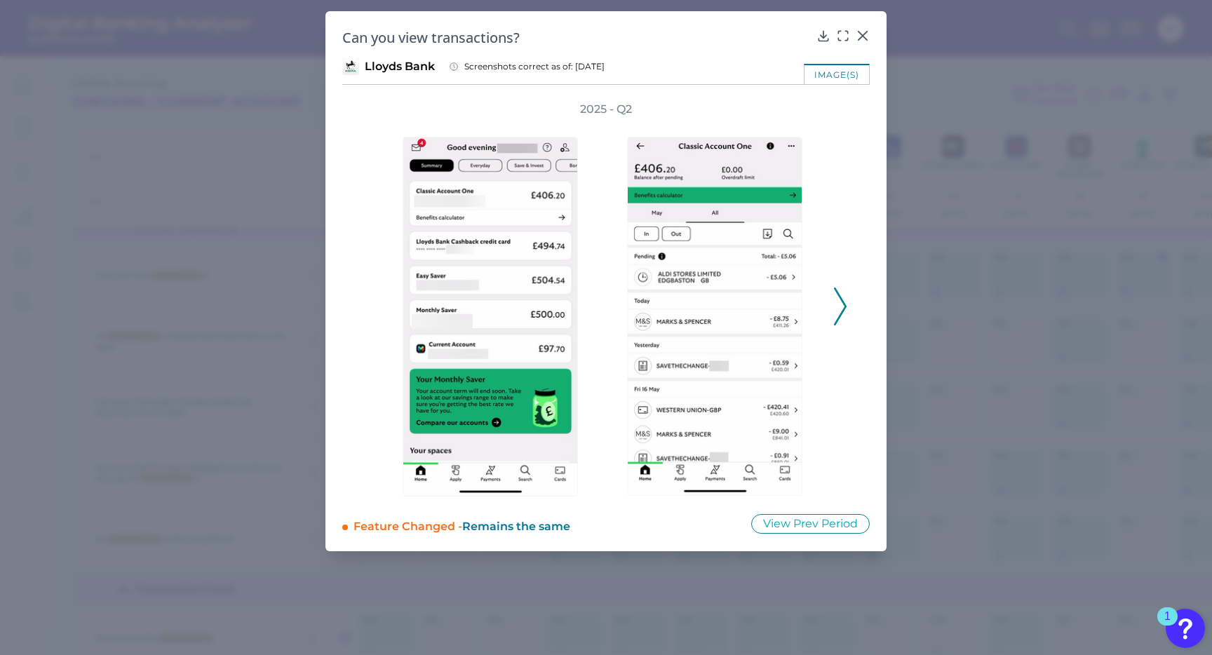
click at [837, 298] on icon at bounding box center [840, 307] width 13 height 38
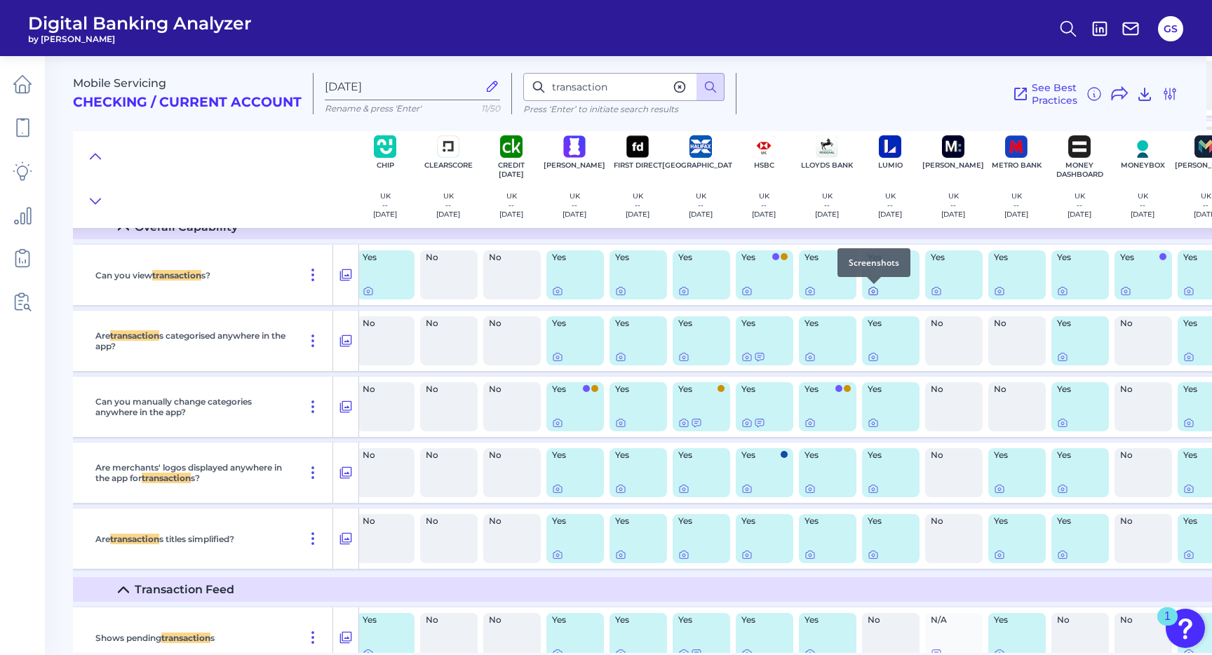
click at [873, 289] on div at bounding box center [874, 284] width 14 height 14
click at [872, 293] on icon at bounding box center [873, 291] width 3 height 3
click at [936, 289] on div at bounding box center [937, 284] width 14 height 14
click at [935, 293] on icon at bounding box center [936, 291] width 11 height 11
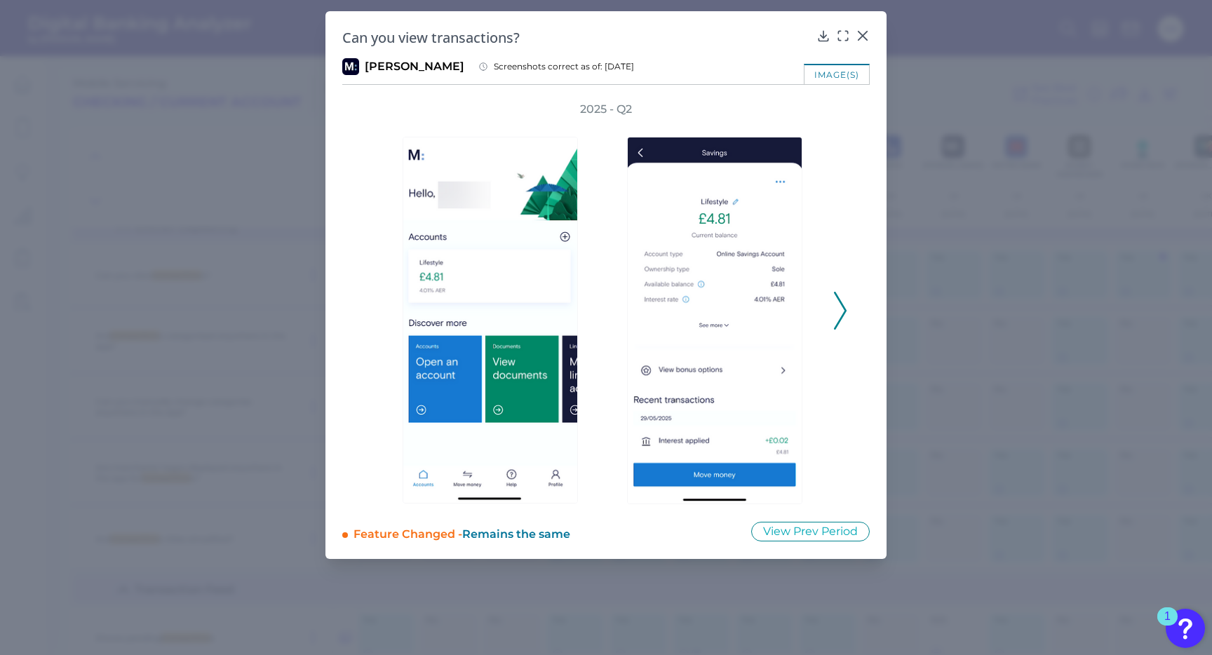
click at [839, 306] on icon at bounding box center [840, 311] width 13 height 38
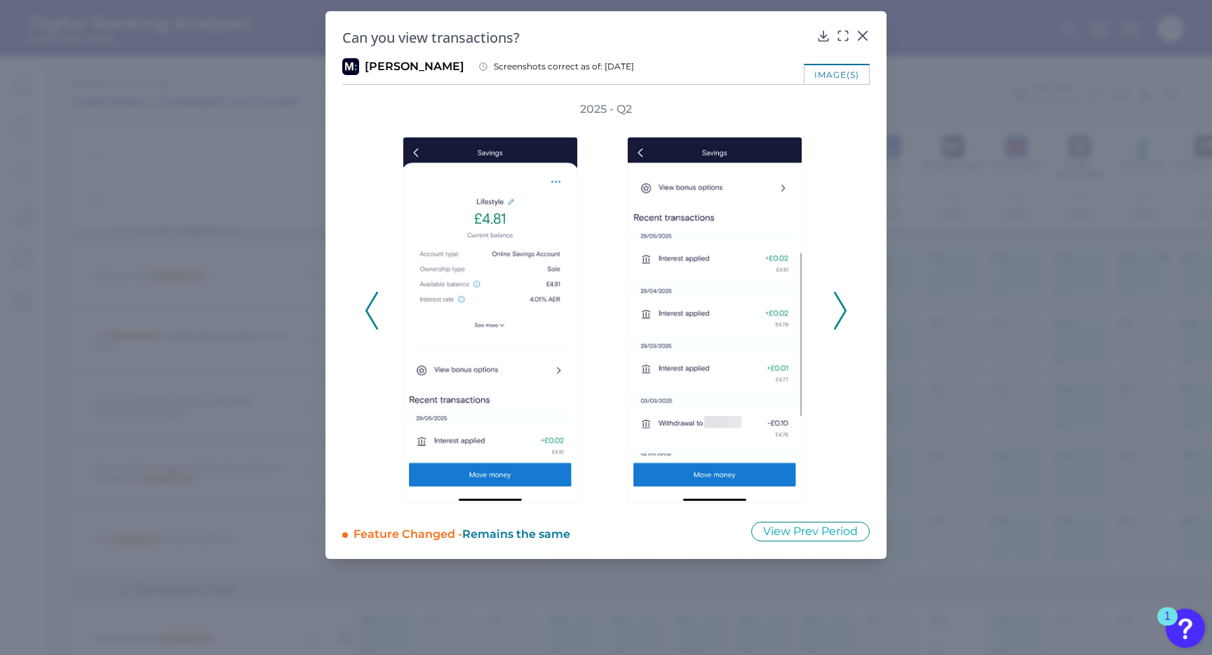
click at [838, 305] on icon at bounding box center [840, 311] width 13 height 38
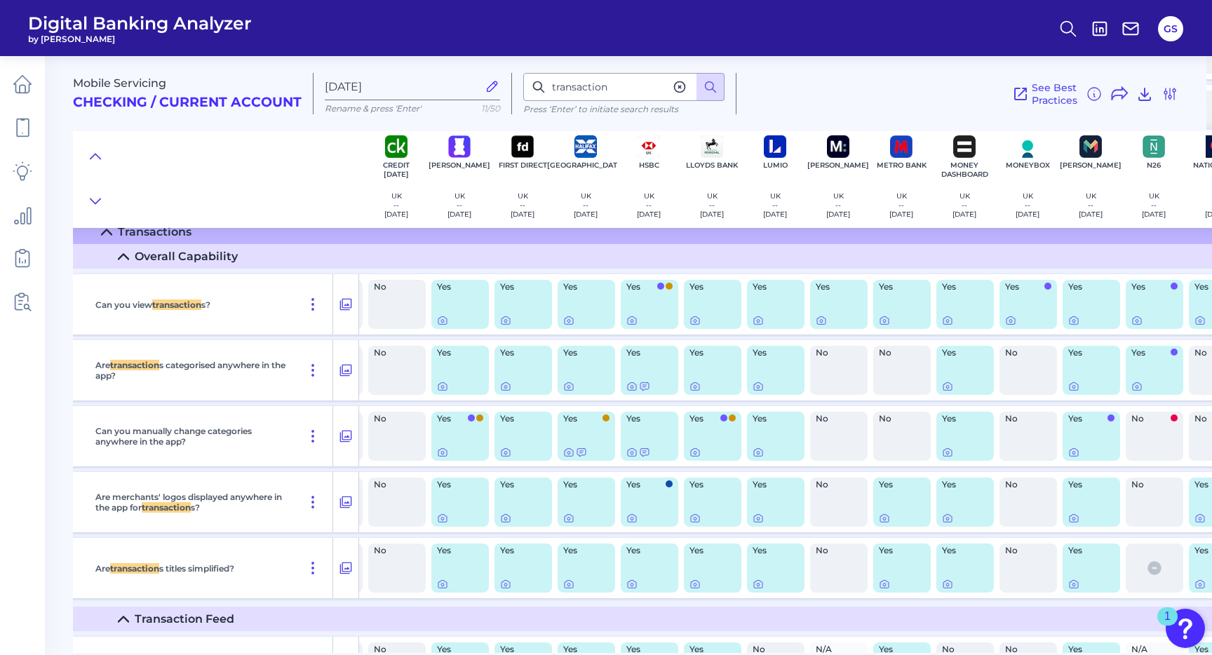
scroll to position [1991, 255]
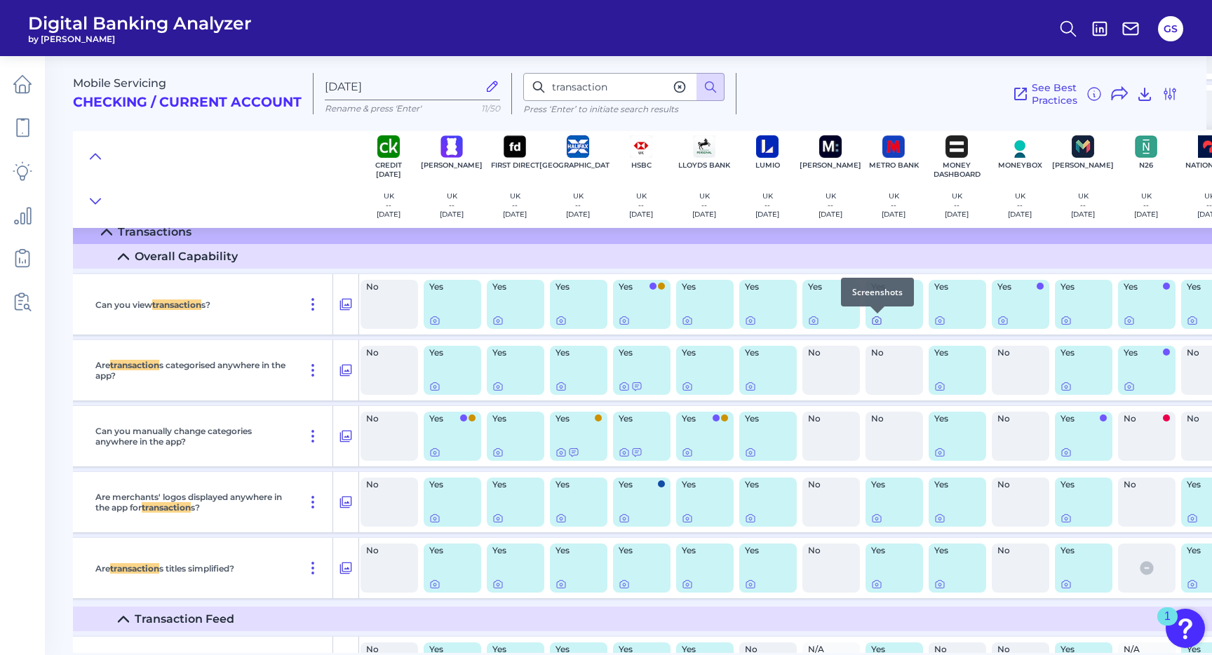
click at [878, 321] on icon at bounding box center [876, 320] width 11 height 11
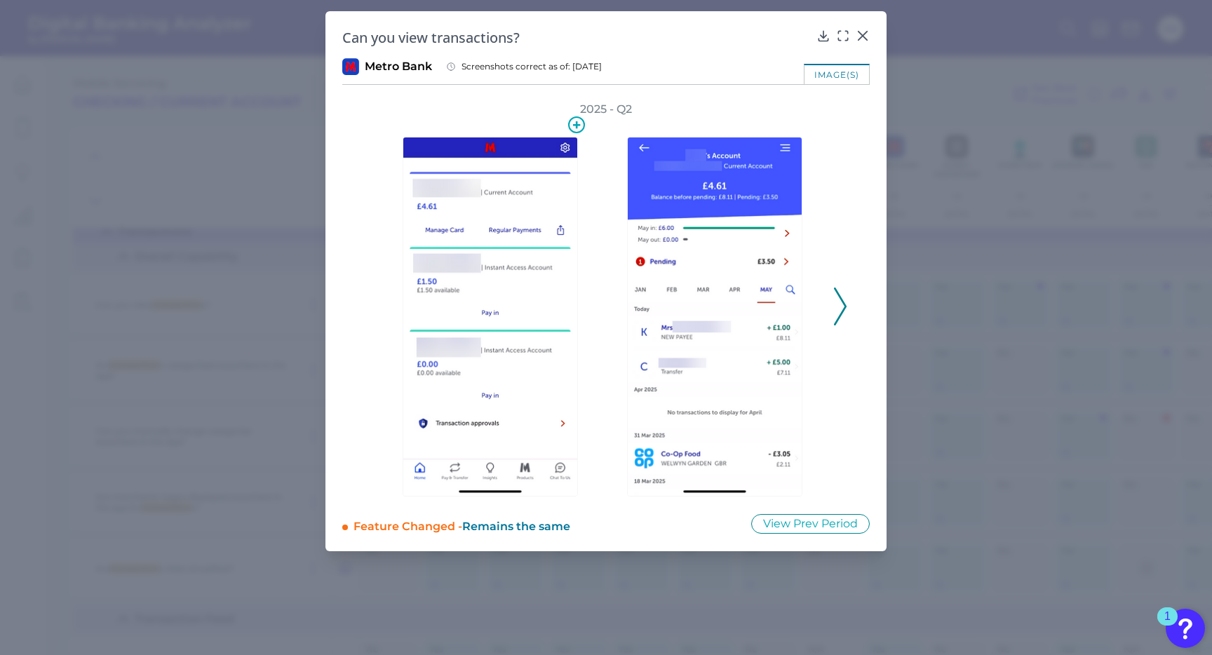
click at [542, 296] on img at bounding box center [490, 317] width 175 height 360
click at [833, 308] on div "2025 - Q2" at bounding box center [606, 299] width 483 height 395
click at [840, 309] on icon at bounding box center [840, 307] width 13 height 38
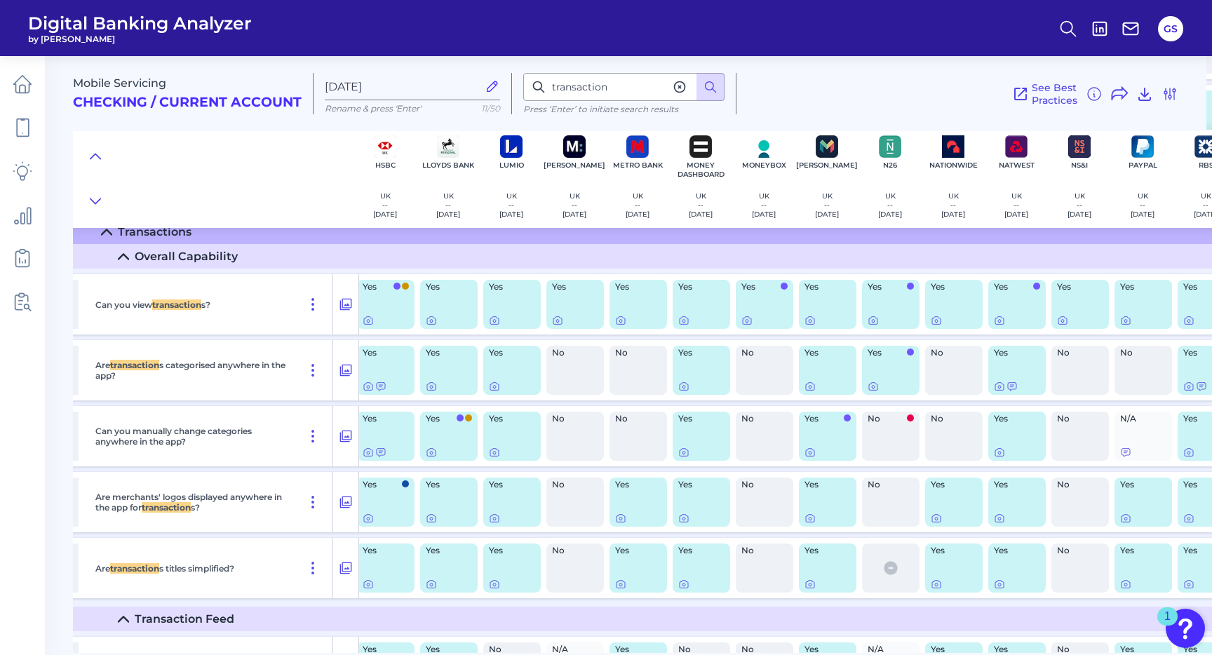
scroll to position [1991, 510]
click at [748, 321] on icon at bounding box center [747, 320] width 11 height 11
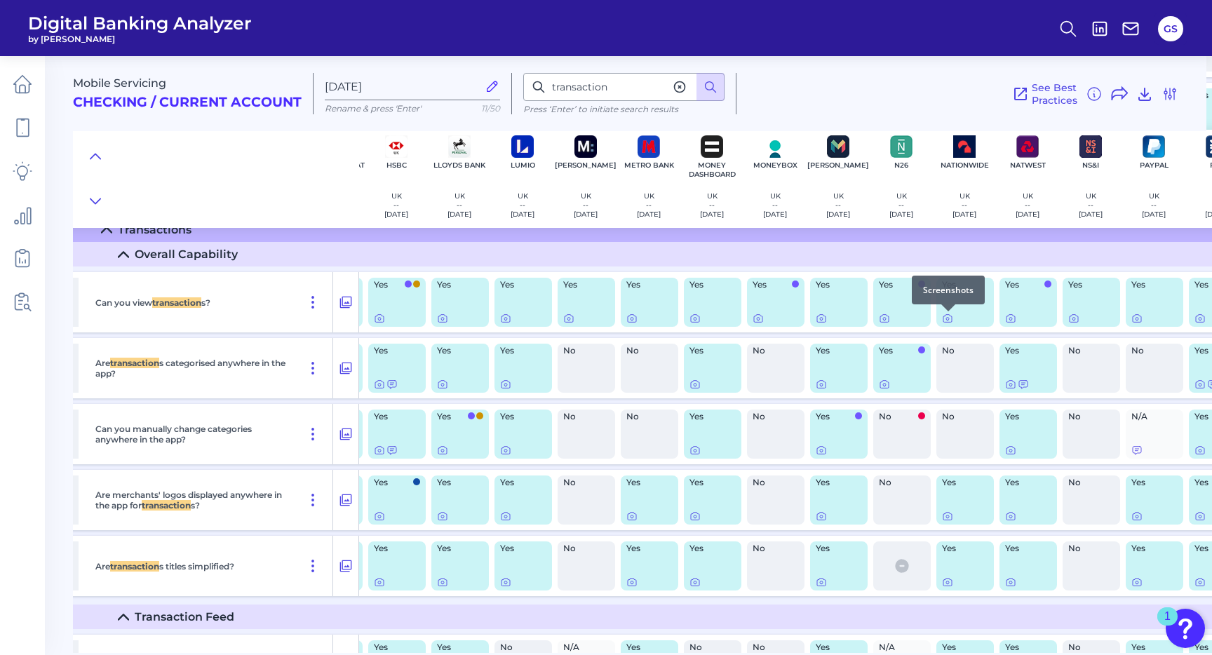
click at [944, 318] on div at bounding box center [949, 312] width 14 height 14
click at [948, 319] on icon at bounding box center [948, 319] width 3 height 3
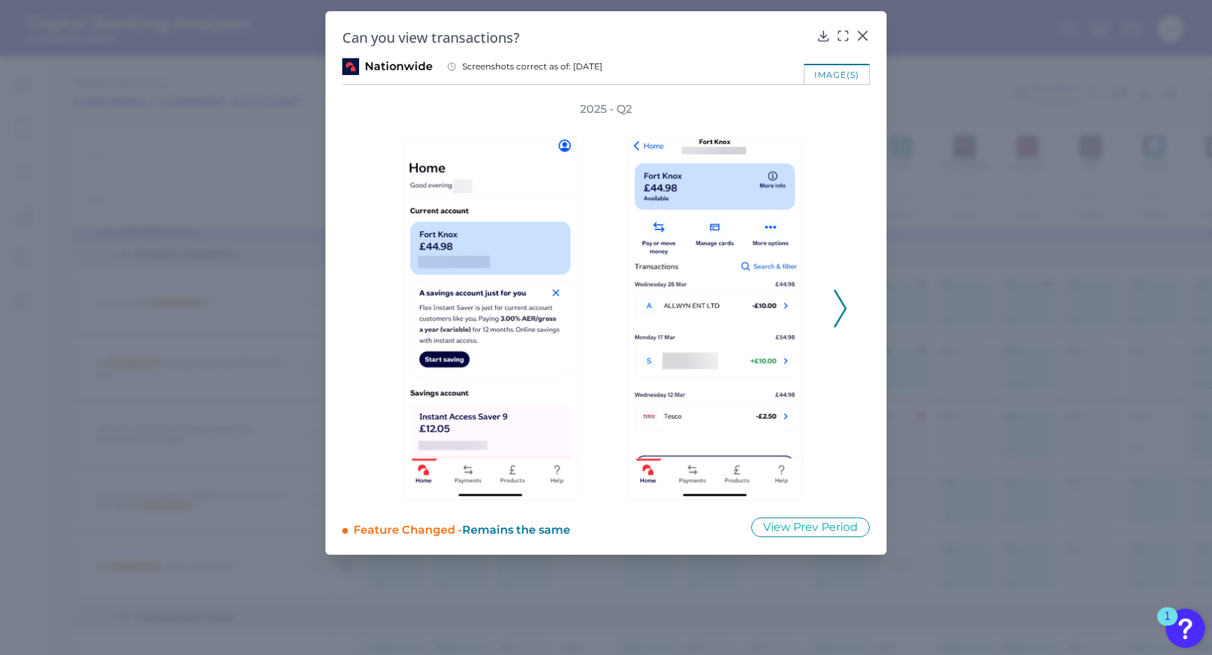
click at [843, 307] on icon at bounding box center [840, 309] width 13 height 38
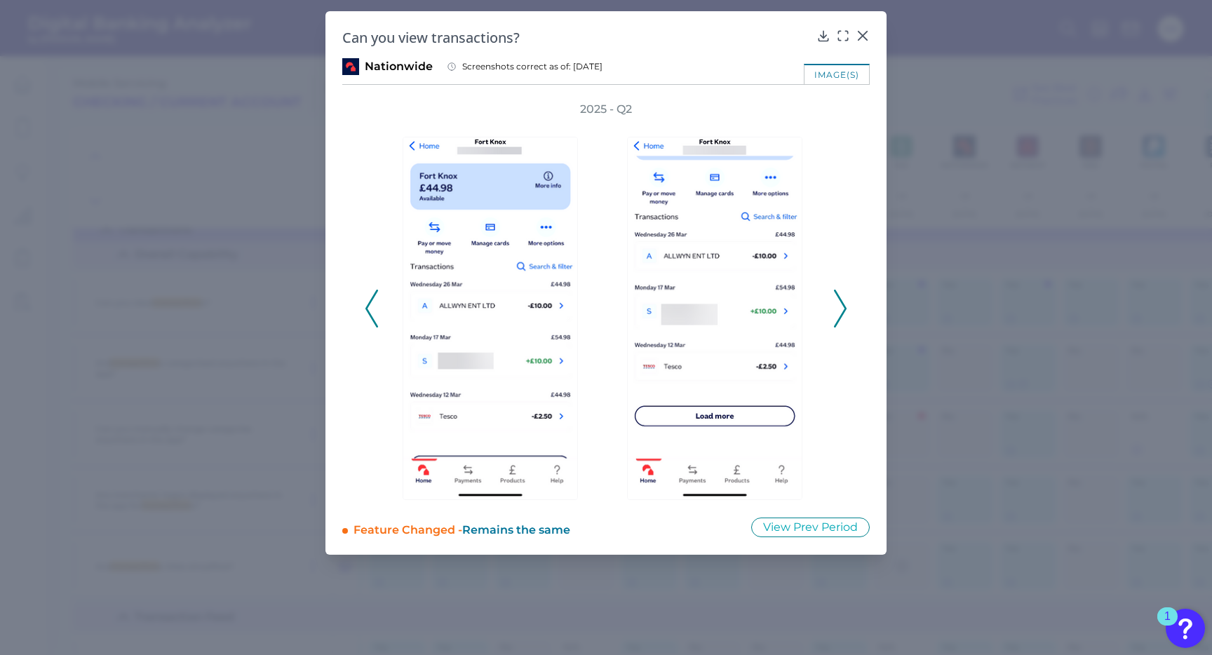
click at [843, 307] on icon at bounding box center [840, 309] width 13 height 38
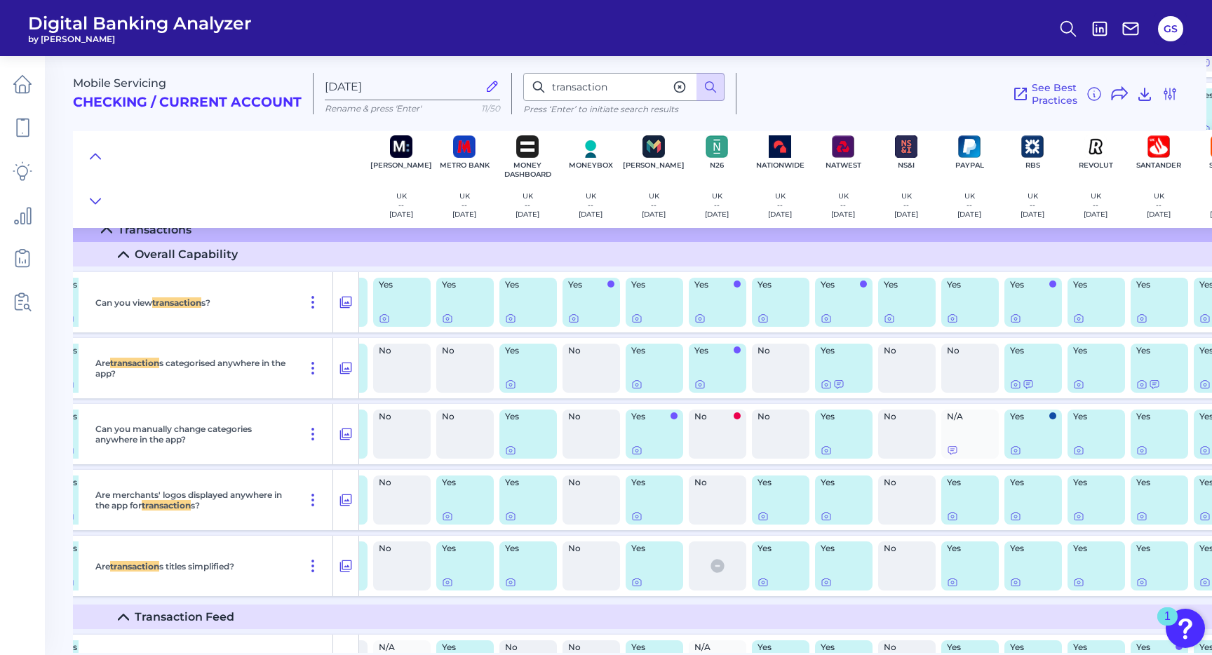
scroll to position [1993, 680]
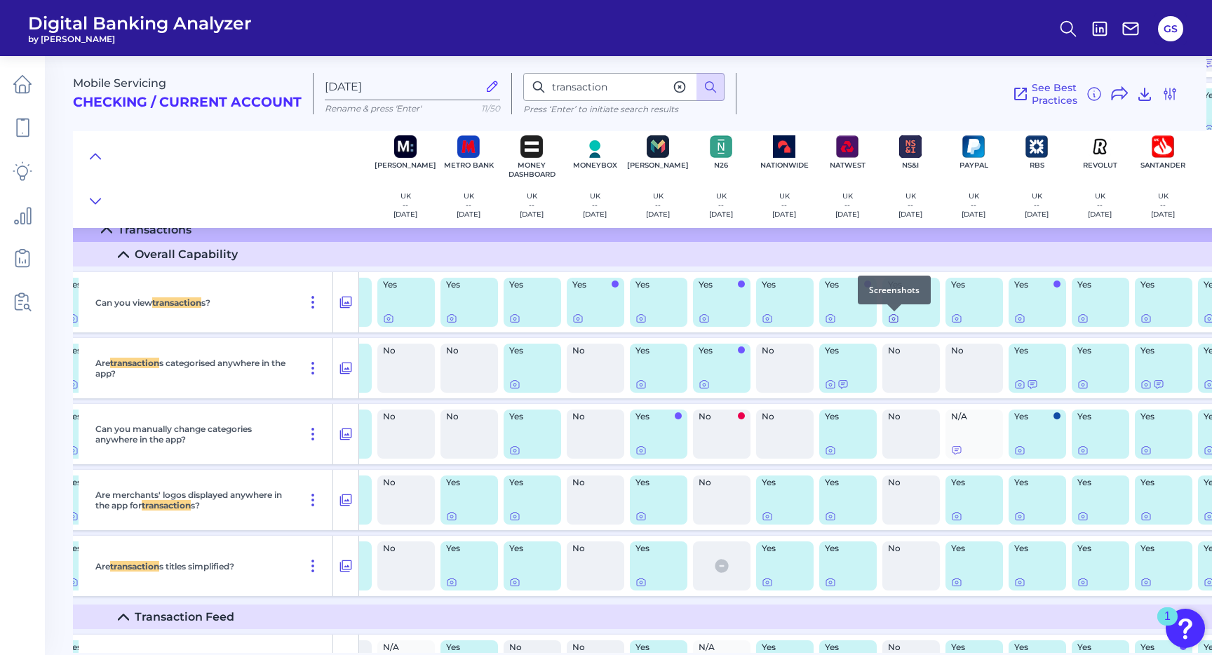
click at [892, 319] on icon at bounding box center [893, 318] width 11 height 11
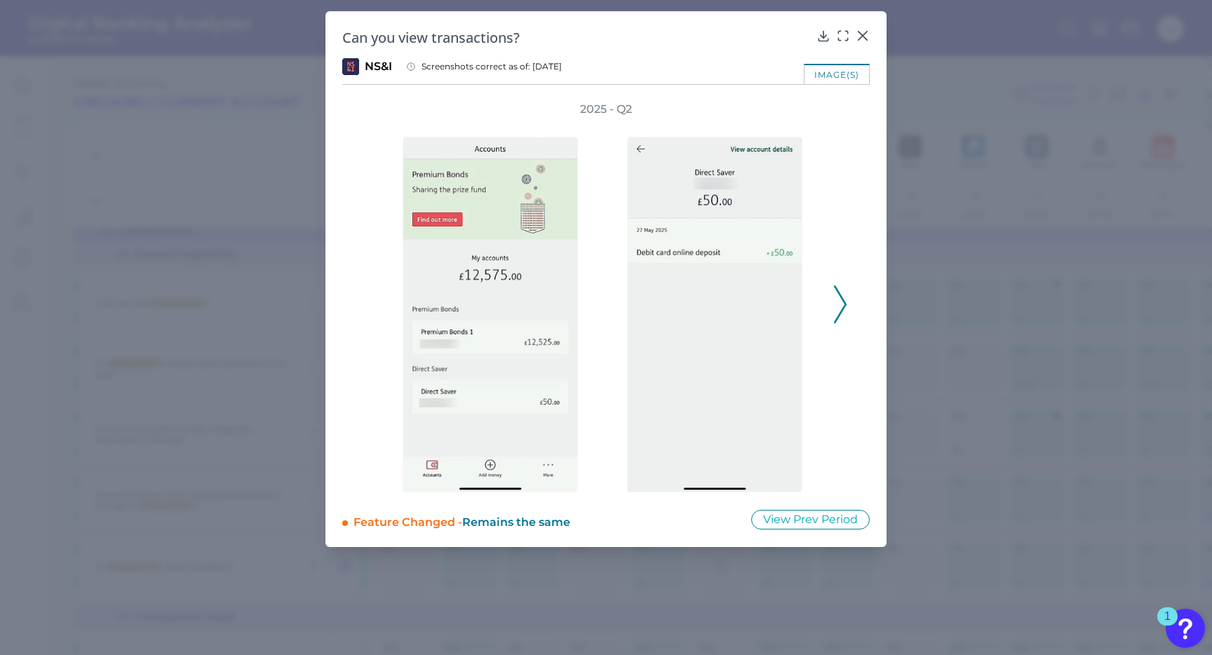
click at [847, 307] on button at bounding box center [841, 305] width 14 height 38
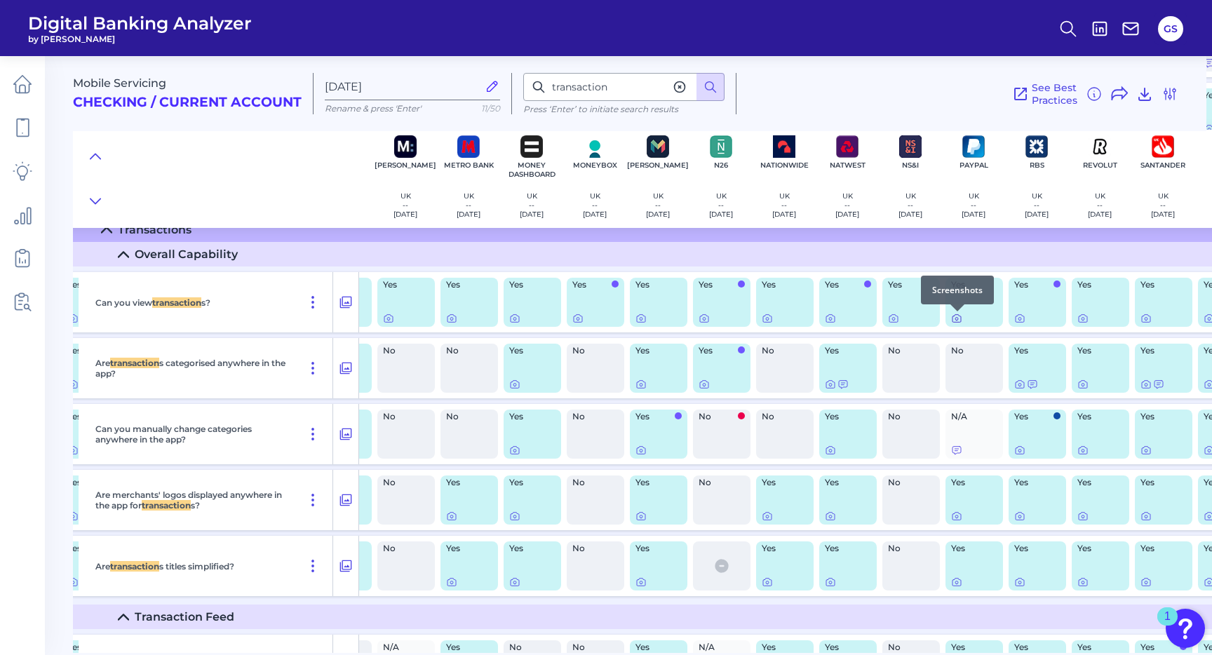
click at [961, 319] on icon at bounding box center [956, 318] width 11 height 11
click at [1018, 319] on icon at bounding box center [1020, 318] width 11 height 11
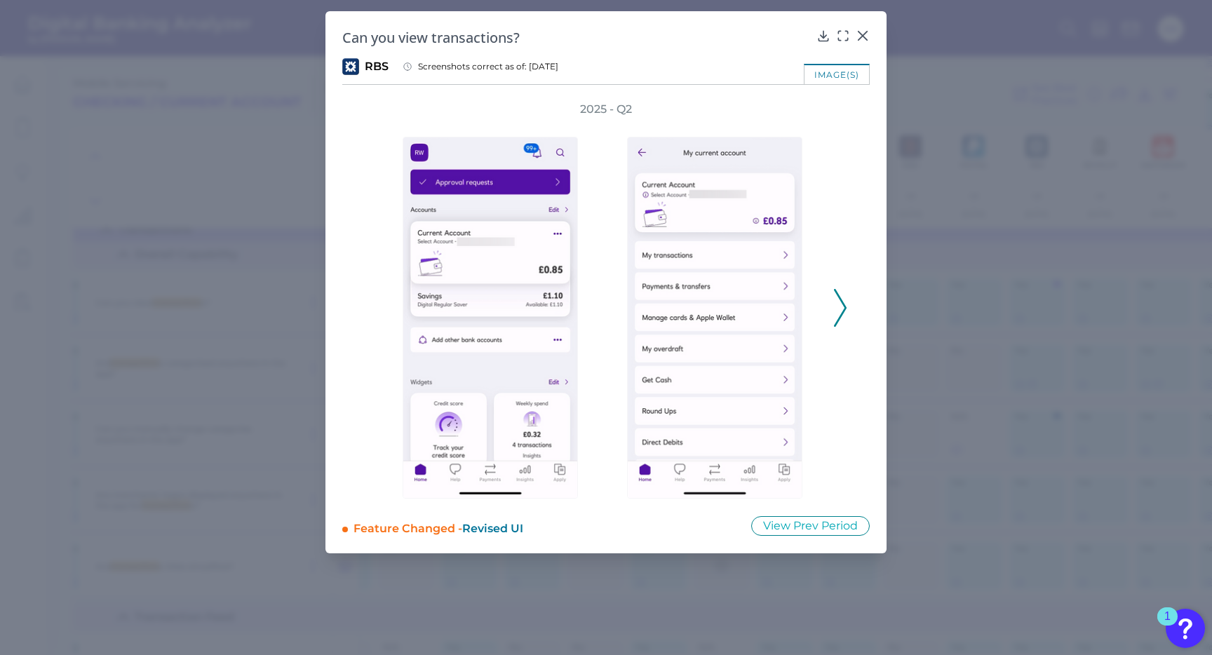
click at [846, 302] on icon at bounding box center [840, 308] width 13 height 38
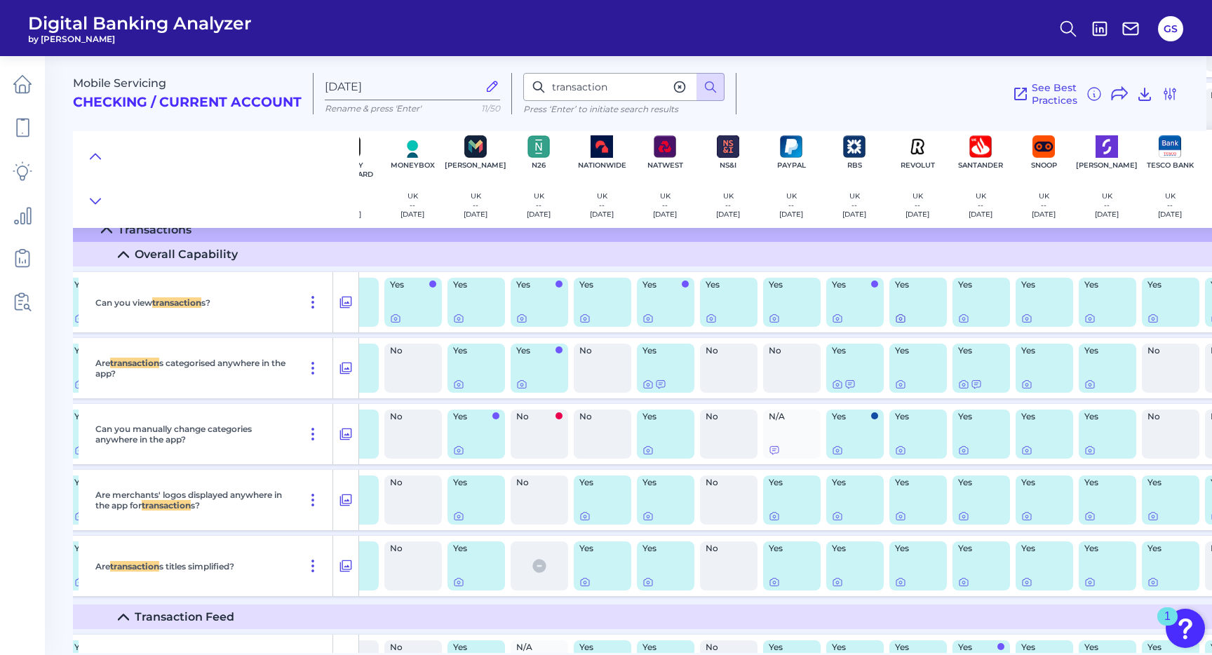
click at [901, 320] on icon at bounding box center [900, 318] width 11 height 11
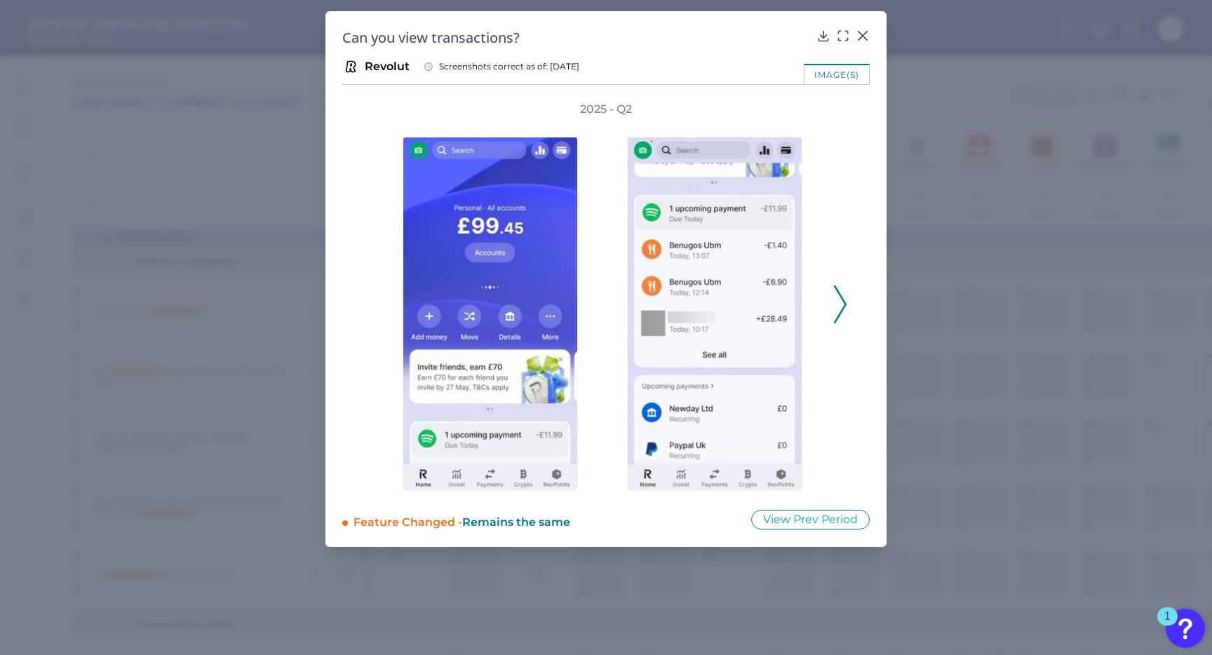
click at [836, 309] on icon at bounding box center [840, 305] width 13 height 38
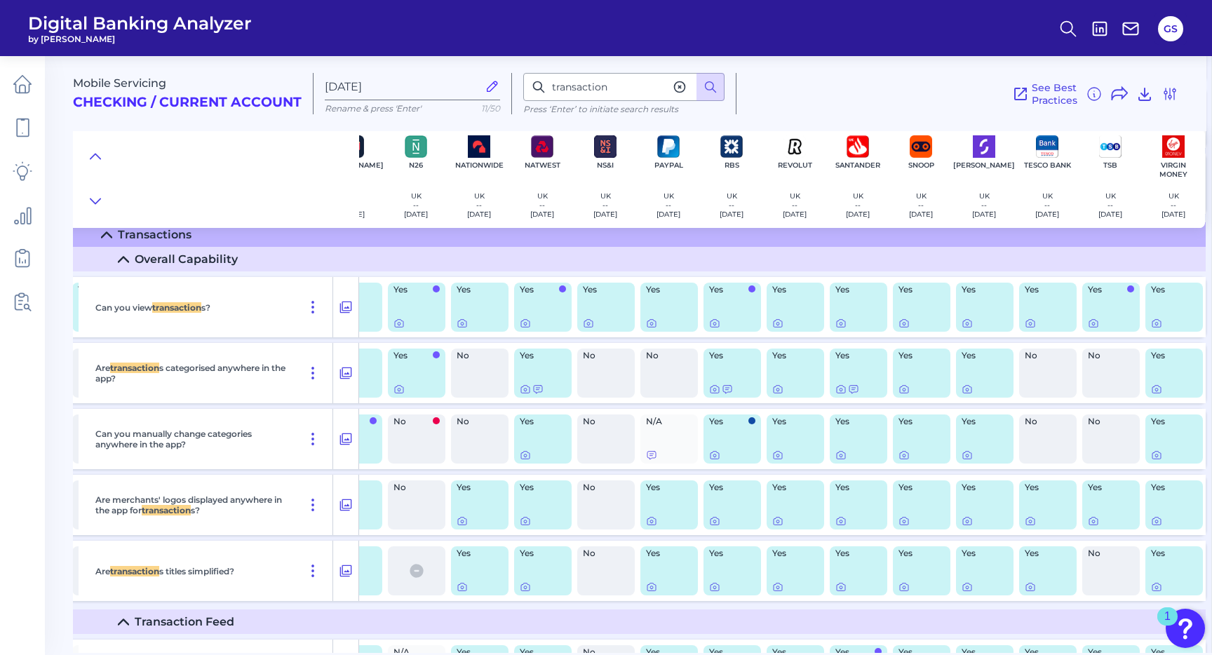
scroll to position [1988, 982]
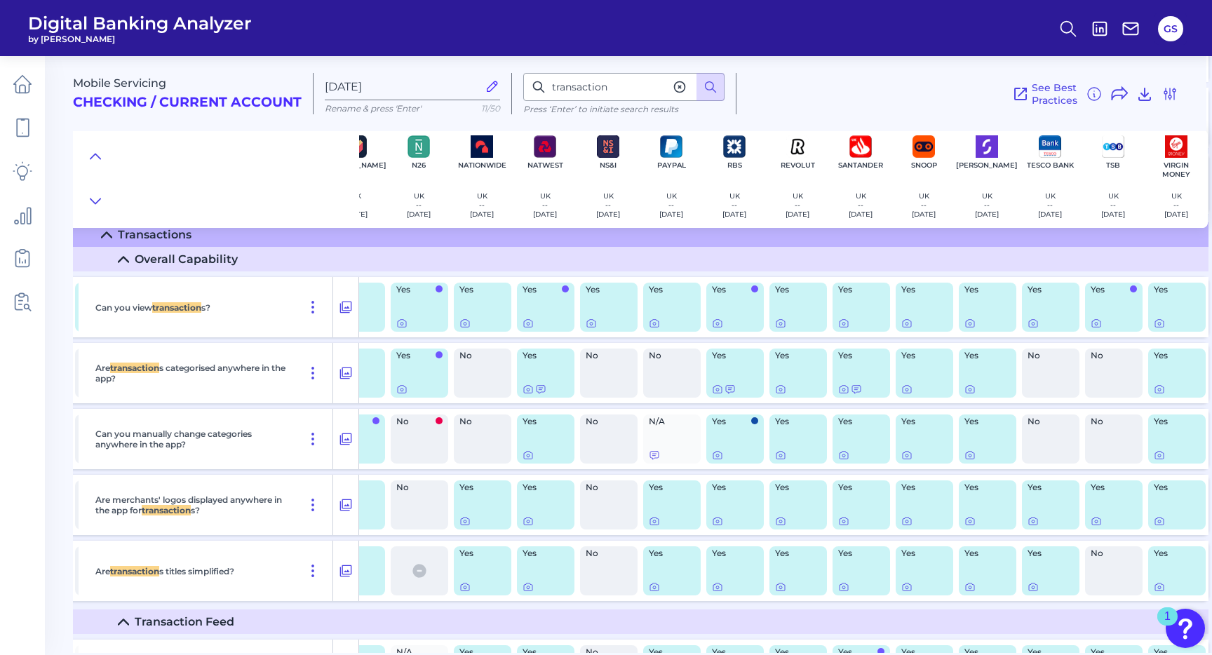
click at [1090, 326] on div "Yes" at bounding box center [1114, 307] width 58 height 49
click at [1095, 326] on icon at bounding box center [1096, 323] width 11 height 11
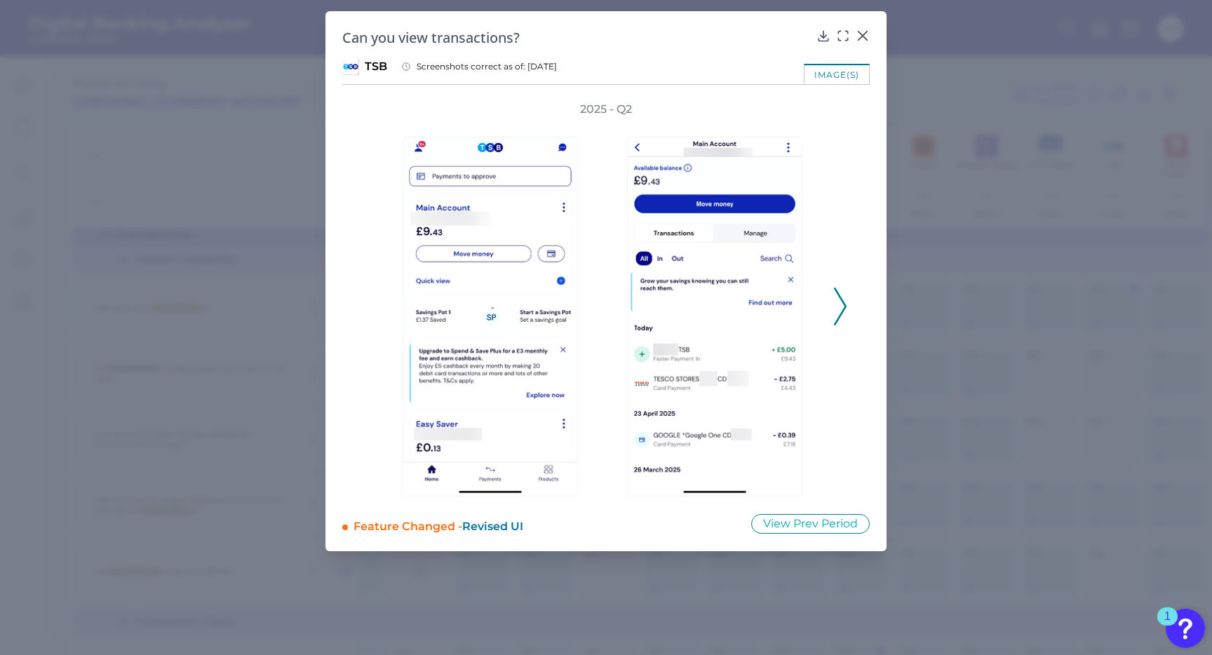
click at [843, 311] on polyline at bounding box center [840, 307] width 11 height 36
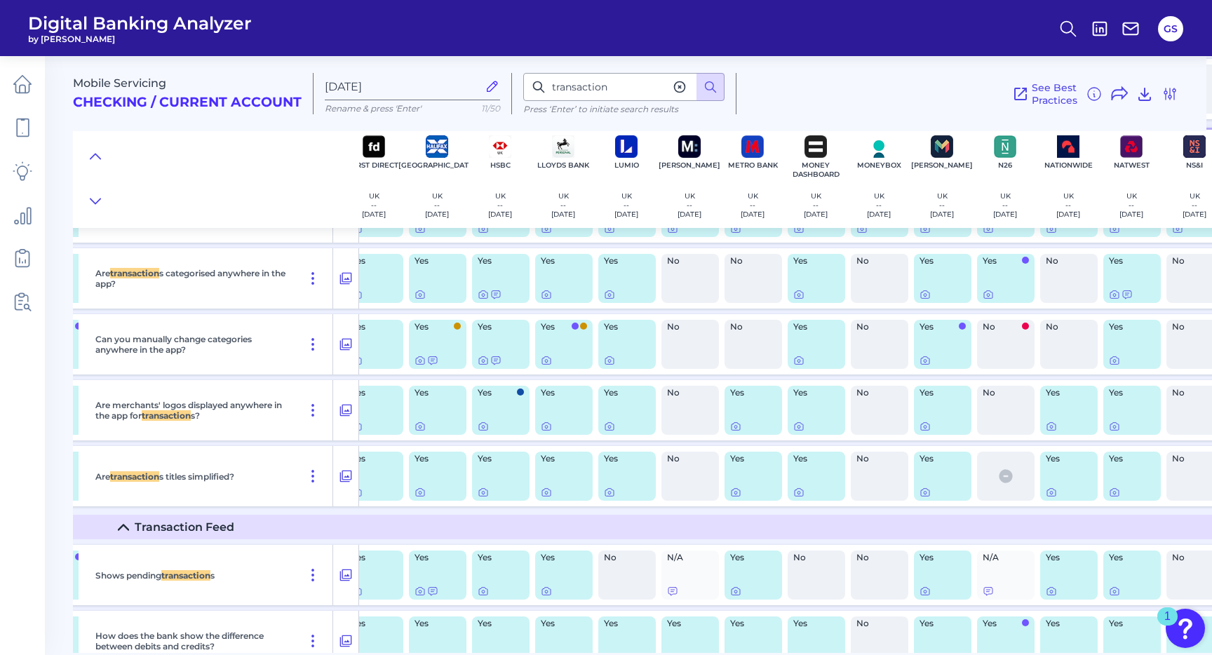
scroll to position [2090, 396]
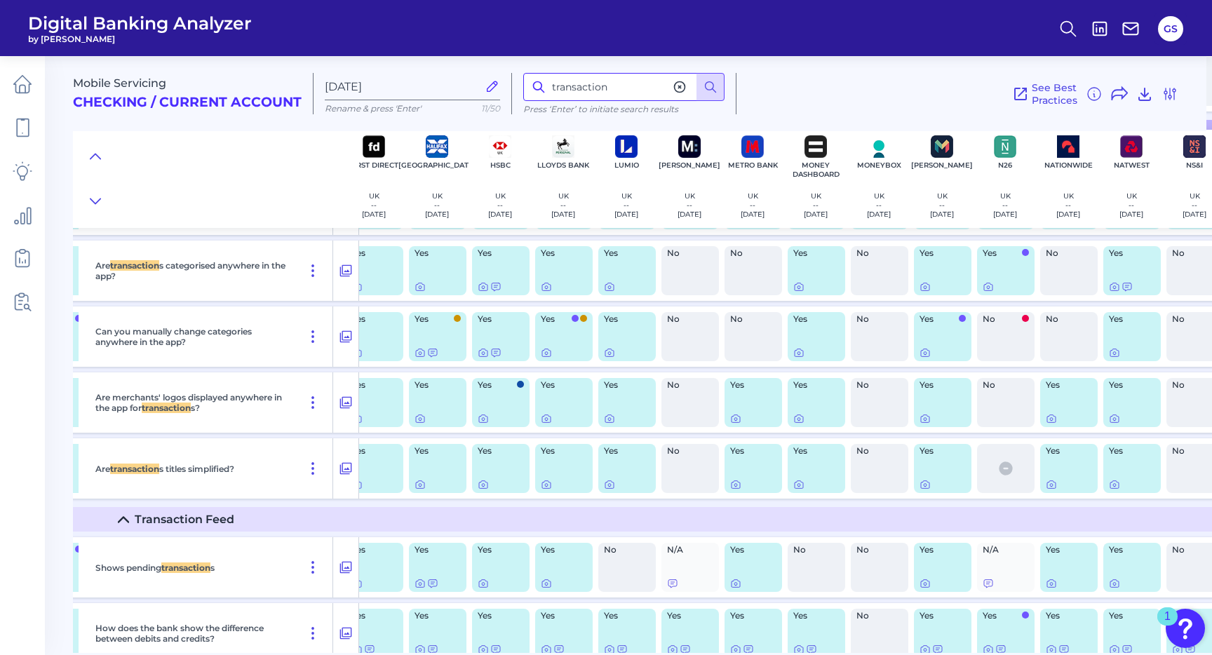
click at [585, 93] on input "transaction" at bounding box center [623, 87] width 201 height 28
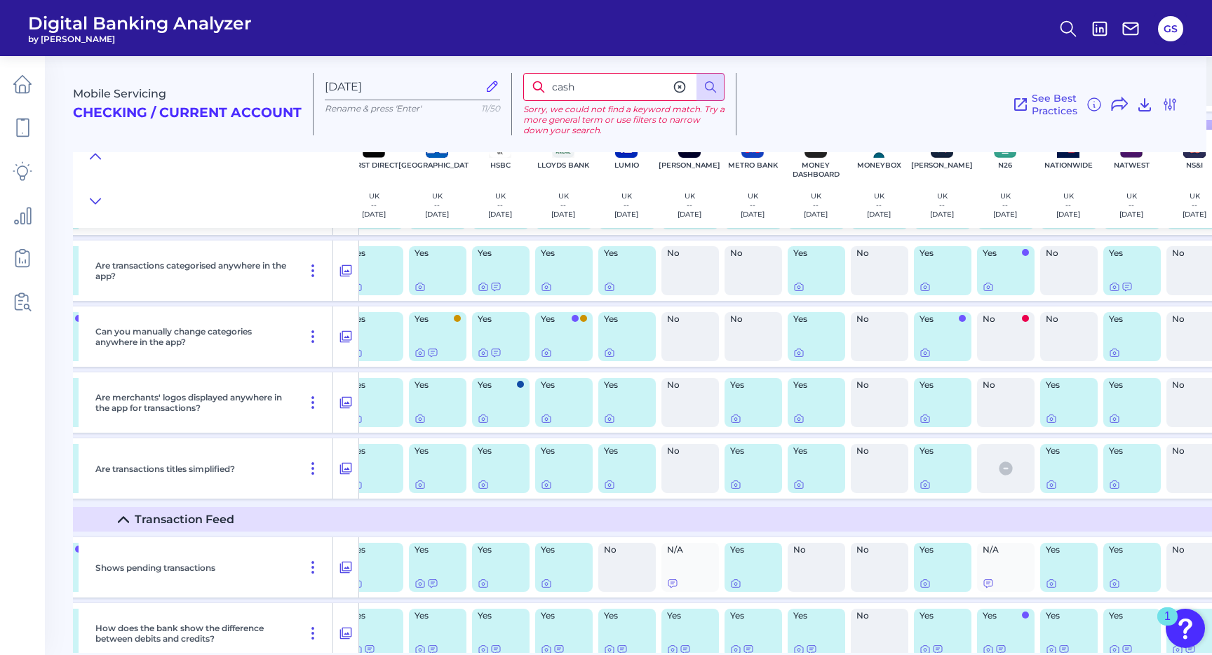
click at [566, 91] on input "cash" at bounding box center [623, 87] width 201 height 28
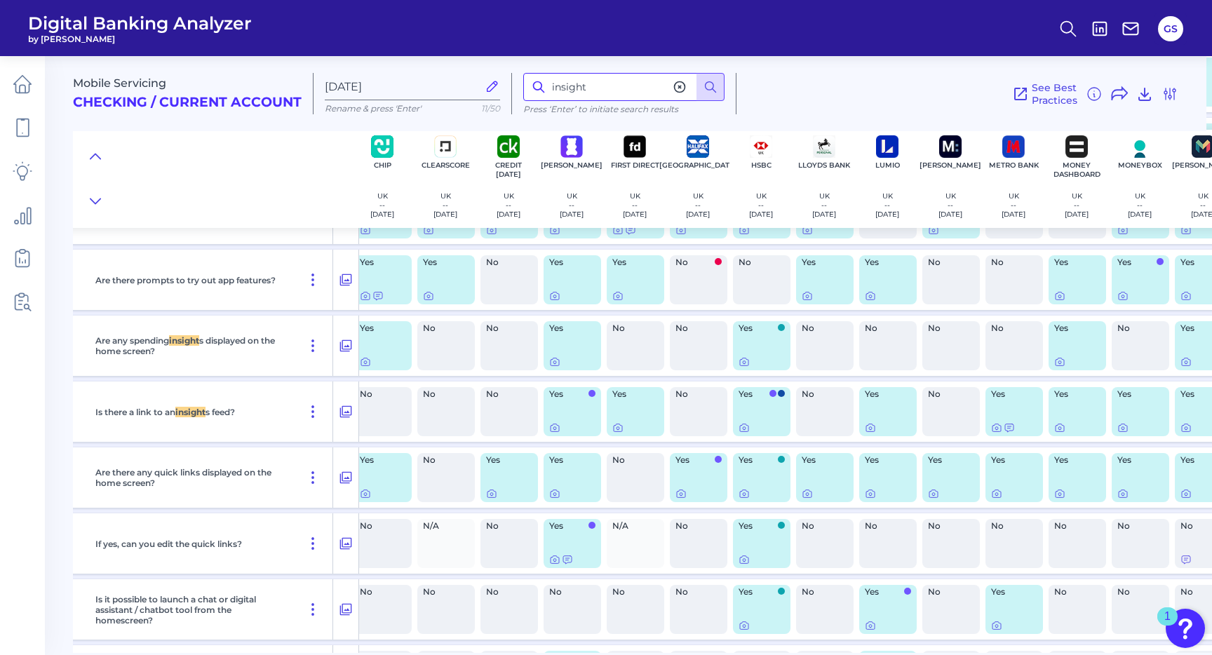
scroll to position [309, 0]
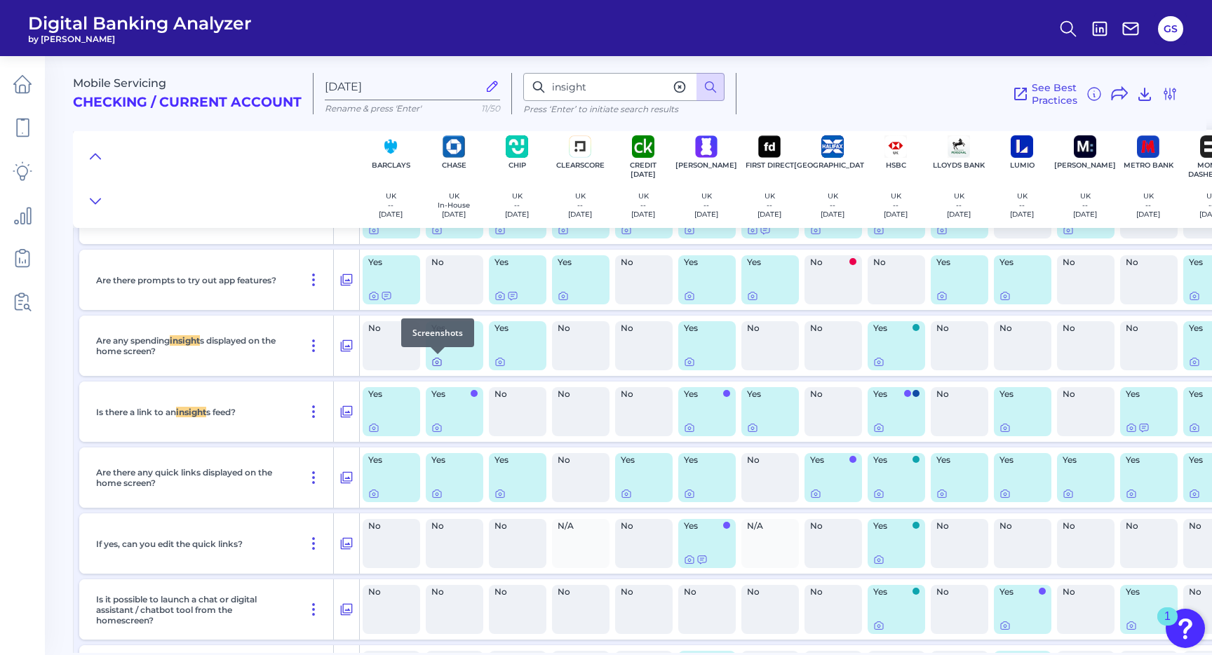
click at [439, 366] on icon at bounding box center [437, 363] width 8 height 8
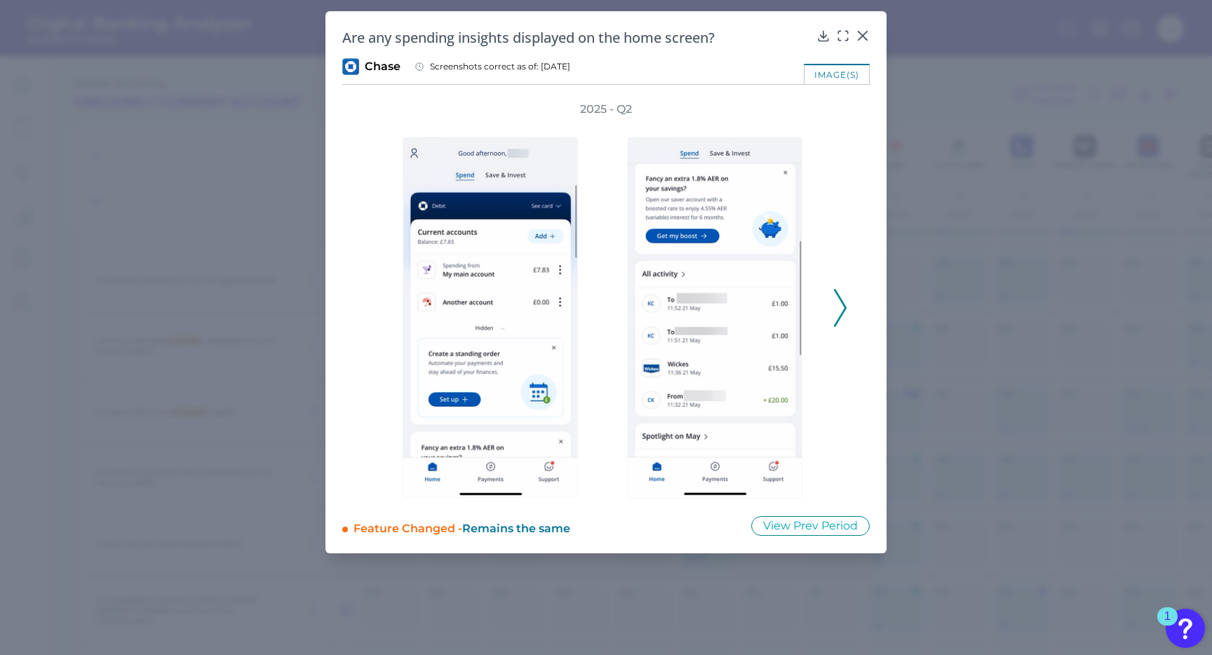
click at [838, 319] on polyline at bounding box center [840, 308] width 11 height 36
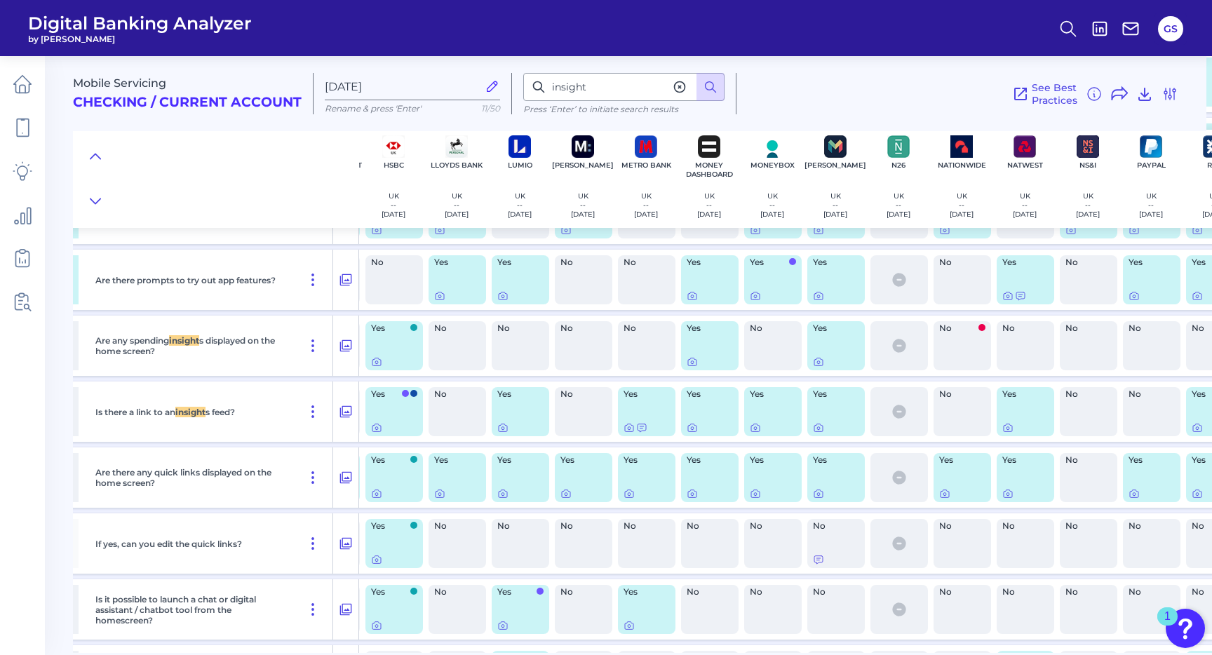
scroll to position [309, 507]
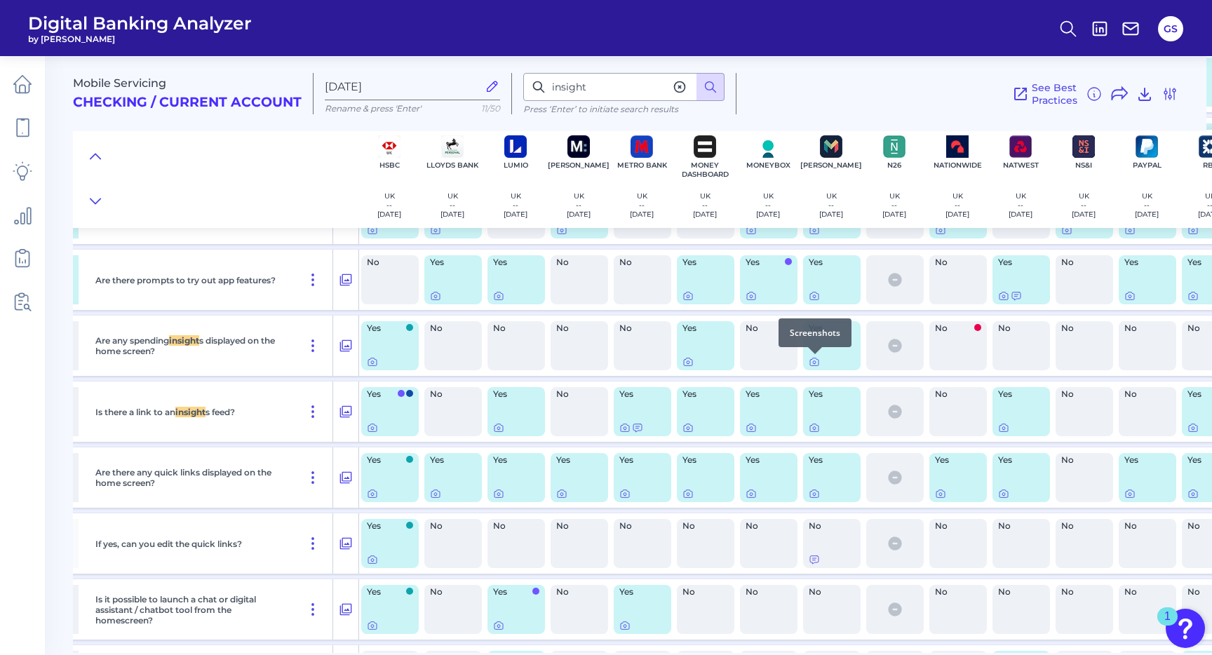
click at [812, 360] on div at bounding box center [815, 354] width 14 height 14
click at [813, 362] on icon at bounding box center [814, 362] width 3 height 3
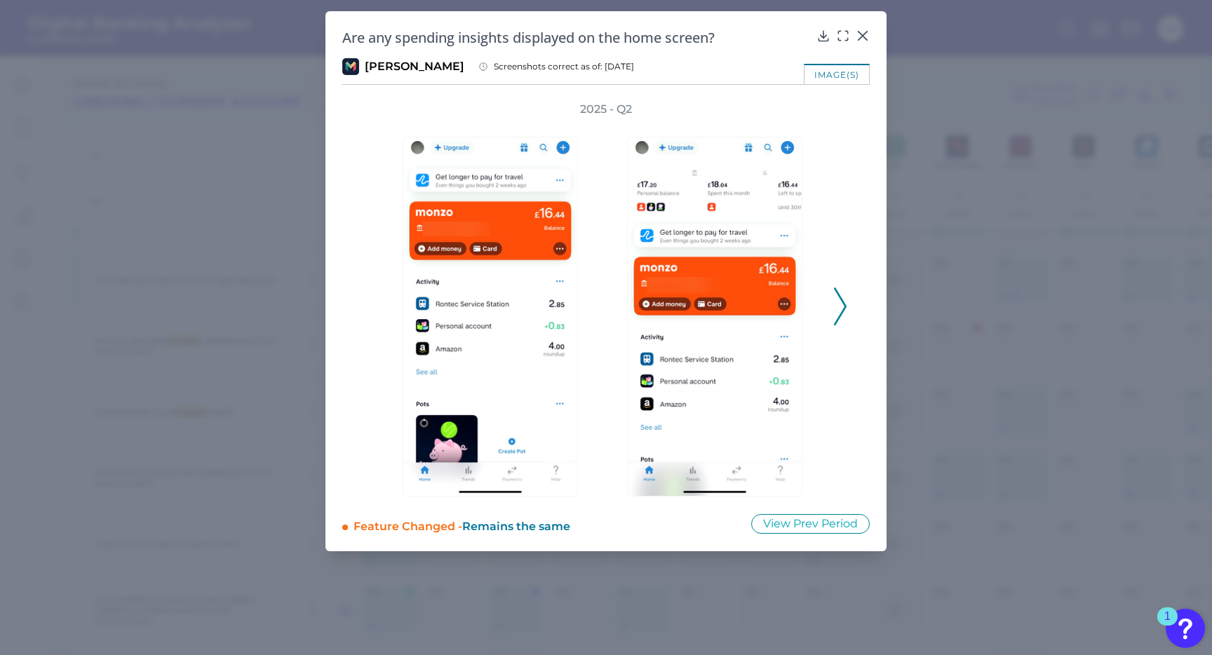
click at [832, 309] on div "2025 - Q2" at bounding box center [606, 299] width 483 height 395
click at [840, 311] on icon at bounding box center [840, 307] width 13 height 38
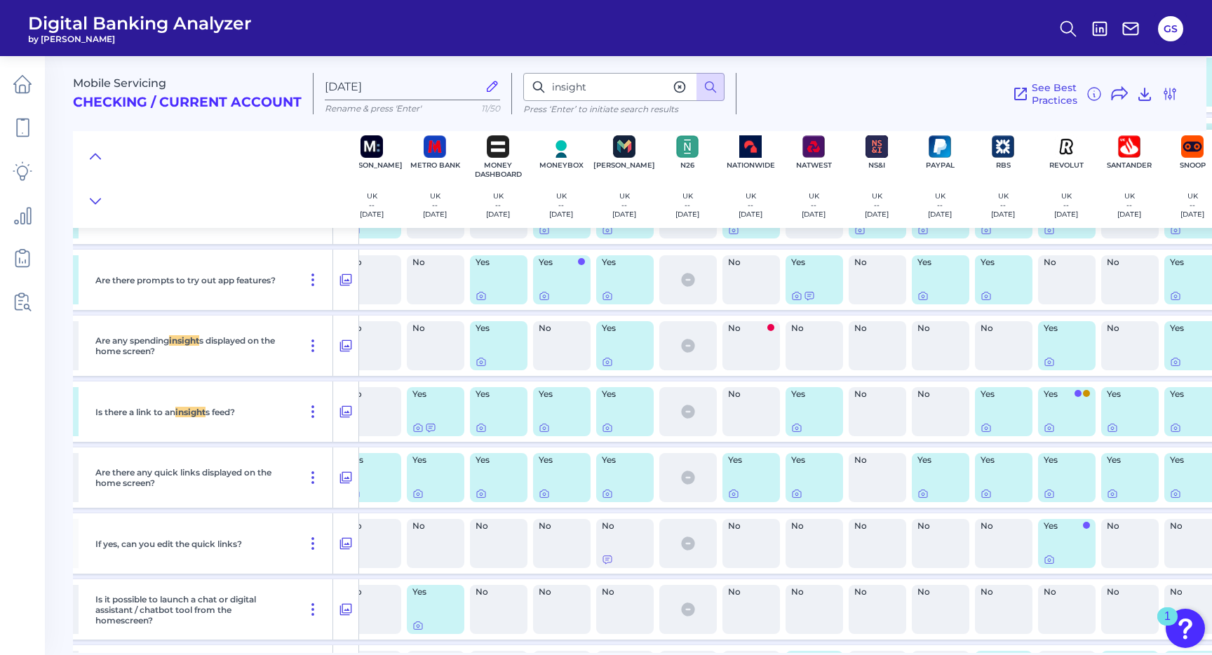
scroll to position [309, 707]
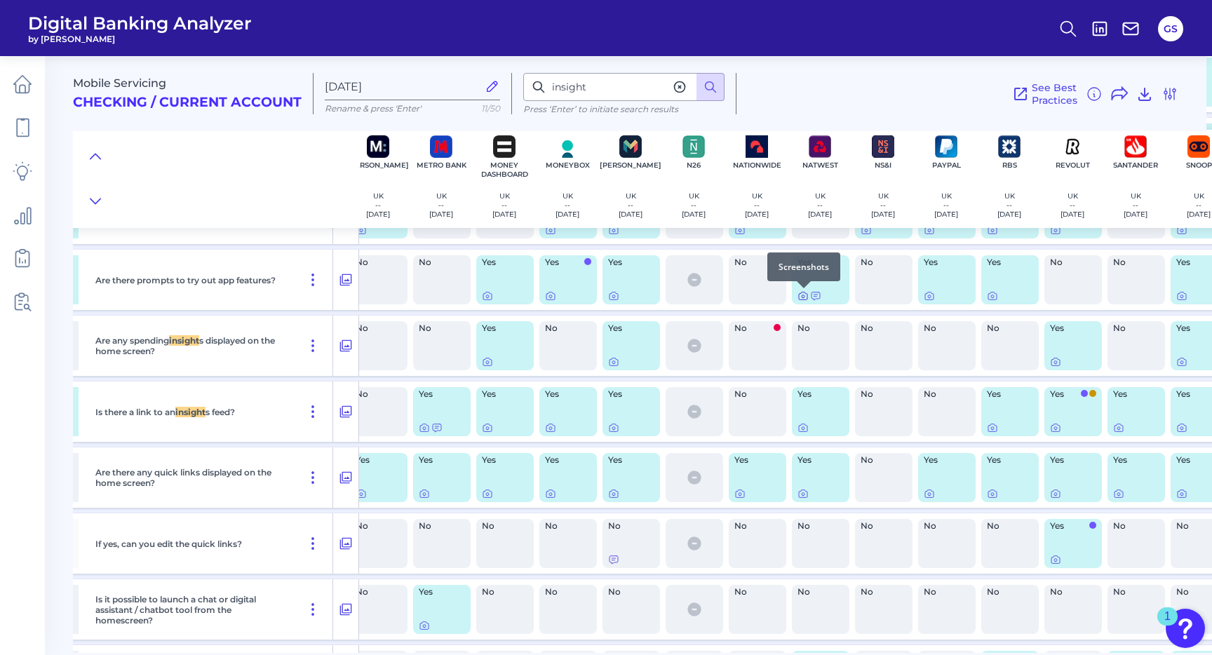
click at [801, 295] on icon at bounding box center [803, 295] width 11 height 11
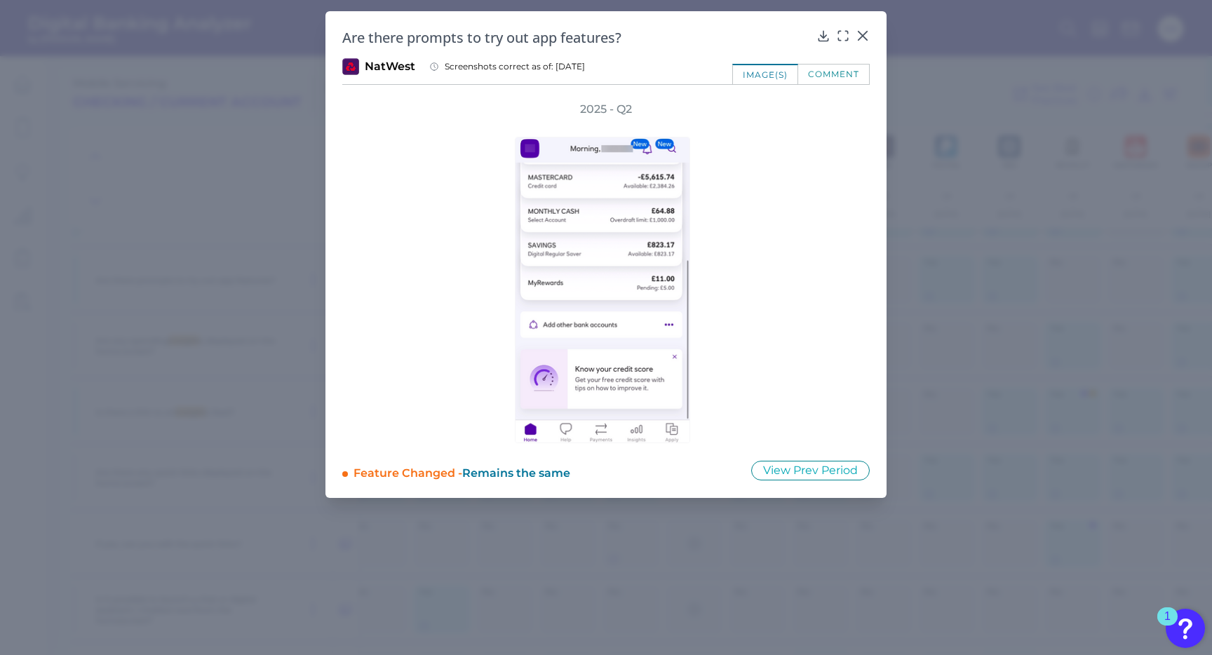
drag, startPoint x: 866, startPoint y: 25, endPoint x: 862, endPoint y: 37, distance: 12.4
click at [865, 26] on div "Are there prompts to try out app features? NatWest Screenshots correct as of: […" at bounding box center [606, 254] width 561 height 487
click at [862, 37] on icon at bounding box center [863, 36] width 14 height 14
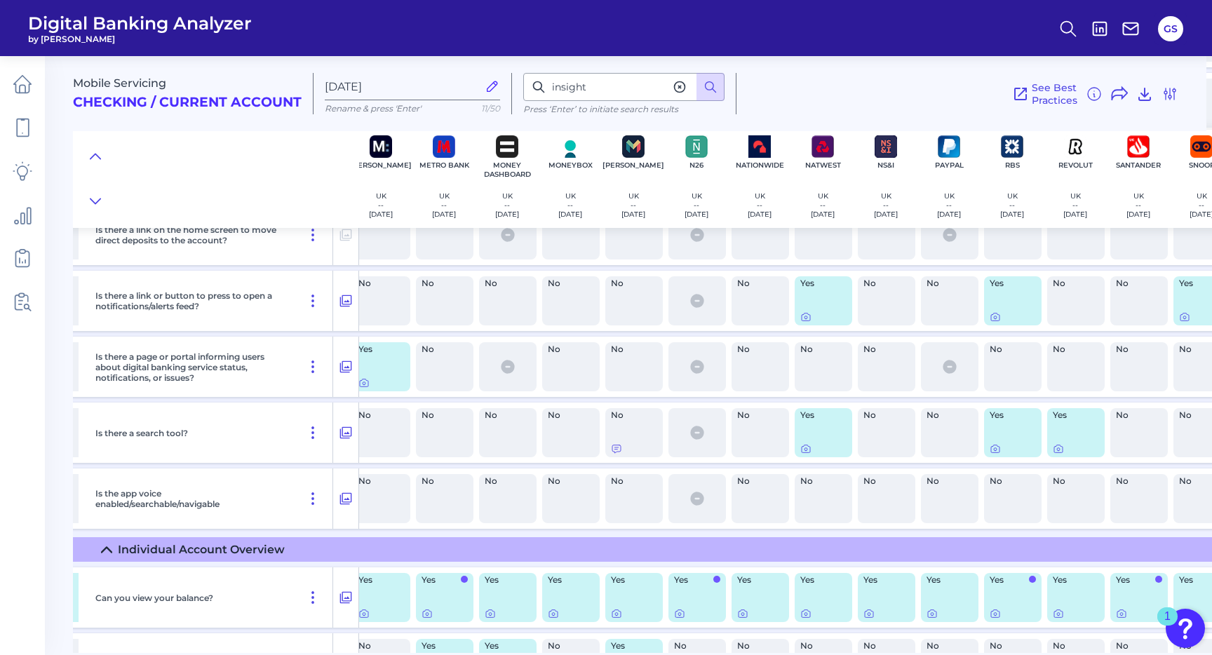
scroll to position [921, 704]
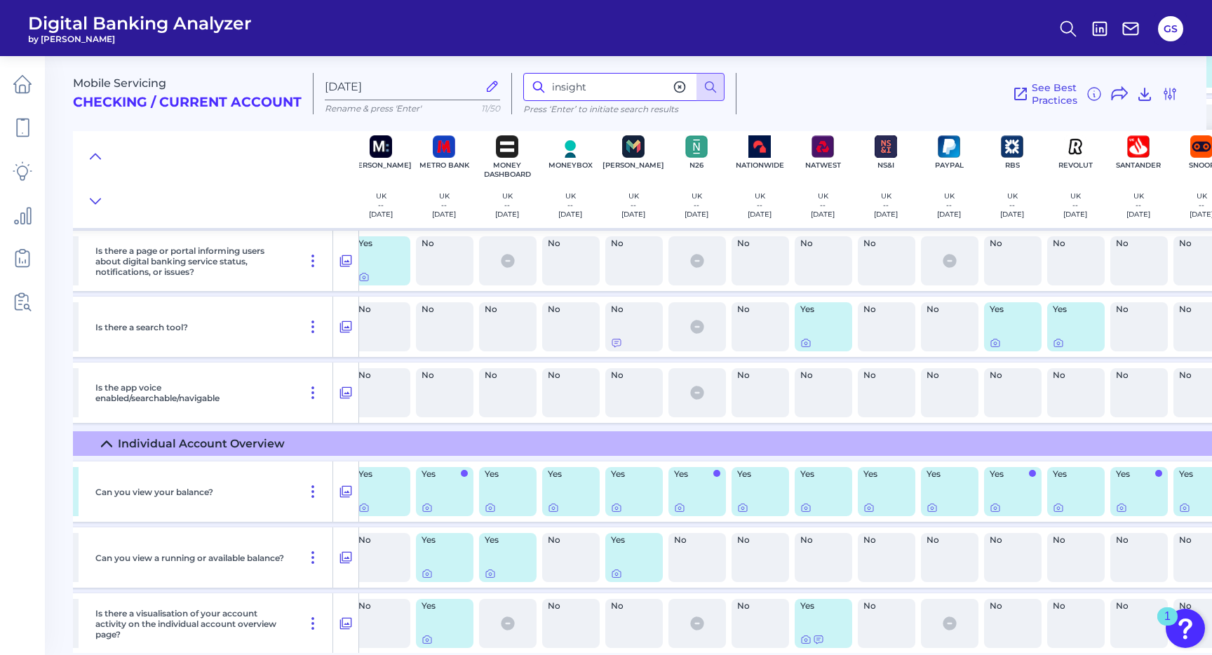
click at [582, 90] on input "insight" at bounding box center [623, 87] width 201 height 28
type input "credit"
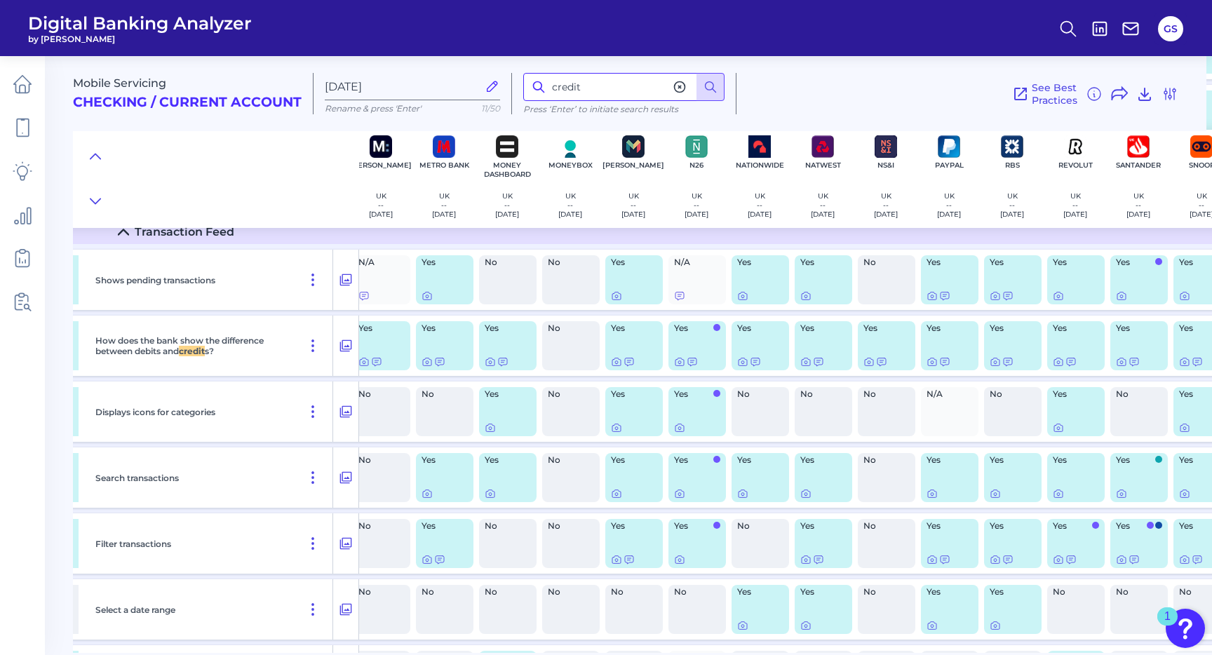
scroll to position [2379, 704]
click at [425, 364] on icon at bounding box center [427, 360] width 11 height 11
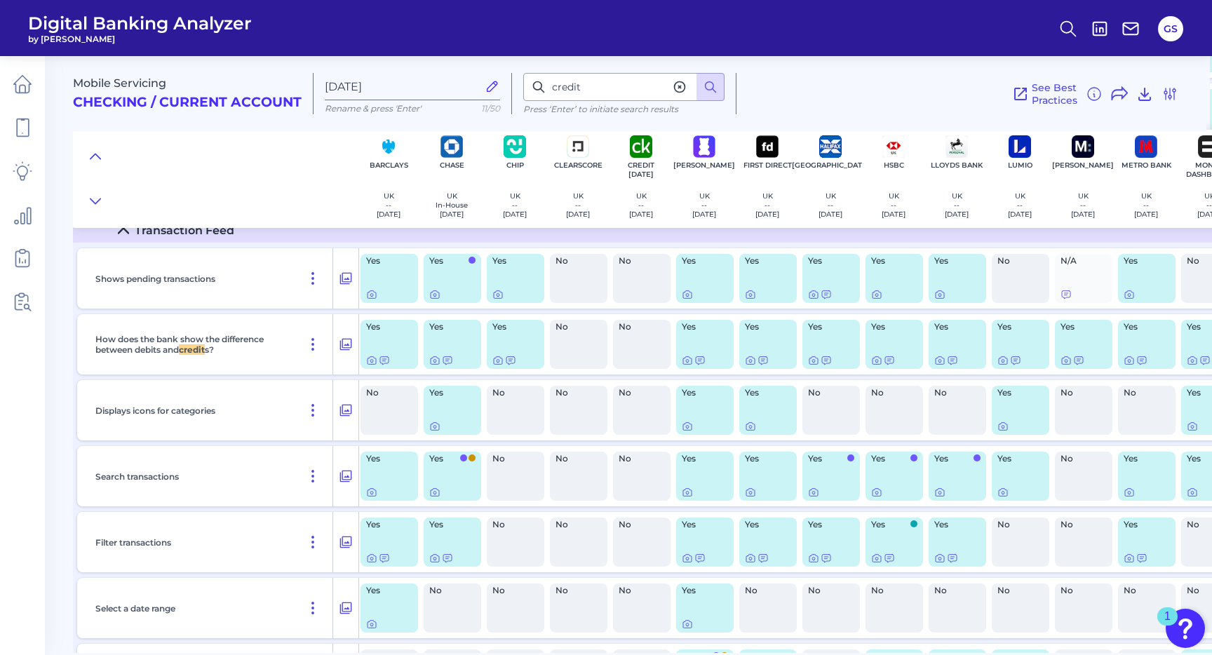
scroll to position [2379, 0]
click at [368, 362] on div "Yes" at bounding box center [392, 344] width 58 height 49
click at [373, 363] on icon at bounding box center [374, 361] width 3 height 3
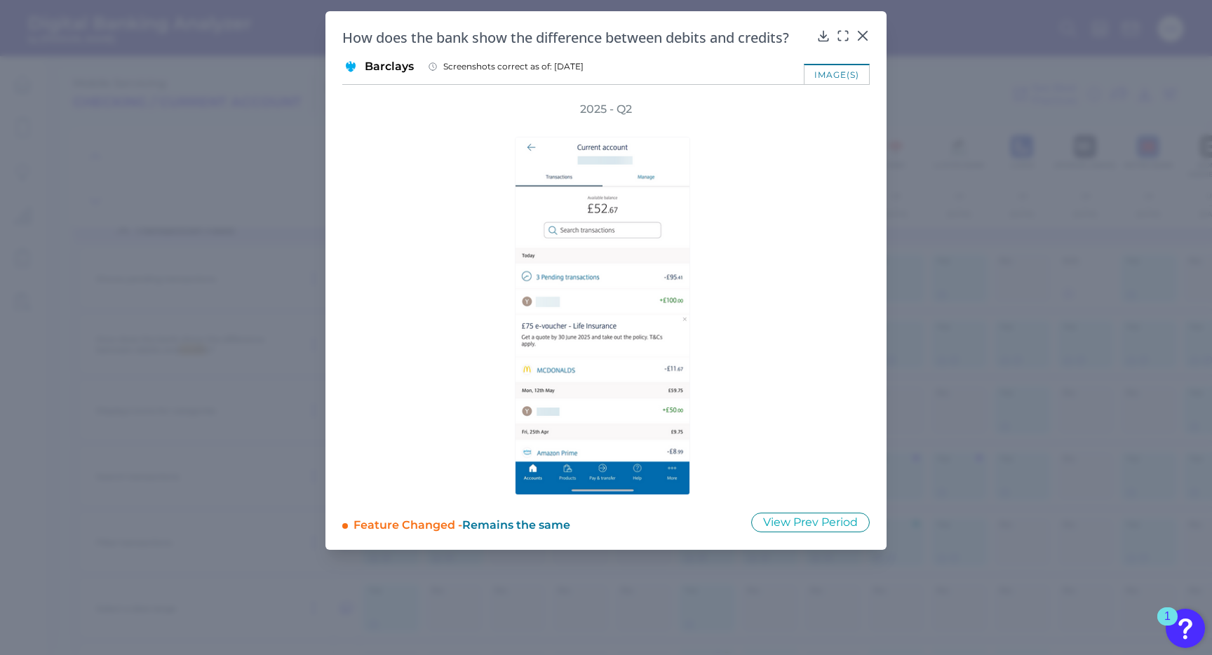
drag, startPoint x: 958, startPoint y: 373, endPoint x: 943, endPoint y: 372, distance: 14.8
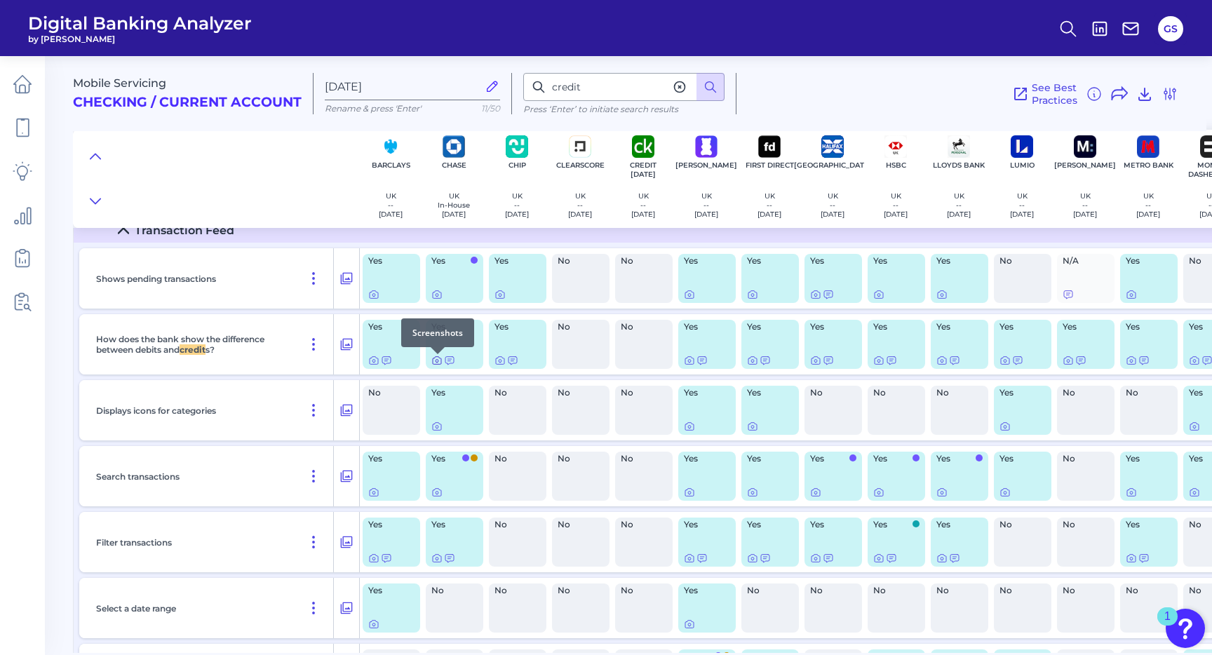
click at [437, 363] on icon at bounding box center [437, 361] width 3 height 3
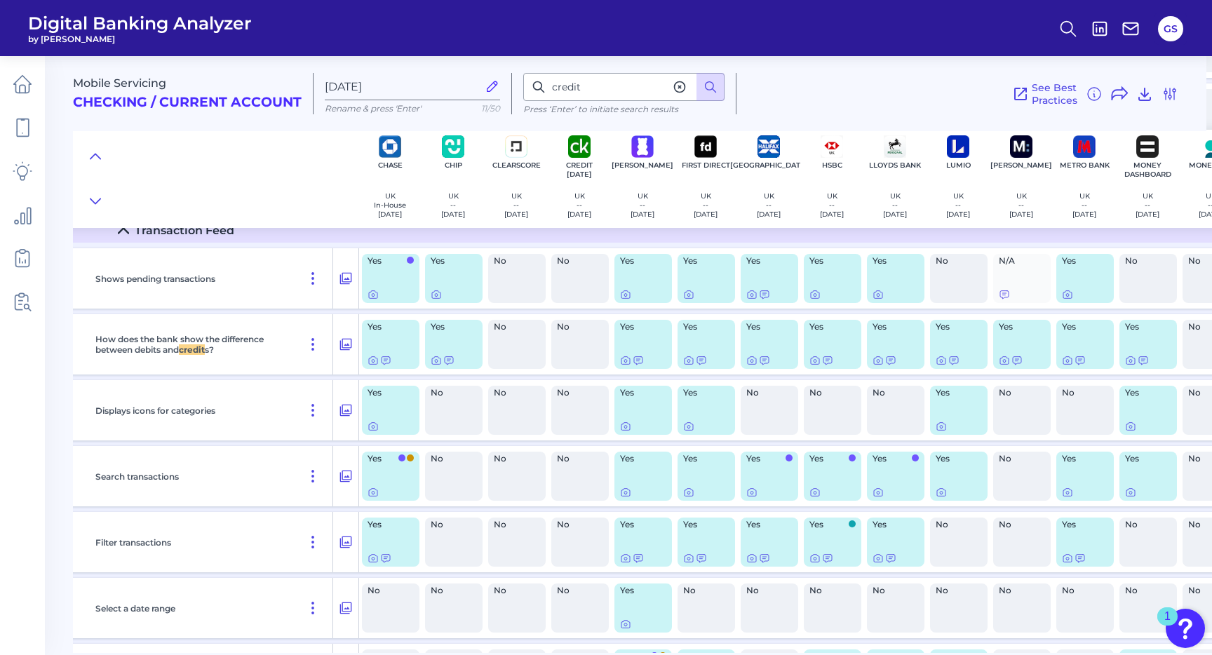
scroll to position [2379, 66]
click at [750, 362] on icon at bounding box center [749, 360] width 11 height 11
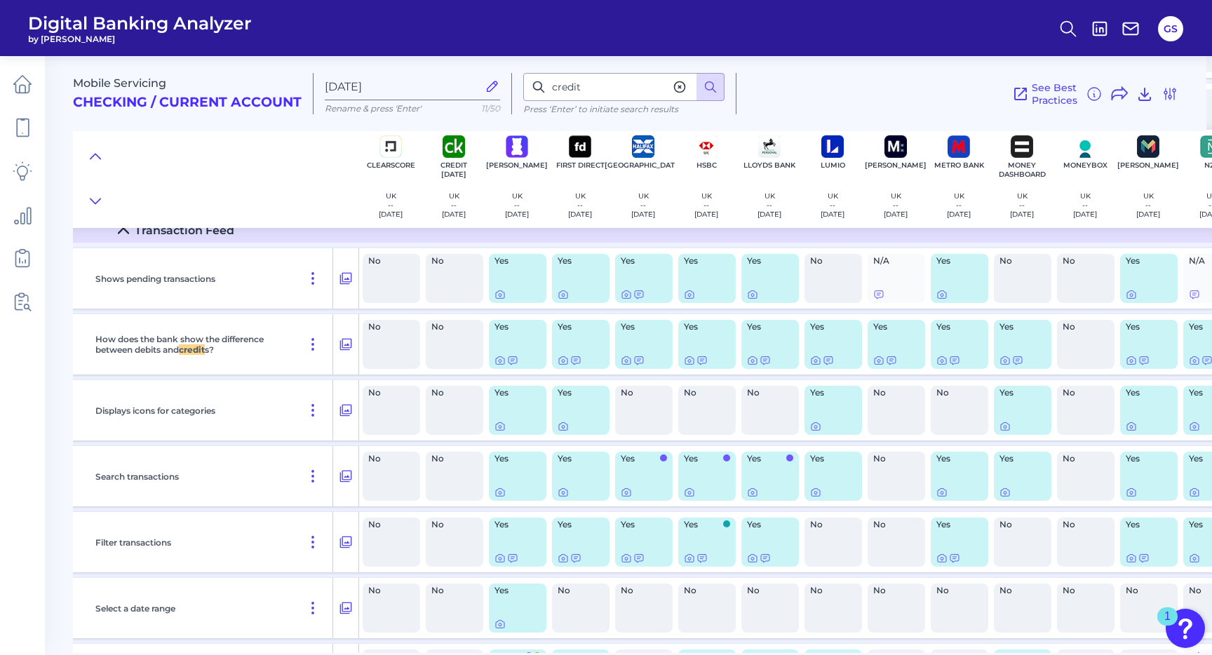
scroll to position [2379, 196]
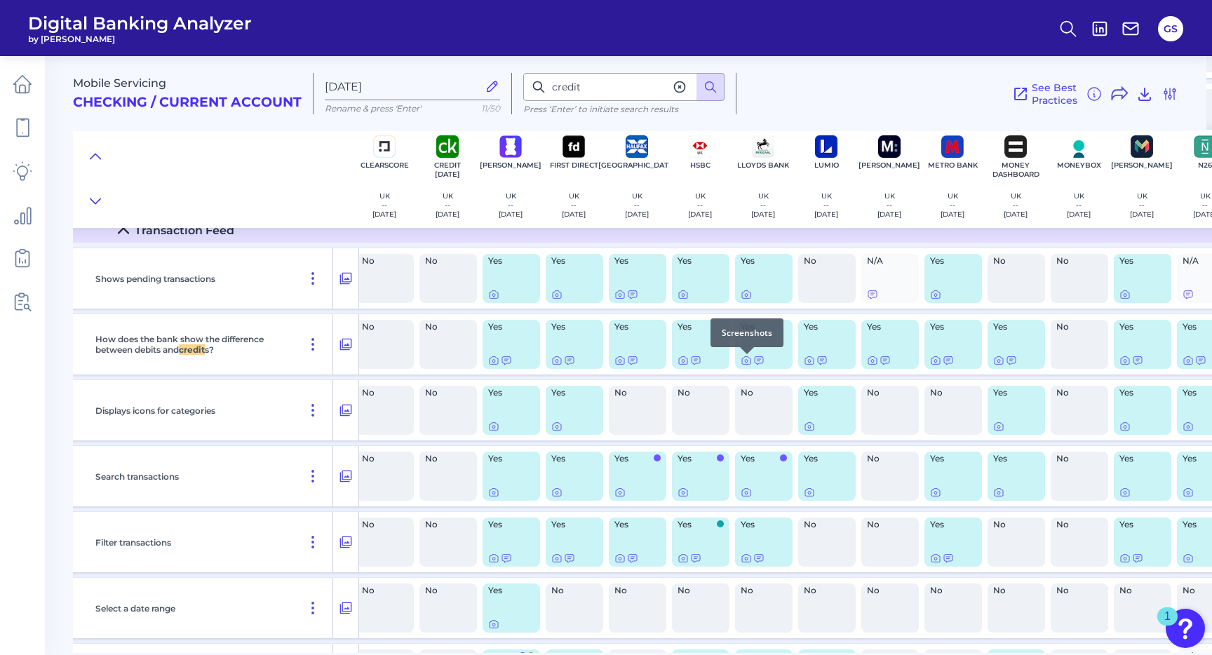
click at [744, 359] on div at bounding box center [747, 354] width 14 height 14
click at [744, 361] on icon at bounding box center [746, 360] width 11 height 11
